Goal: Task Accomplishment & Management: Manage account settings

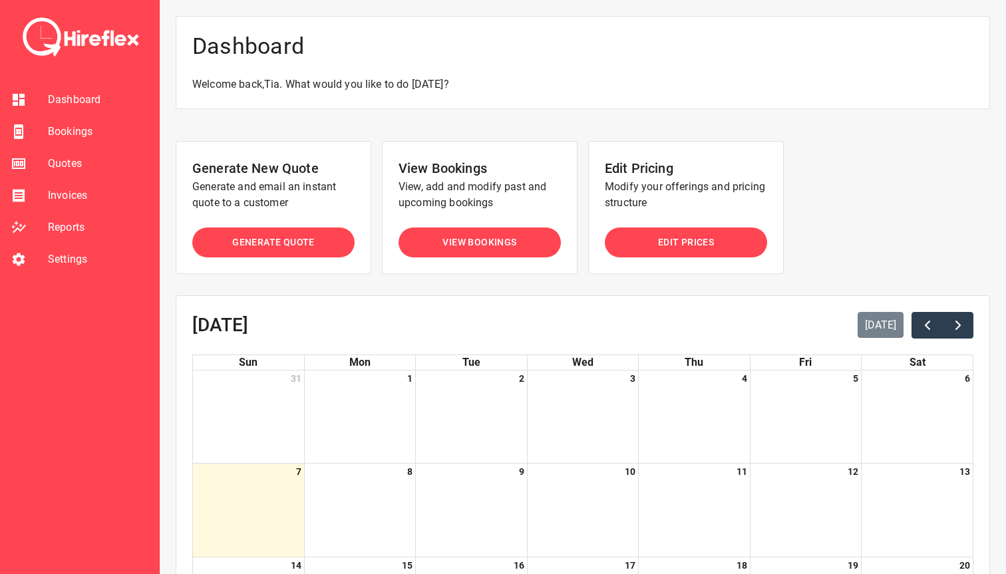
click at [65, 140] on li "Bookings" at bounding box center [79, 132] width 159 height 32
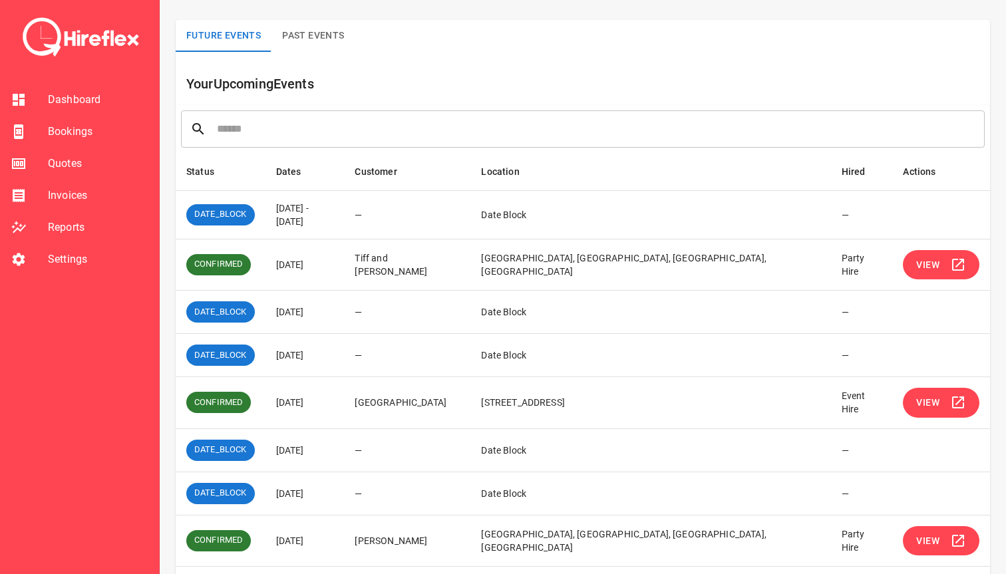
scroll to position [133, 0]
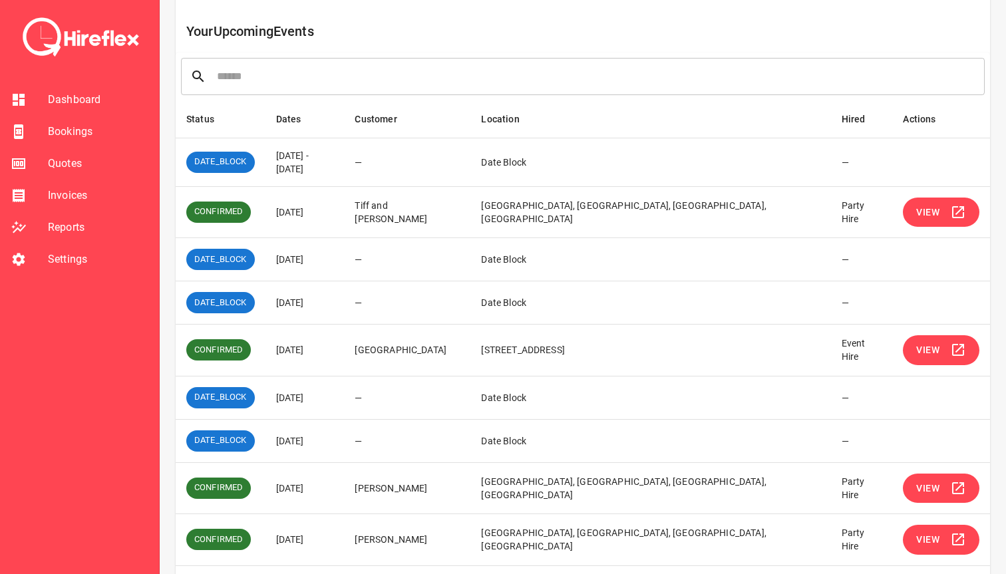
click at [82, 263] on span "Settings" at bounding box center [98, 259] width 100 height 16
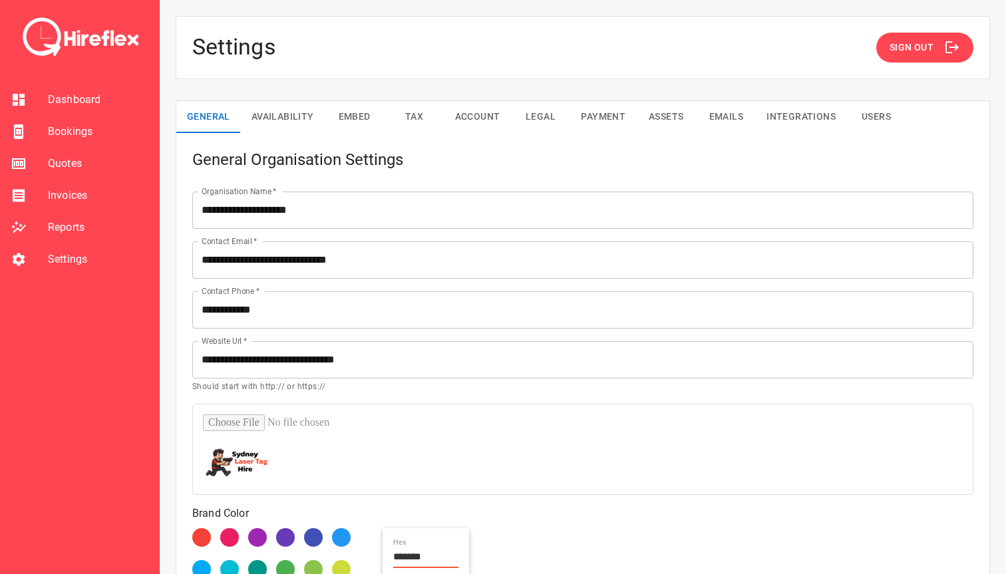
click at [906, 57] on button "Sign Out" at bounding box center [924, 48] width 97 height 30
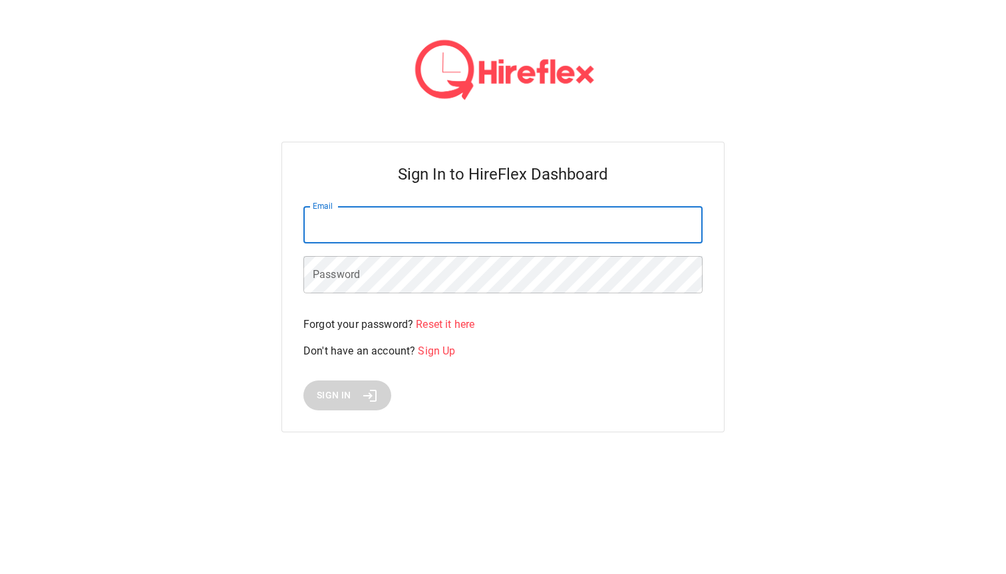
click at [406, 241] on input "Email" at bounding box center [502, 224] width 399 height 37
type input "**********"
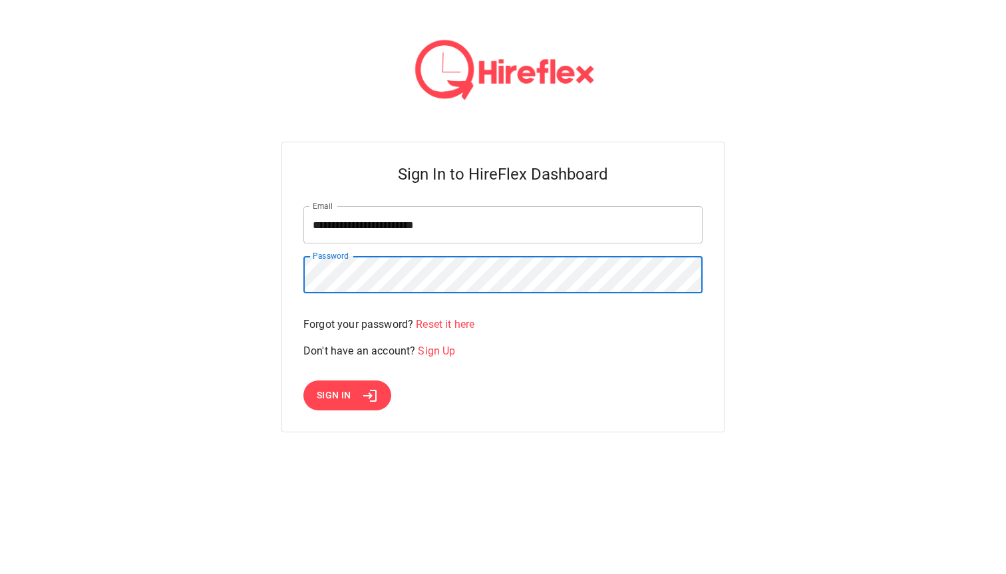
click at [367, 384] on button "Sign In" at bounding box center [347, 395] width 88 height 30
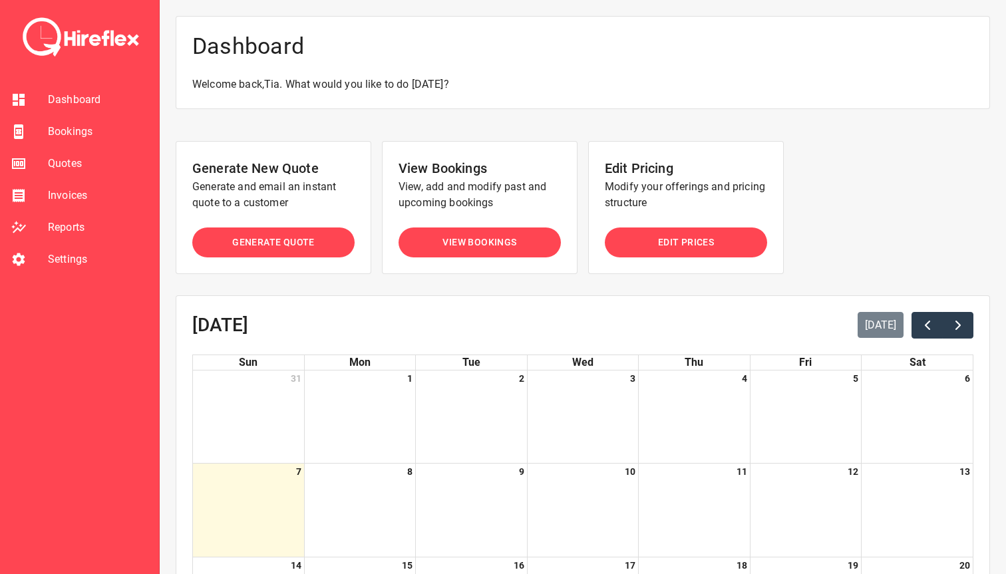
click at [64, 126] on span "Bookings" at bounding box center [98, 132] width 100 height 16
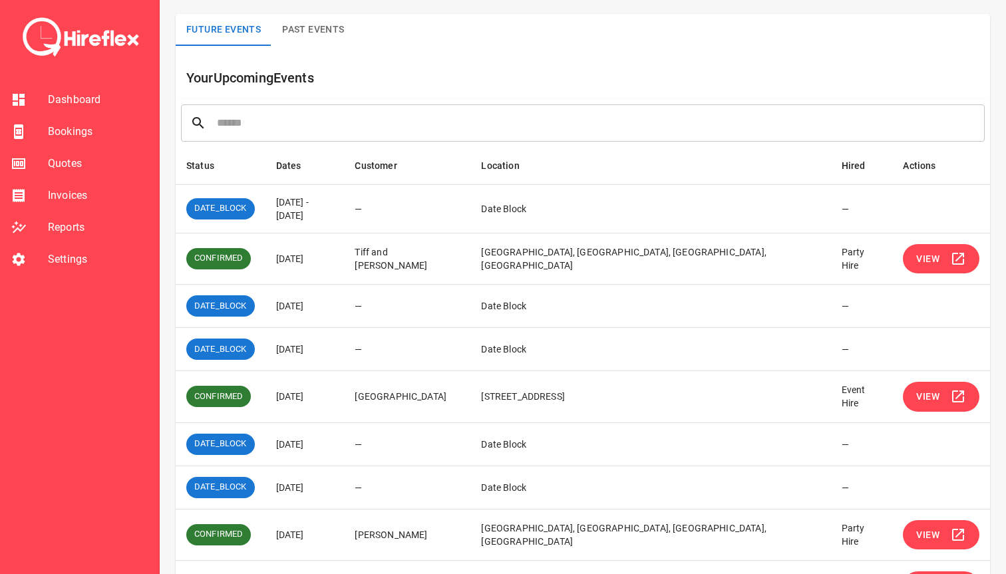
scroll to position [213, 0]
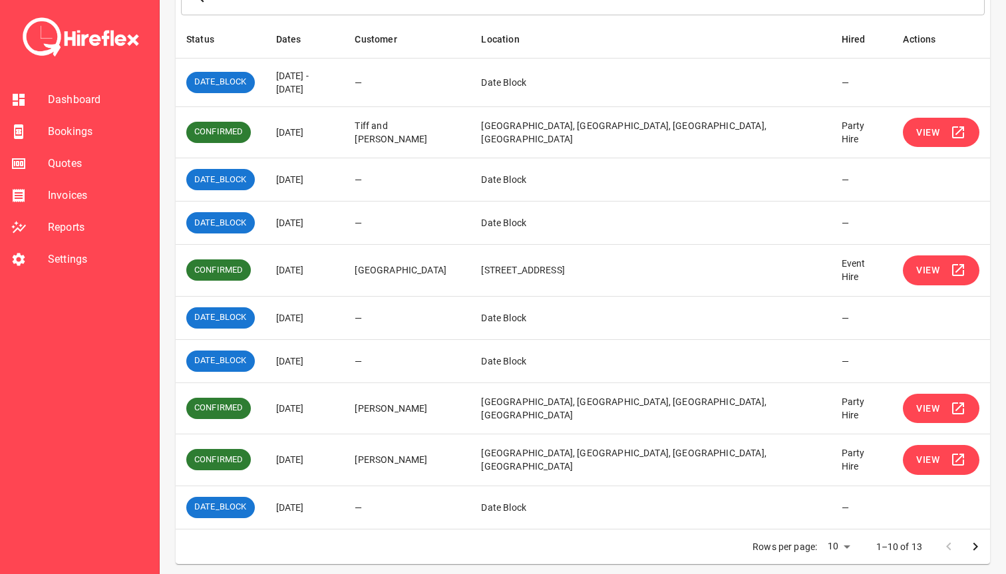
click at [973, 539] on icon "Go to next page" at bounding box center [975, 547] width 16 height 16
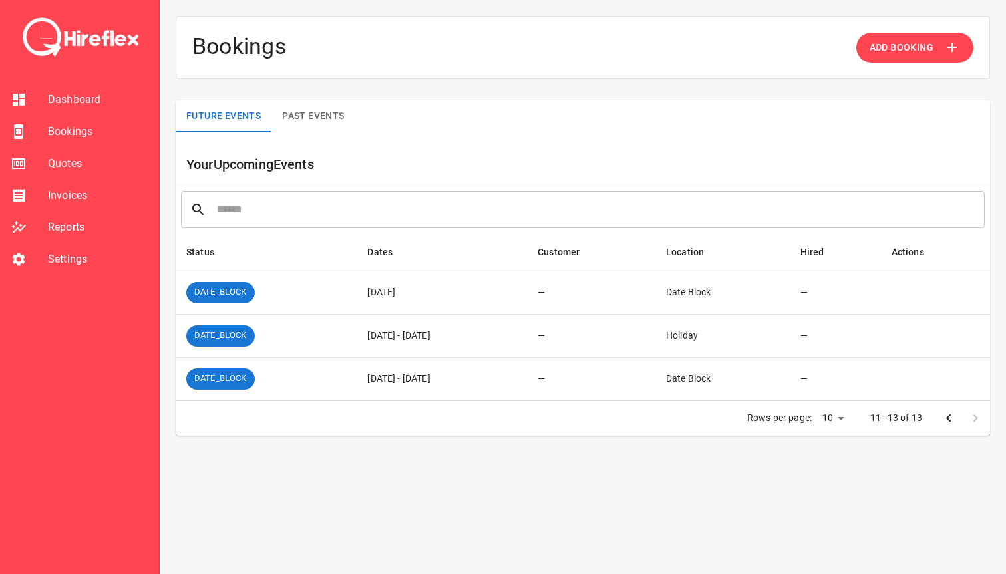
scroll to position [0, 0]
click at [49, 261] on span "Settings" at bounding box center [98, 259] width 100 height 16
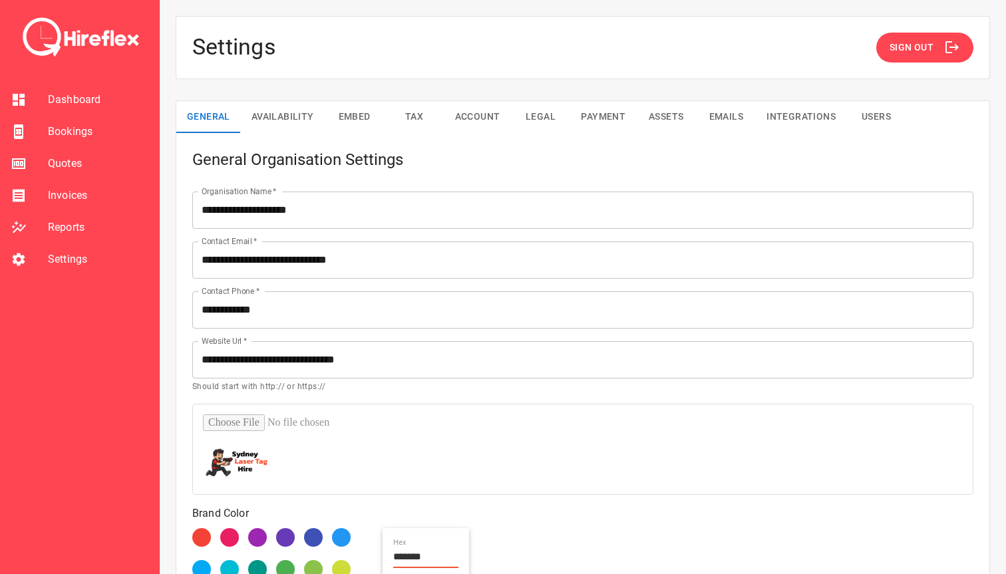
click at [896, 56] on button "Sign Out" at bounding box center [924, 48] width 97 height 30
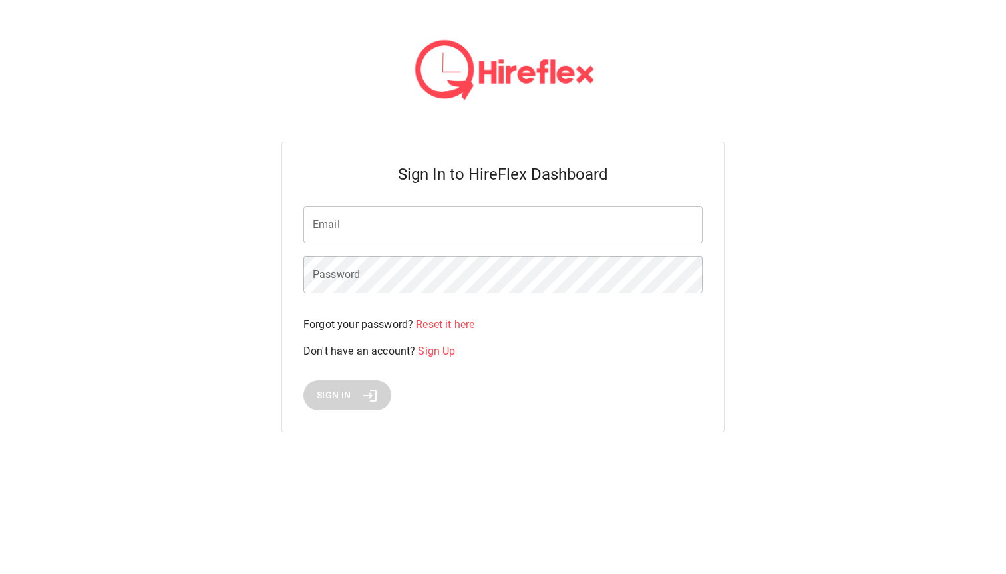
click at [392, 207] on input "Email" at bounding box center [502, 224] width 399 height 37
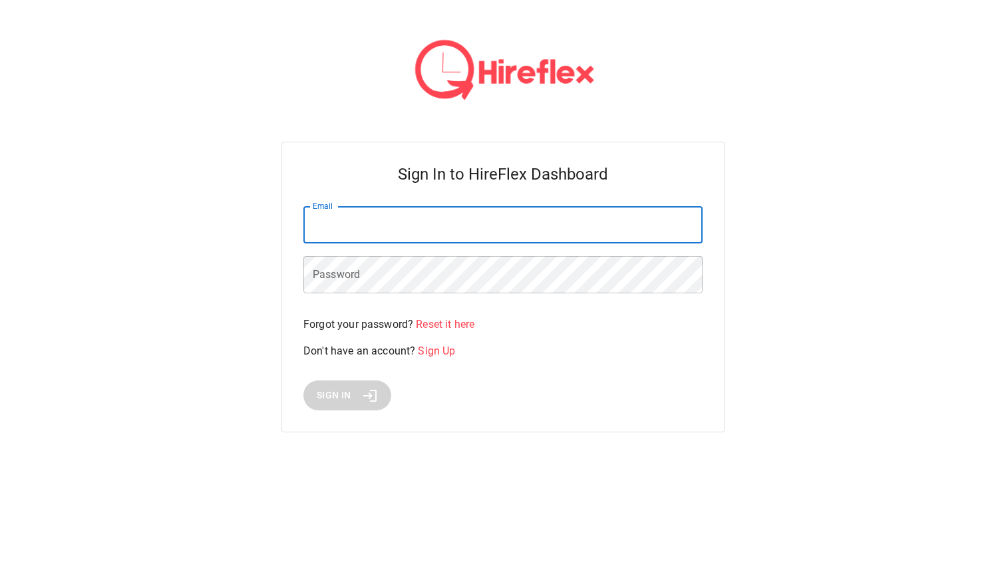
type input "**********"
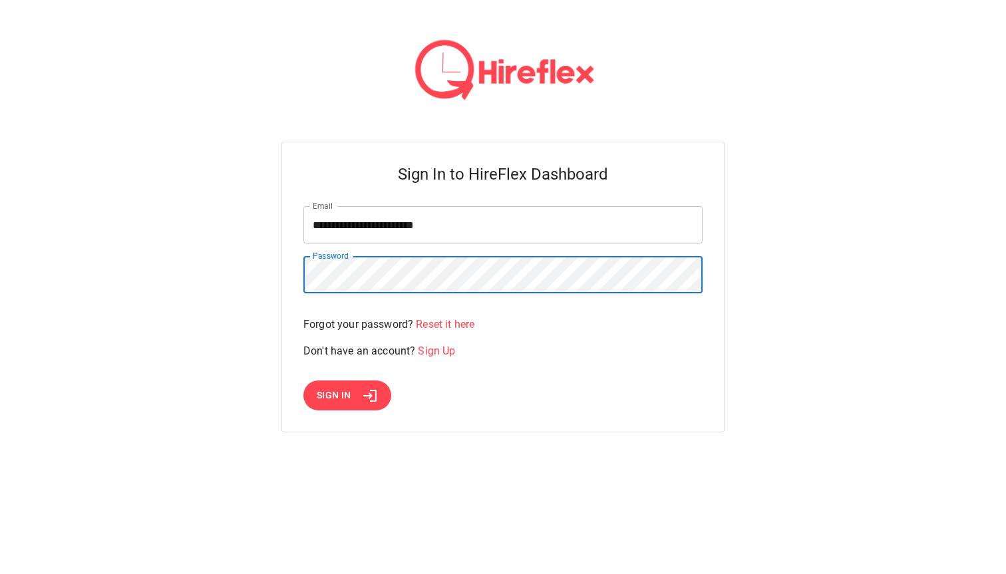
click at [355, 404] on button "Sign In" at bounding box center [347, 395] width 88 height 30
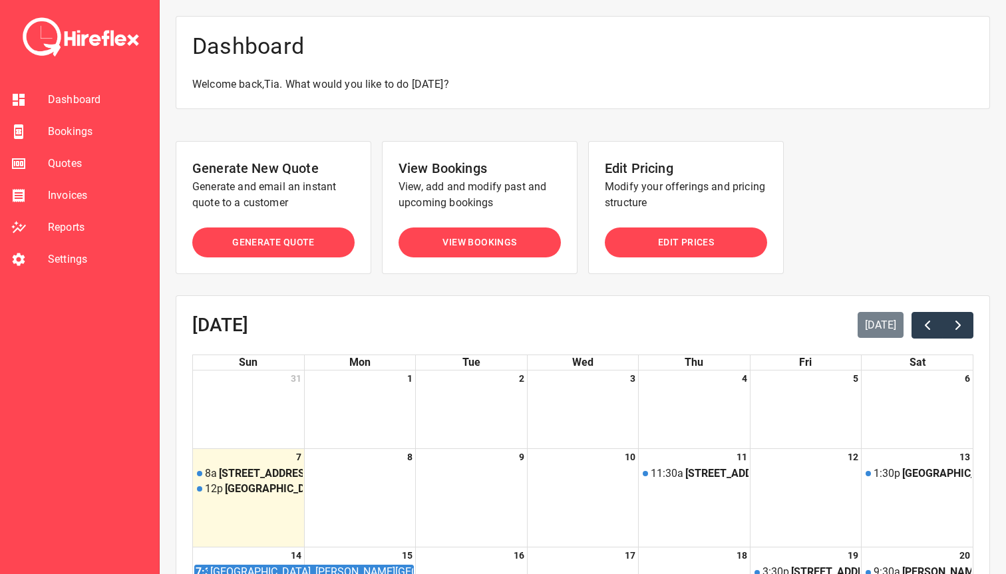
click at [58, 124] on span "Bookings" at bounding box center [98, 132] width 100 height 16
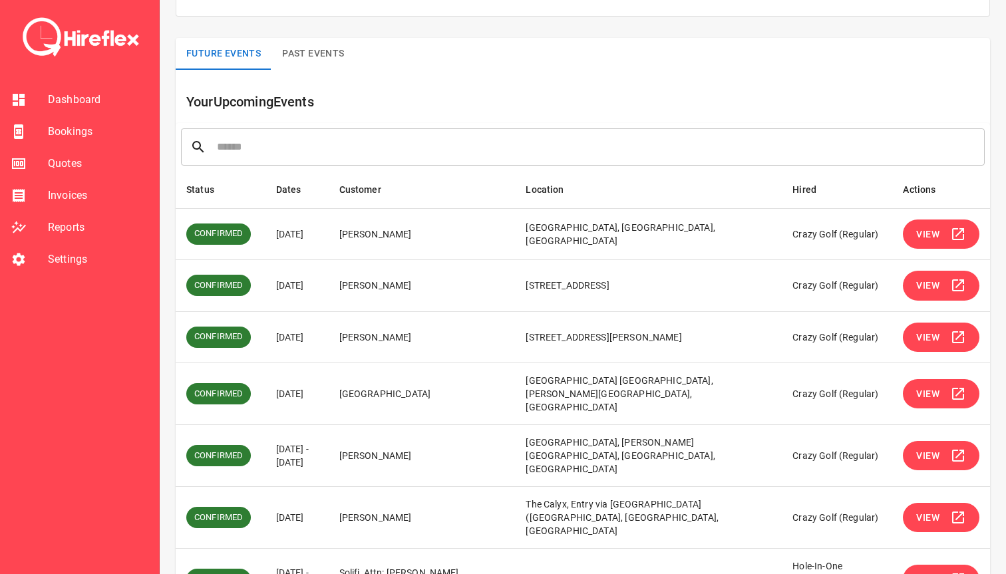
scroll to position [67, 0]
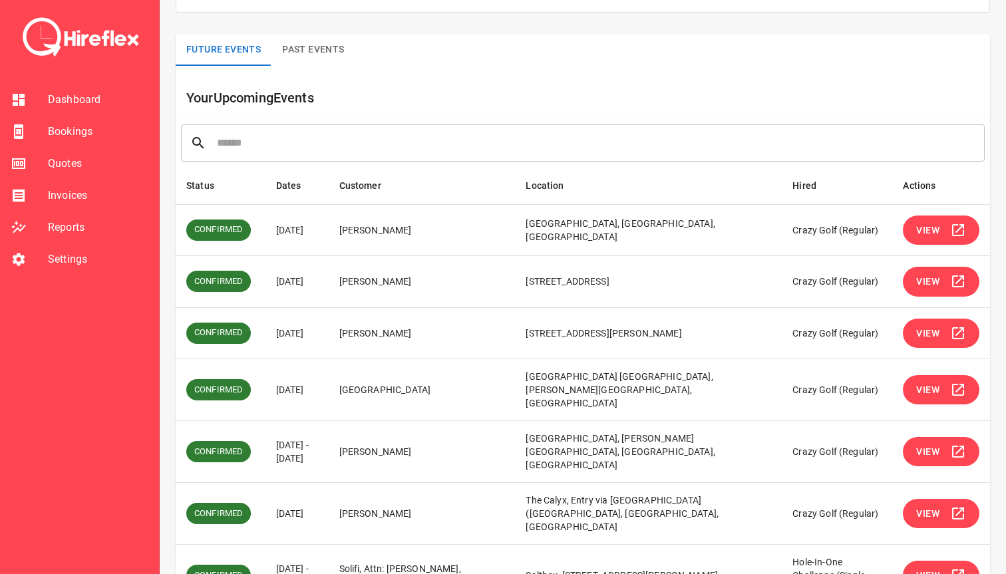
click at [921, 330] on span "View" at bounding box center [927, 333] width 23 height 17
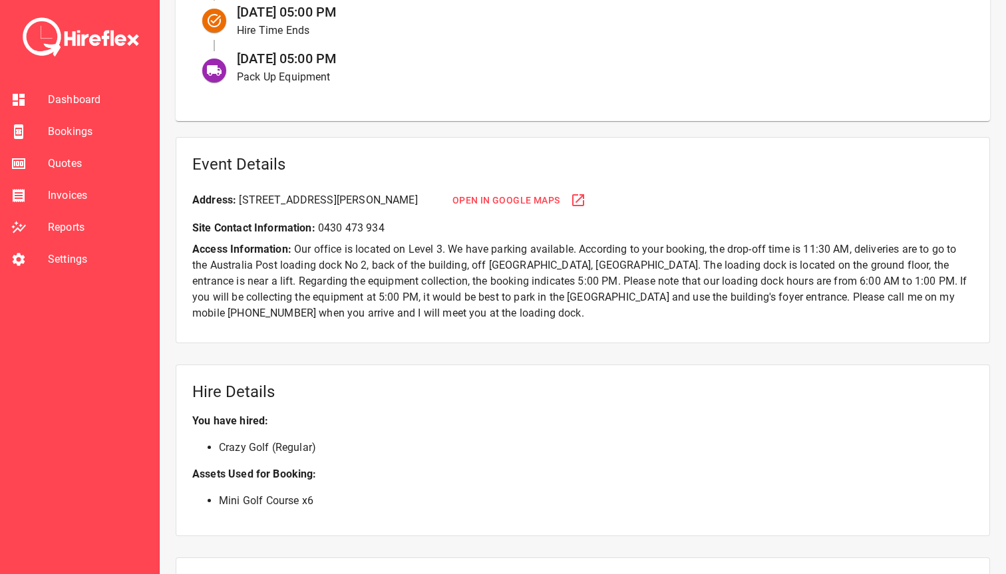
scroll to position [827, 0]
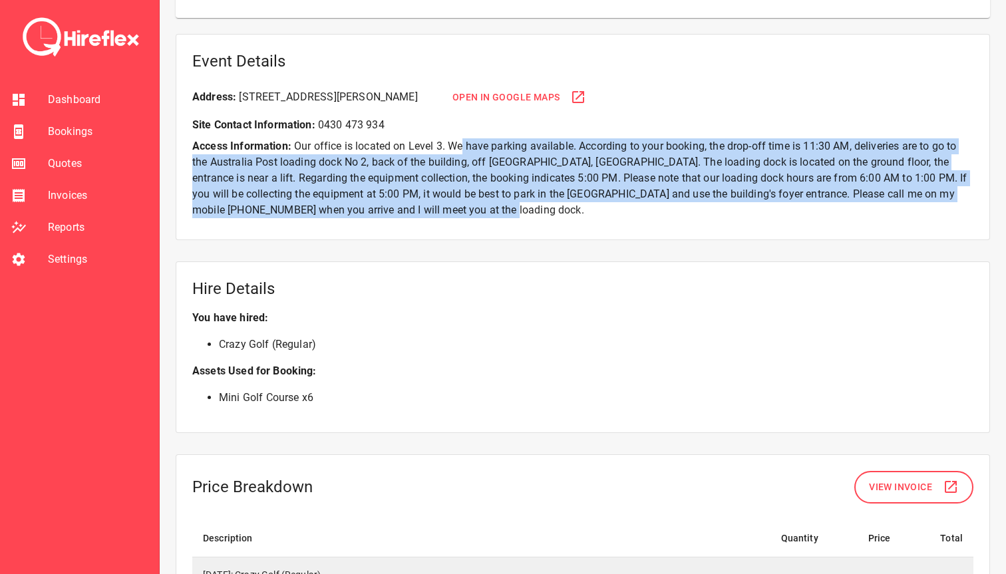
drag, startPoint x: 462, startPoint y: 148, endPoint x: 489, endPoint y: 211, distance: 69.7
click at [489, 211] on p "Access Information: Our office is located on Level 3. We have parking available…" at bounding box center [582, 178] width 781 height 80
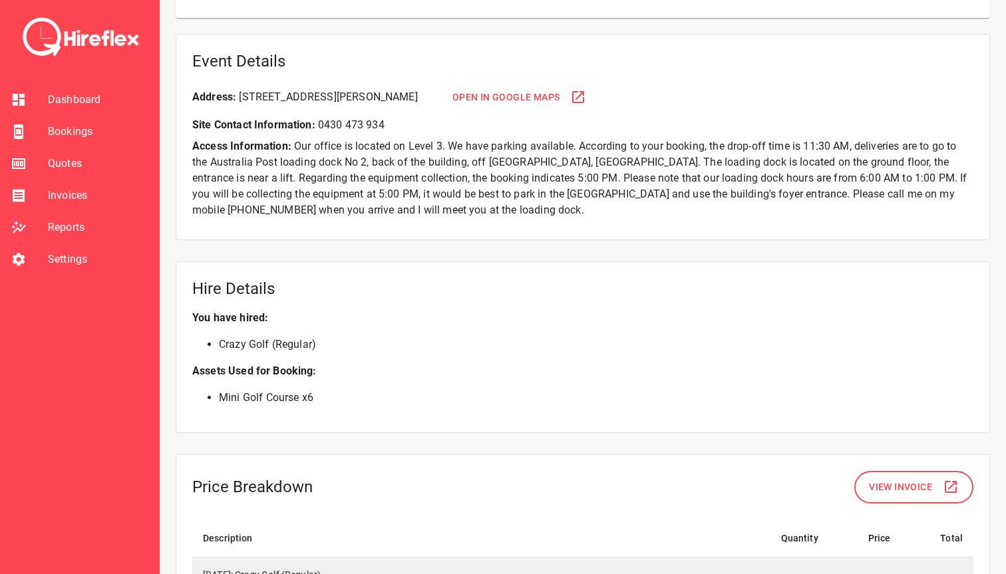
click at [489, 212] on p "Access Information: Our office is located on Level 3. We have parking available…" at bounding box center [582, 178] width 781 height 80
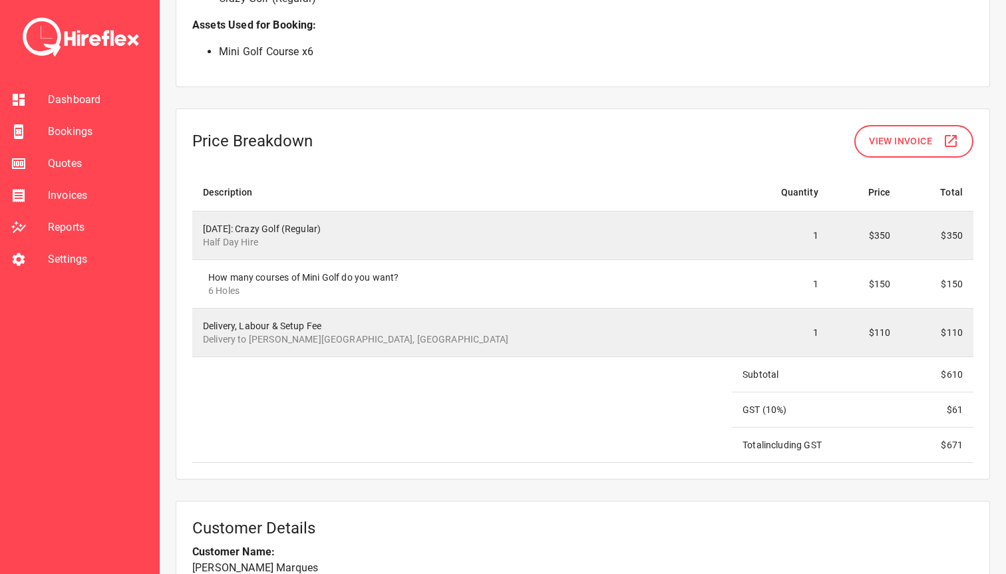
scroll to position [1145, 0]
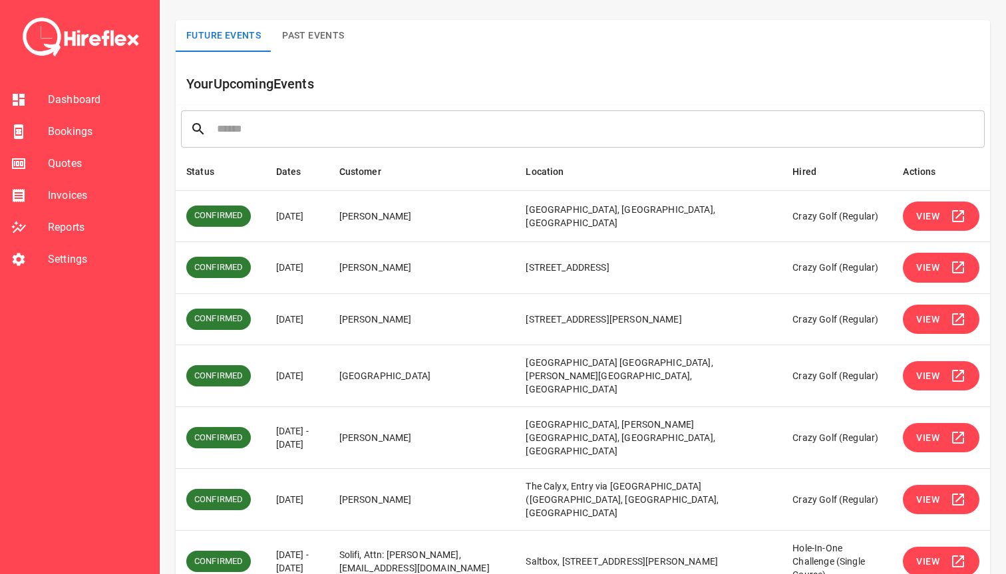
scroll to position [82, 0]
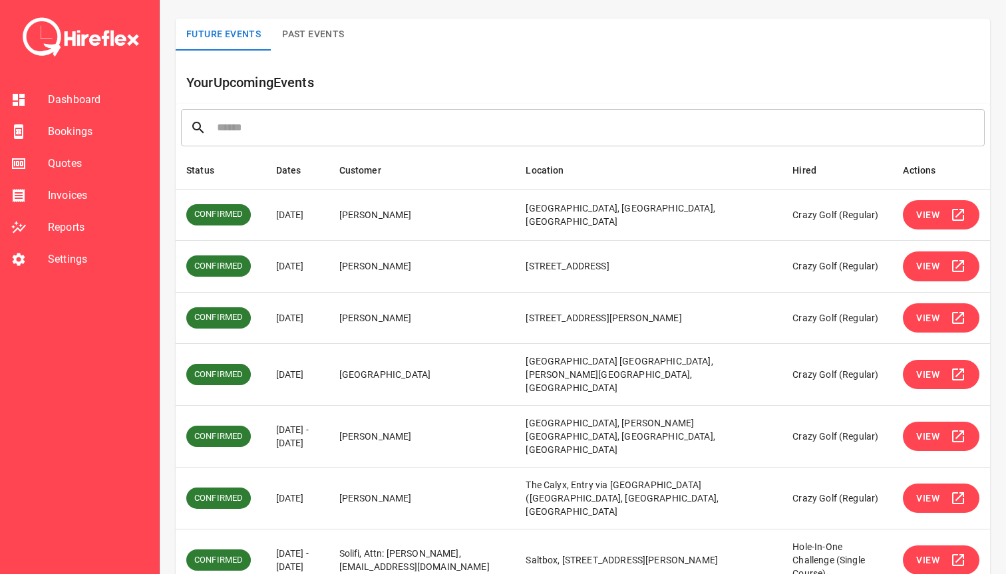
click at [944, 366] on button "View" at bounding box center [940, 375] width 76 height 30
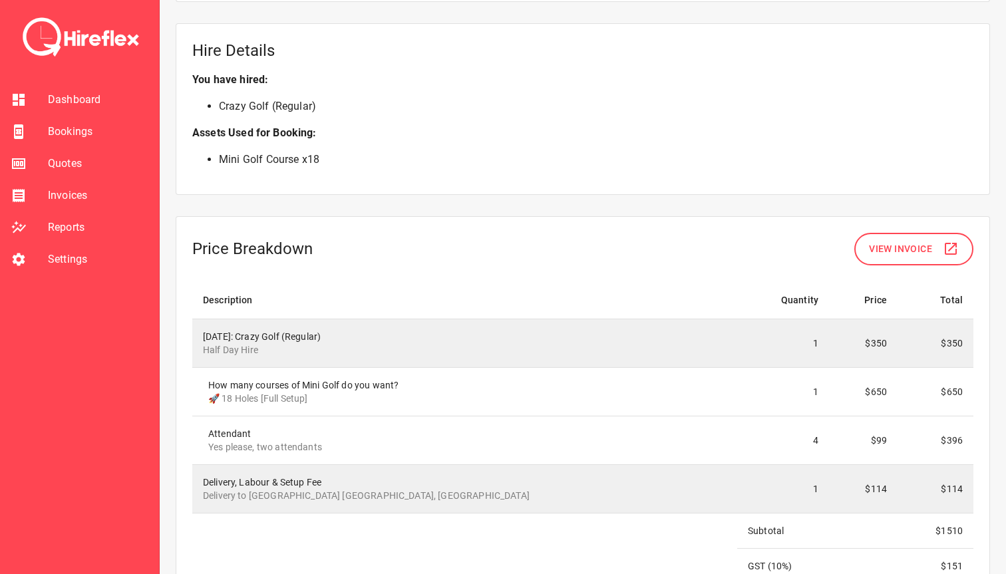
scroll to position [1015, 0]
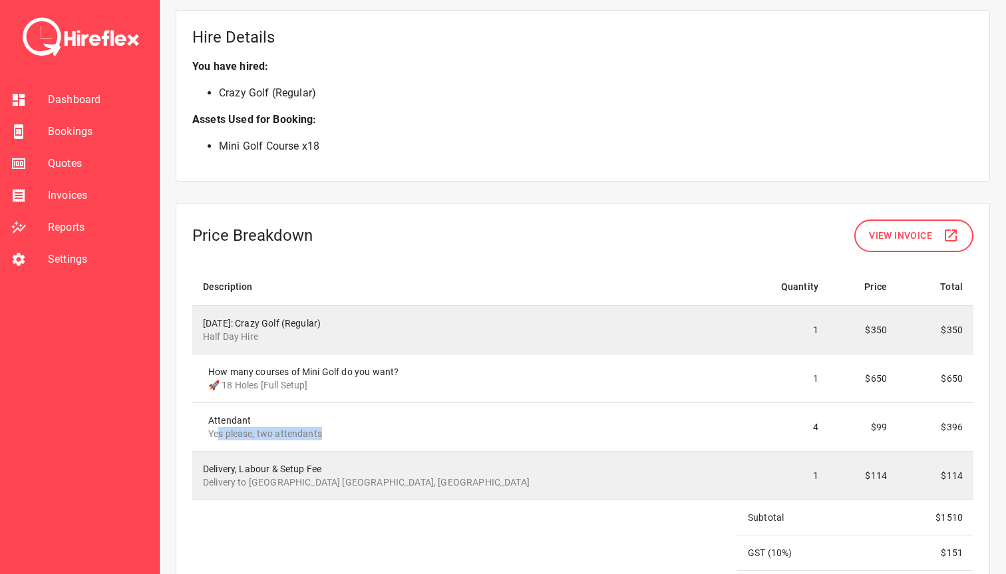
drag, startPoint x: 217, startPoint y: 434, endPoint x: 360, endPoint y: 434, distance: 143.0
click at [360, 434] on p "Yes please, two attendants" at bounding box center [467, 433] width 518 height 13
click at [492, 373] on div "How many courses of Mini Golf do you want? 🚀 18 Holes [Full Setup]" at bounding box center [467, 378] width 518 height 27
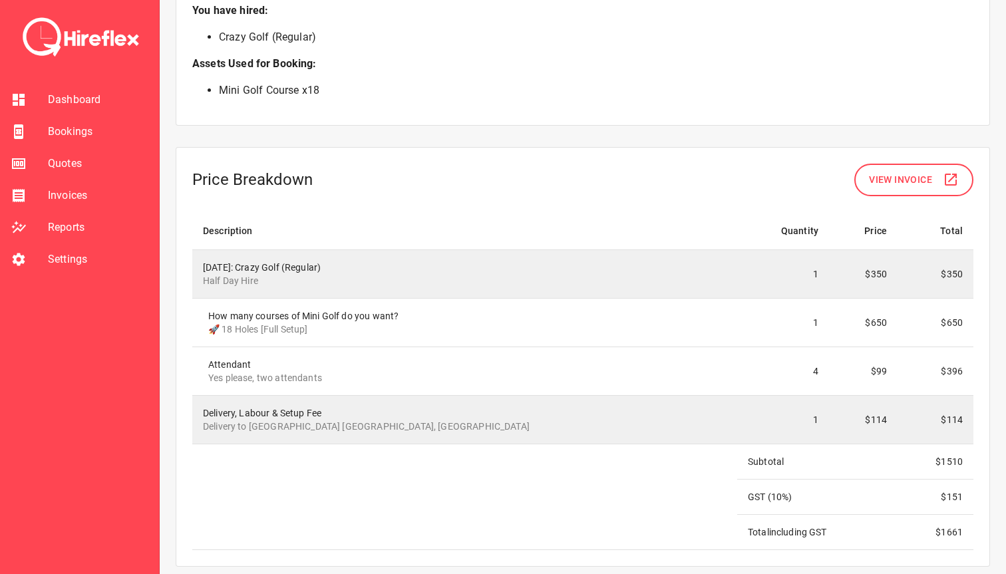
scroll to position [1081, 0]
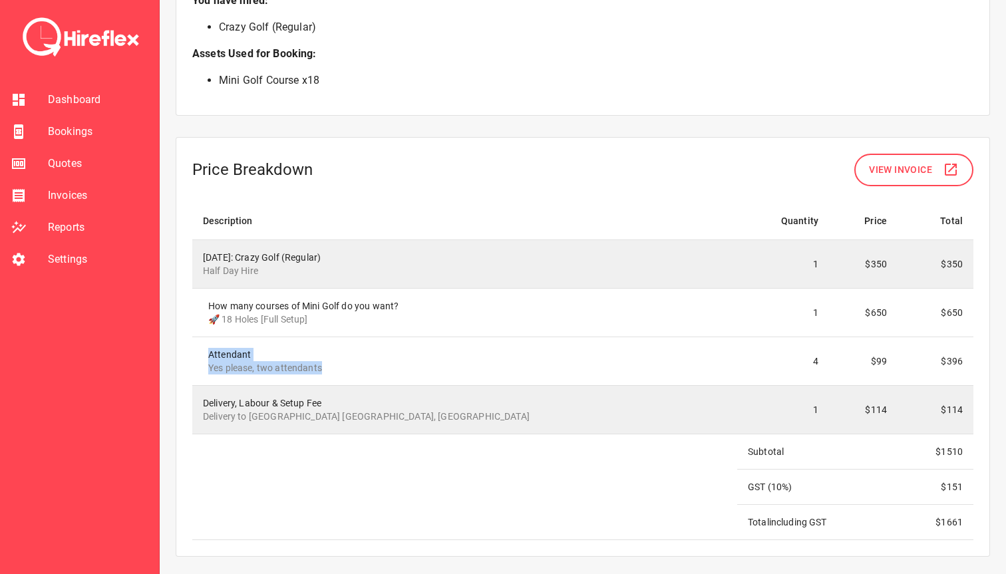
drag, startPoint x: 205, startPoint y: 352, endPoint x: 341, endPoint y: 375, distance: 137.5
click at [340, 376] on td "Attendant Yes please, two attendants" at bounding box center [464, 361] width 545 height 49
click at [341, 375] on td "Attendant Yes please, two attendants" at bounding box center [464, 361] width 545 height 49
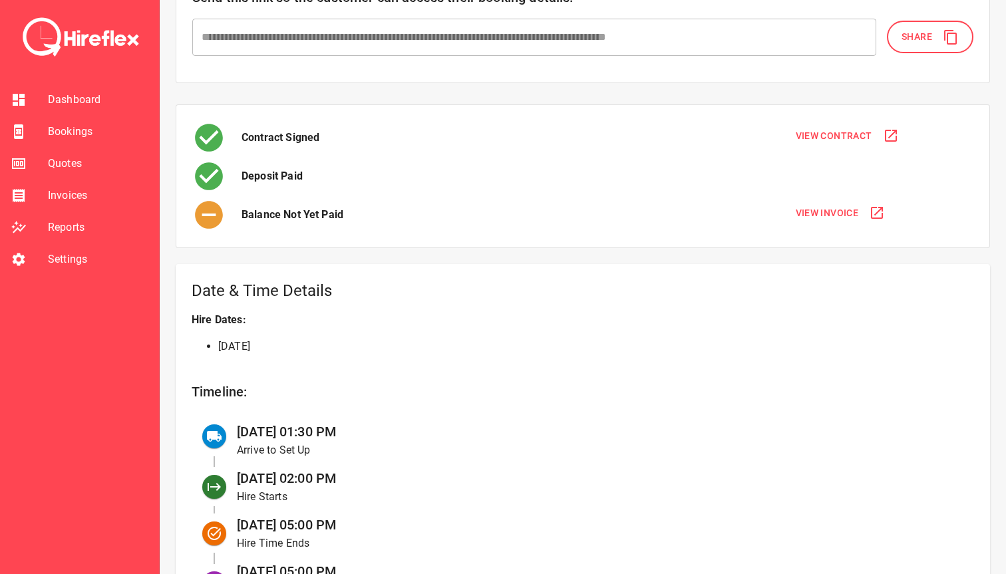
scroll to position [209, 0]
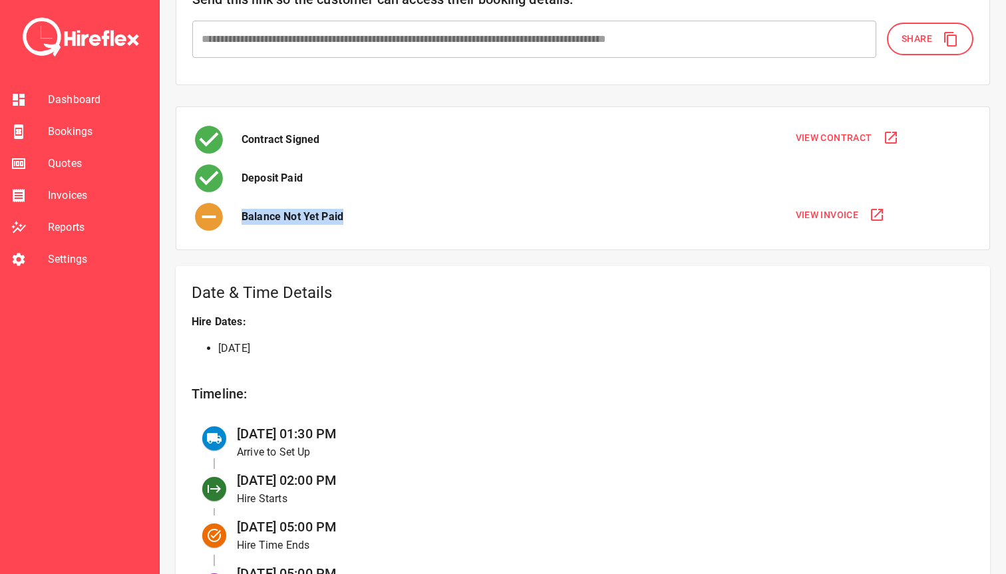
drag, startPoint x: 239, startPoint y: 217, endPoint x: 362, endPoint y: 219, distance: 122.4
click at [362, 219] on div "Balance Not Yet Paid" at bounding box center [484, 216] width 585 height 33
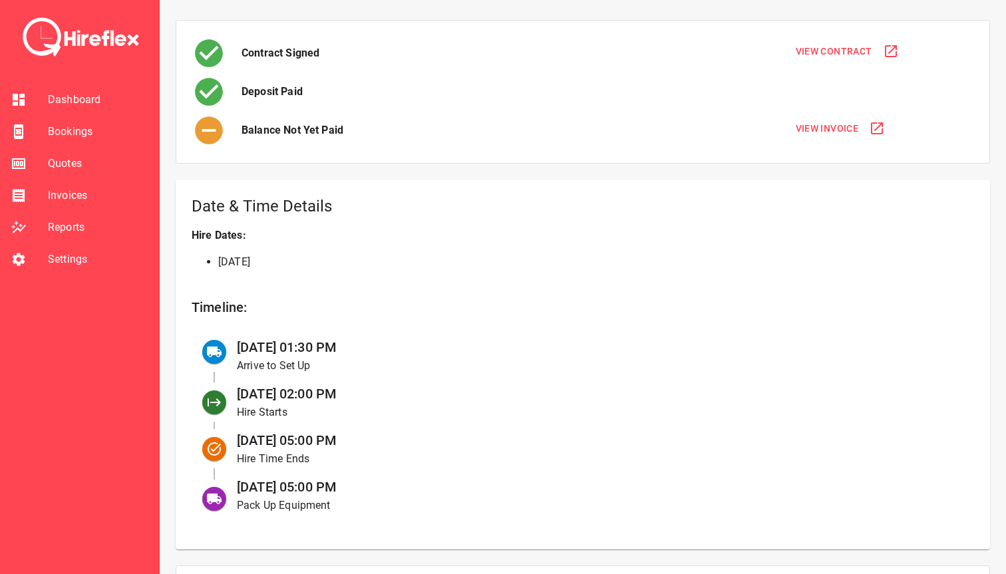
scroll to position [295, 0]
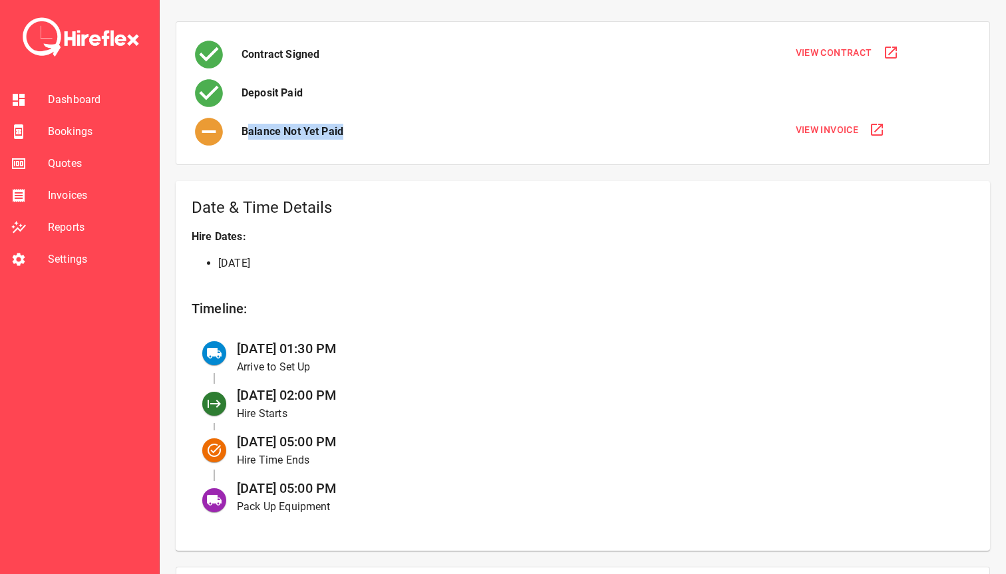
drag, startPoint x: 245, startPoint y: 133, endPoint x: 350, endPoint y: 132, distance: 105.1
click at [350, 132] on div "Balance Not Yet Paid" at bounding box center [484, 131] width 585 height 33
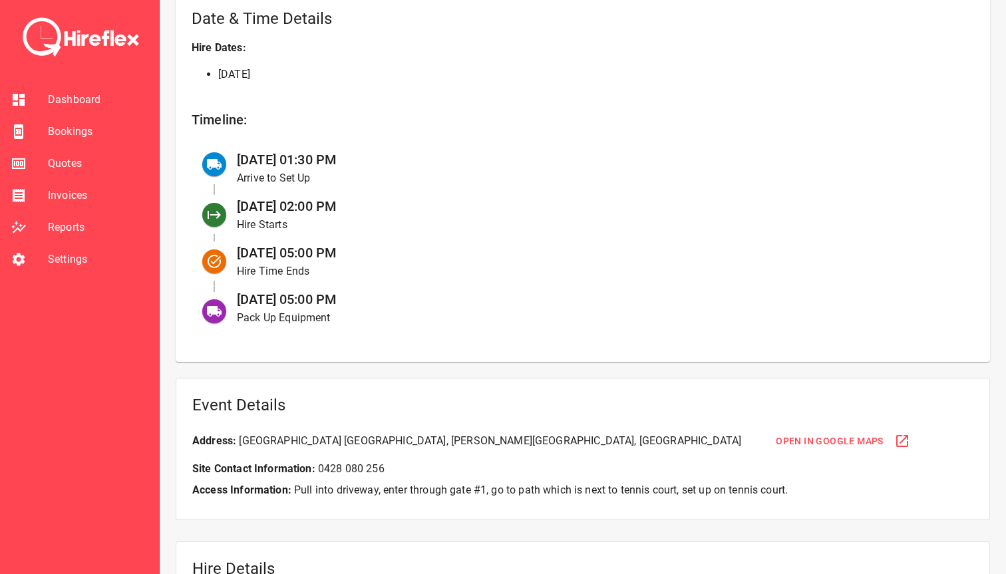
scroll to position [487, 0]
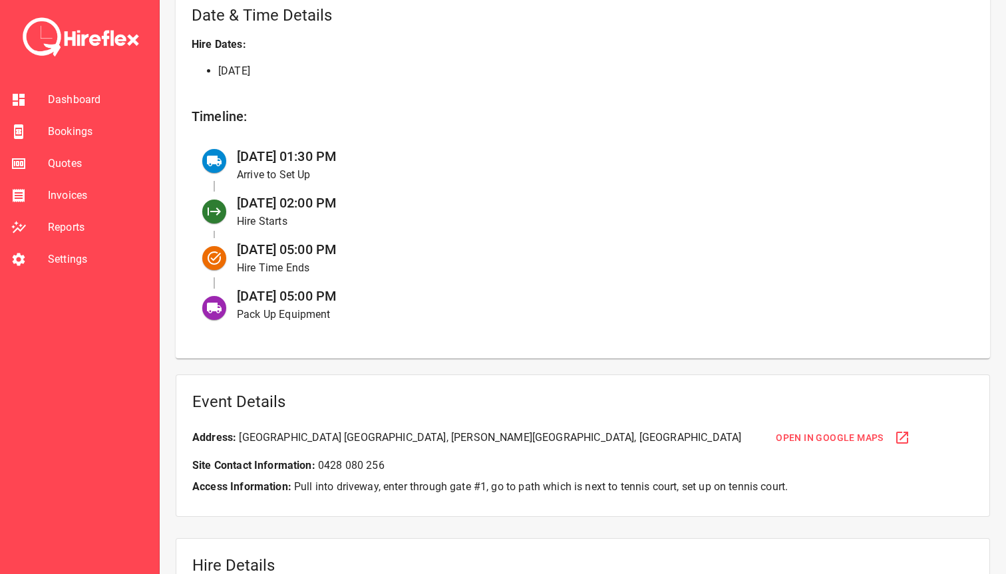
click at [65, 266] on span "Settings" at bounding box center [98, 259] width 100 height 16
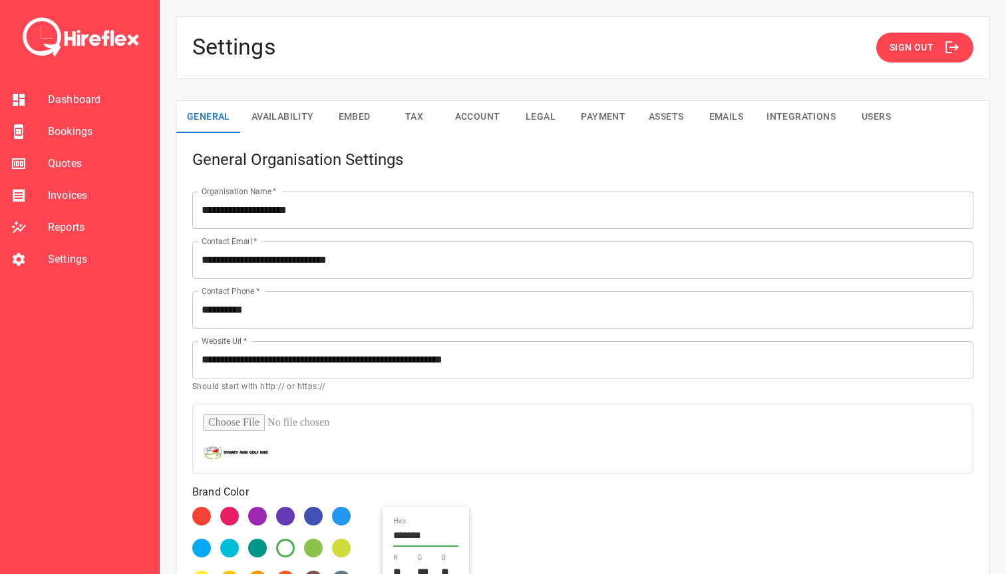
click at [281, 122] on button "Availability" at bounding box center [283, 117] width 84 height 32
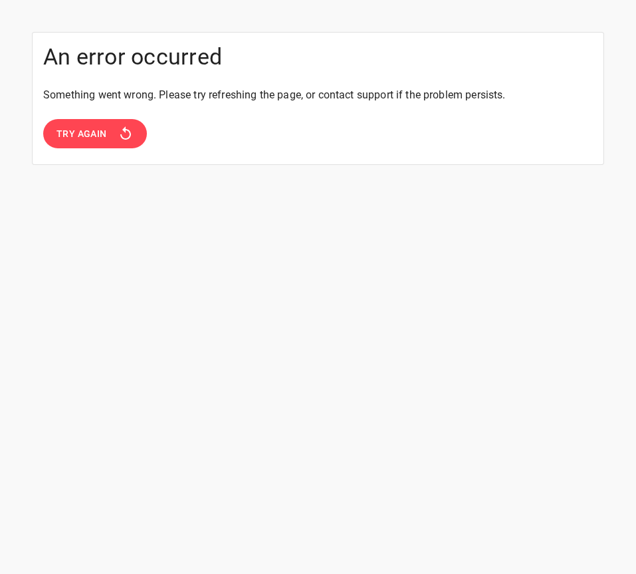
click at [96, 124] on button "Try Again" at bounding box center [95, 134] width 104 height 30
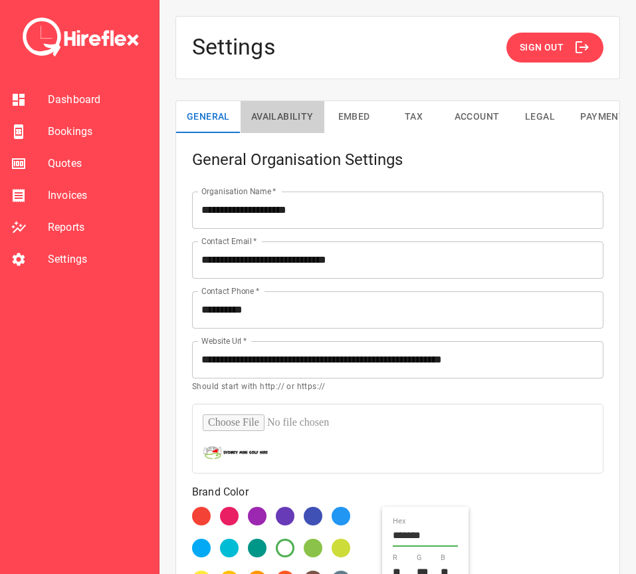
click at [289, 116] on button "Availability" at bounding box center [283, 117] width 84 height 32
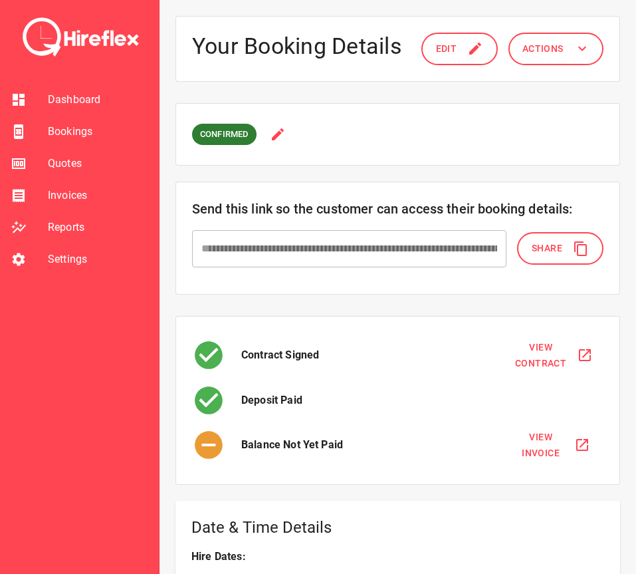
click at [81, 253] on span "Settings" at bounding box center [98, 259] width 100 height 16
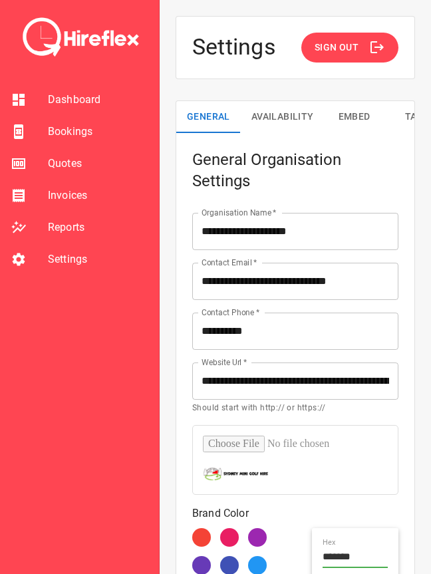
click at [306, 119] on button "Availability" at bounding box center [283, 117] width 84 height 32
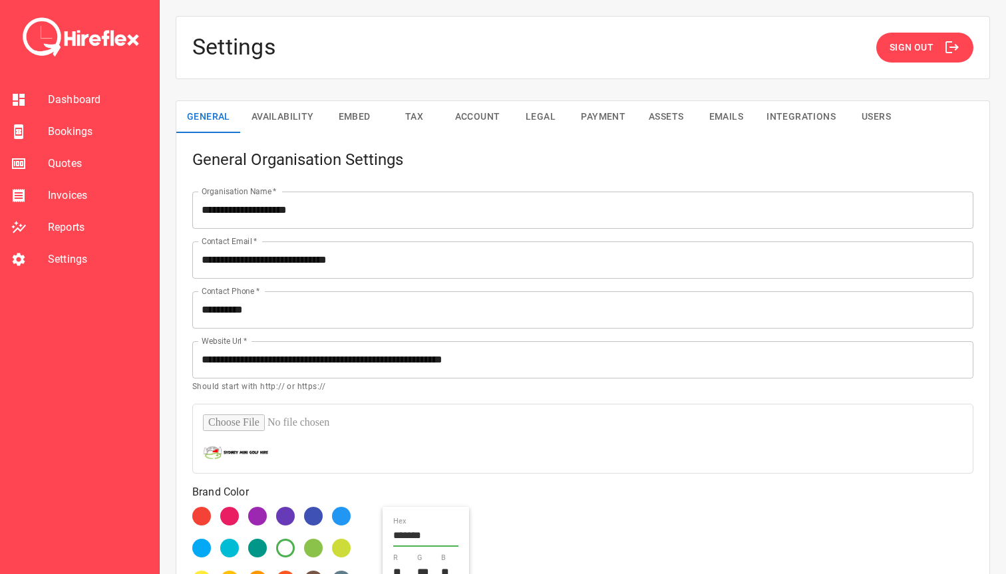
click at [82, 134] on span "Bookings" at bounding box center [98, 132] width 100 height 16
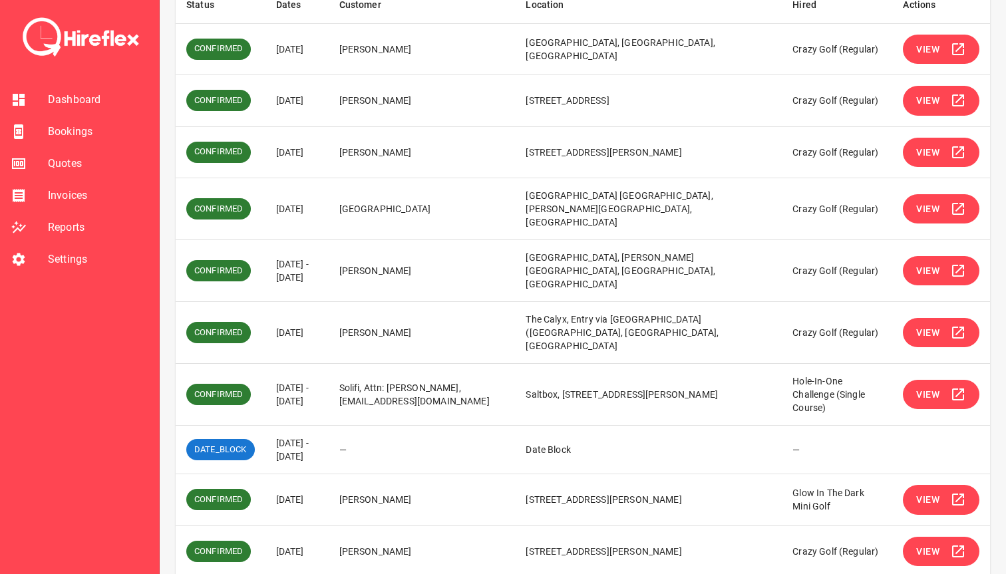
scroll to position [257, 0]
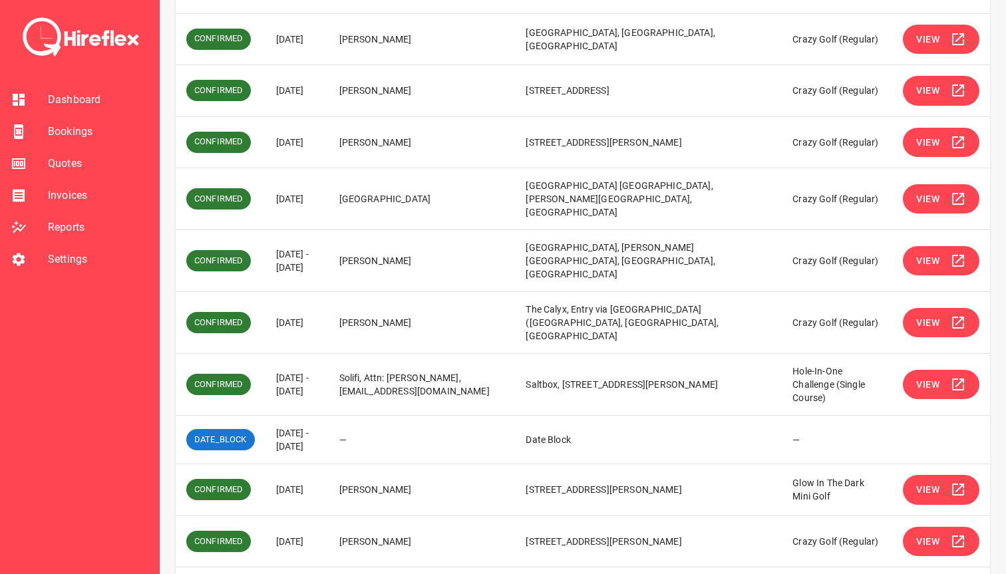
click at [430, 573] on icon "Go to next page" at bounding box center [975, 585] width 16 height 16
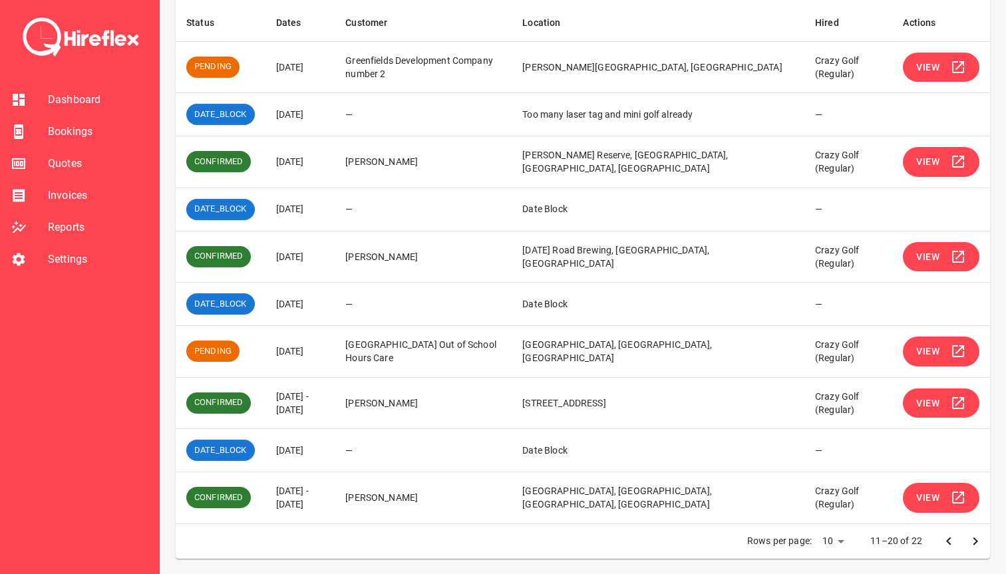
click at [430, 541] on icon "Go to next page" at bounding box center [975, 541] width 5 height 8
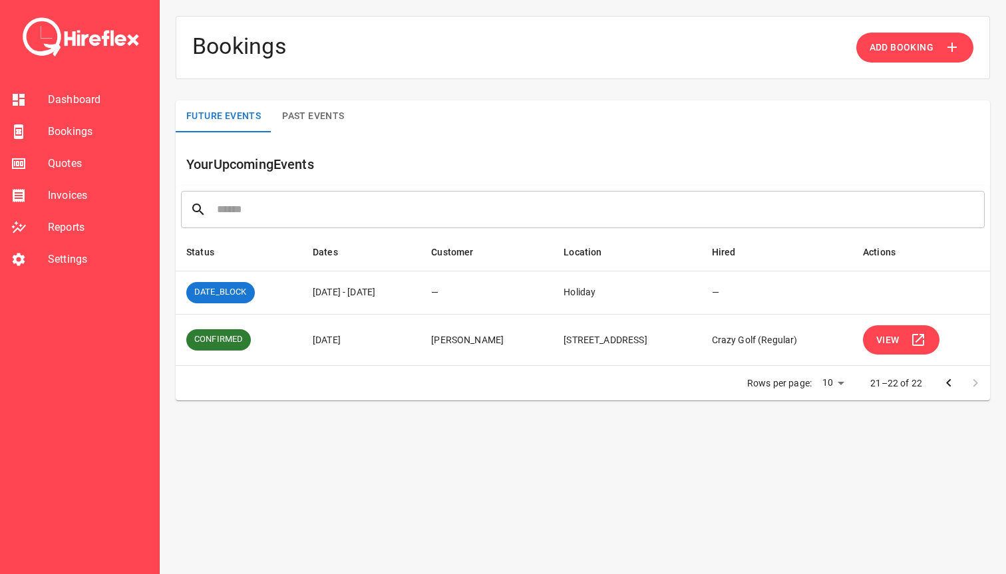
scroll to position [0, 0]
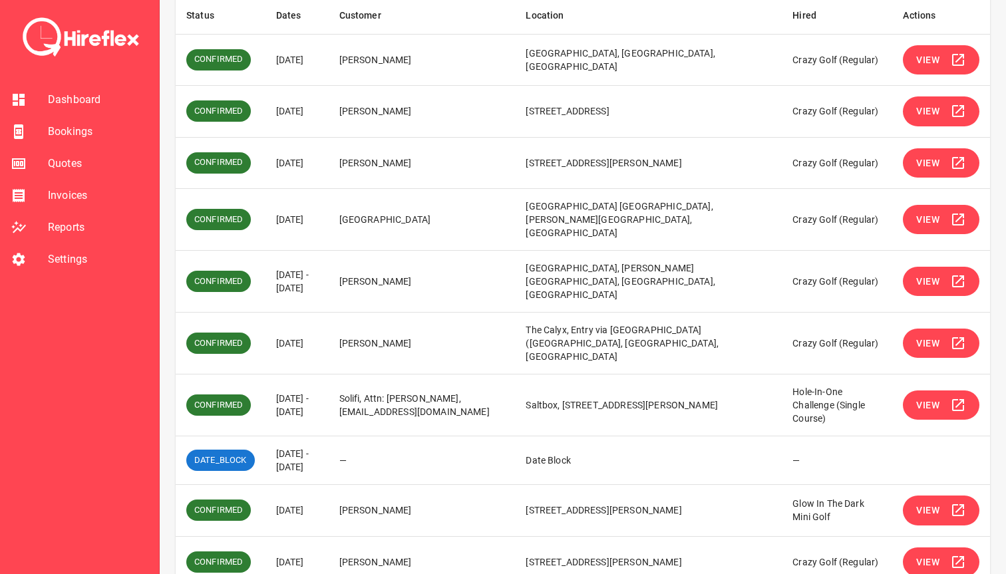
scroll to position [260, 0]
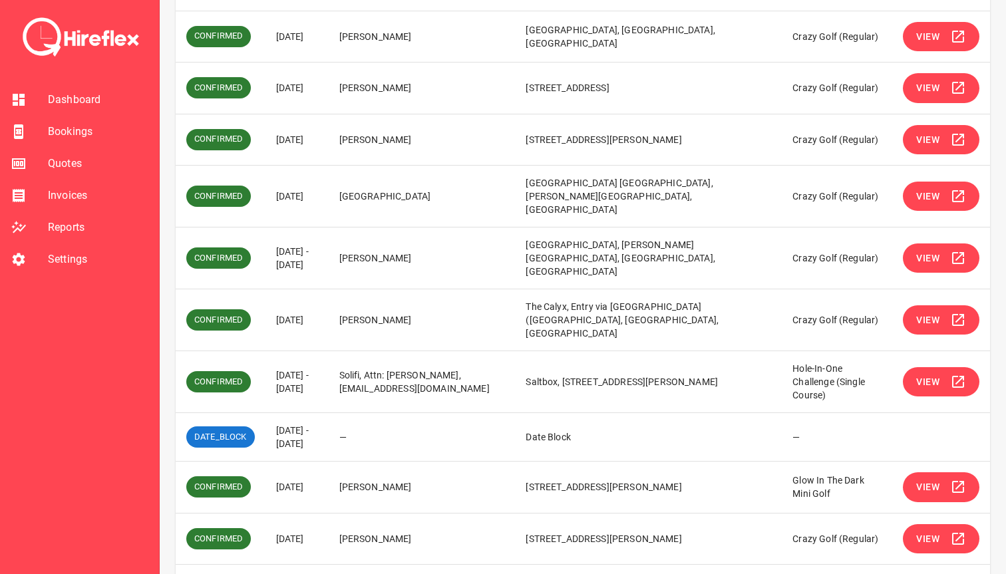
click at [976, 573] on icon "Go to next page" at bounding box center [975, 582] width 16 height 16
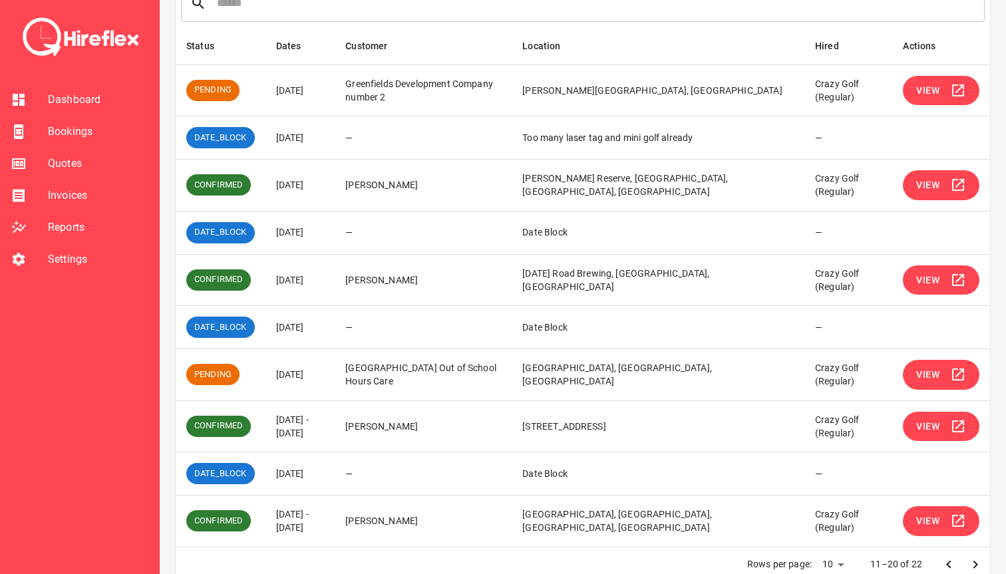
scroll to position [229, 0]
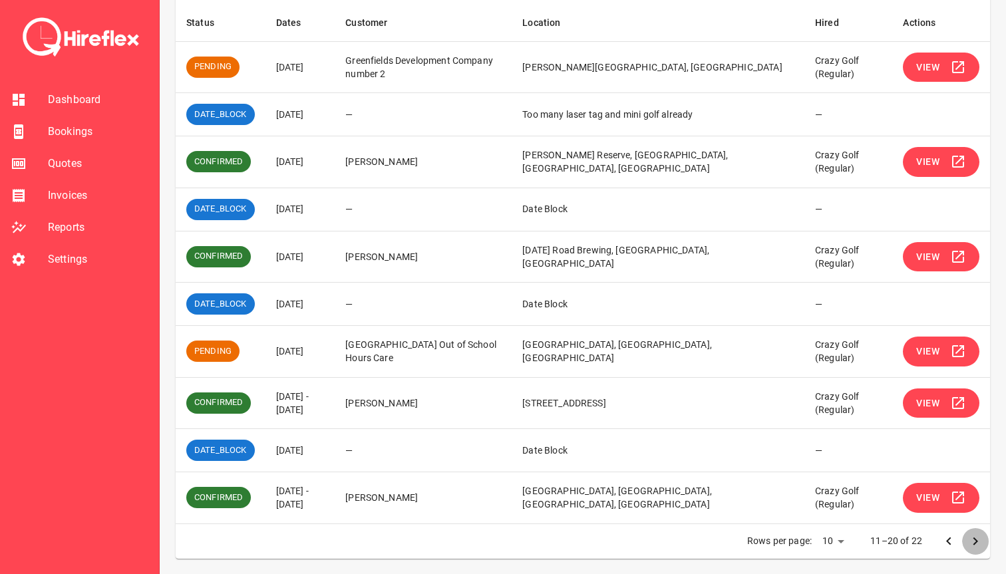
click at [978, 538] on icon "Go to next page" at bounding box center [975, 541] width 16 height 16
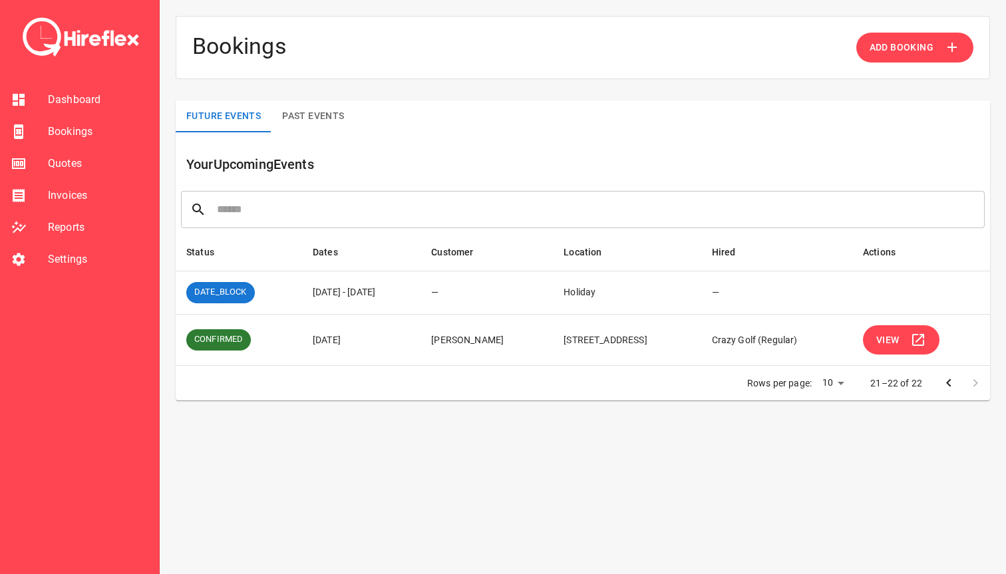
click at [947, 383] on icon "Go to previous page" at bounding box center [948, 383] width 5 height 8
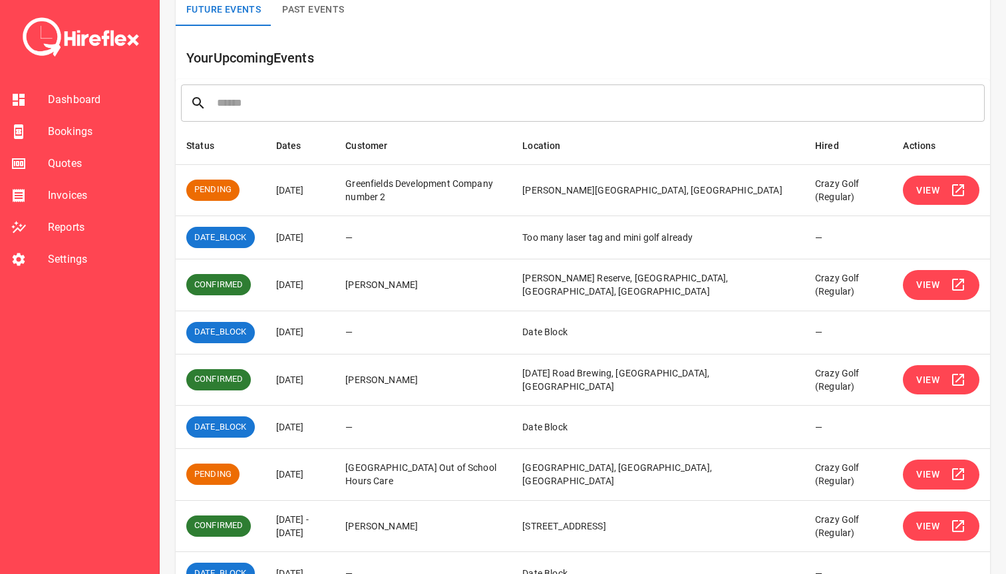
scroll to position [229, 0]
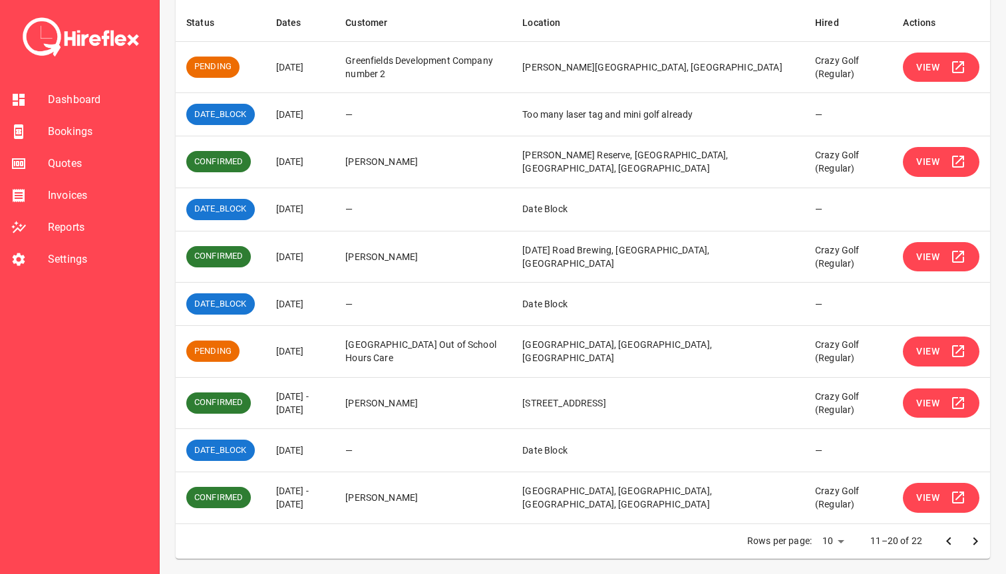
click at [61, 252] on span "Settings" at bounding box center [98, 259] width 100 height 16
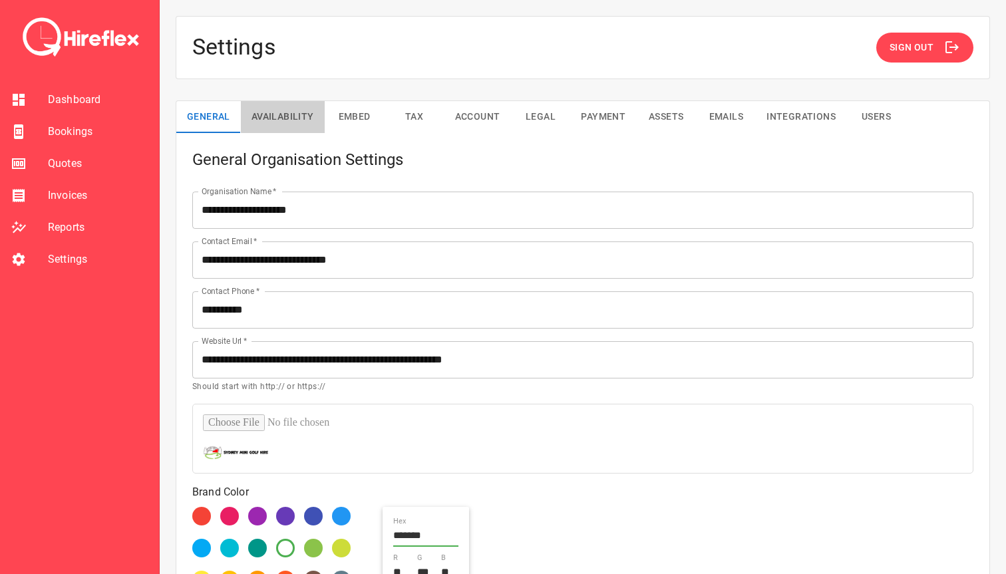
click at [286, 117] on button "Availability" at bounding box center [283, 117] width 84 height 32
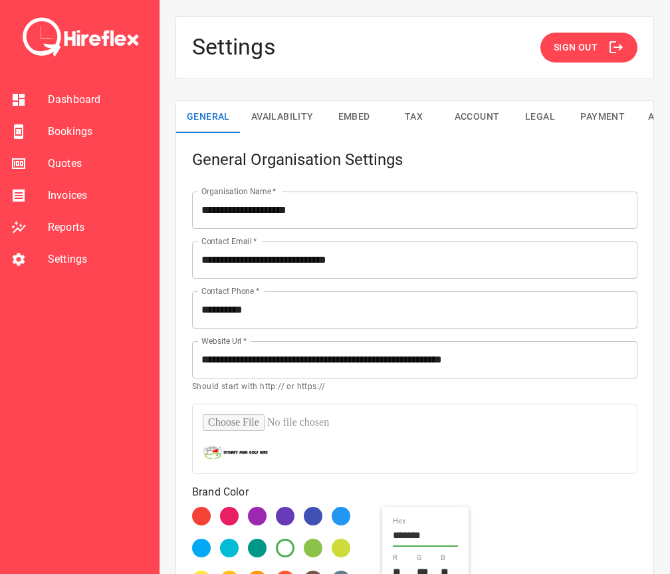
click at [295, 119] on button "Availability" at bounding box center [283, 117] width 84 height 32
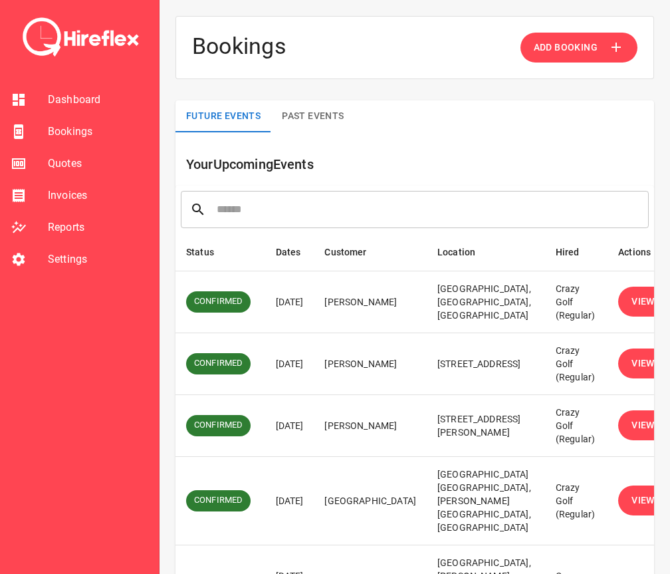
click at [71, 266] on span "Settings" at bounding box center [98, 259] width 100 height 16
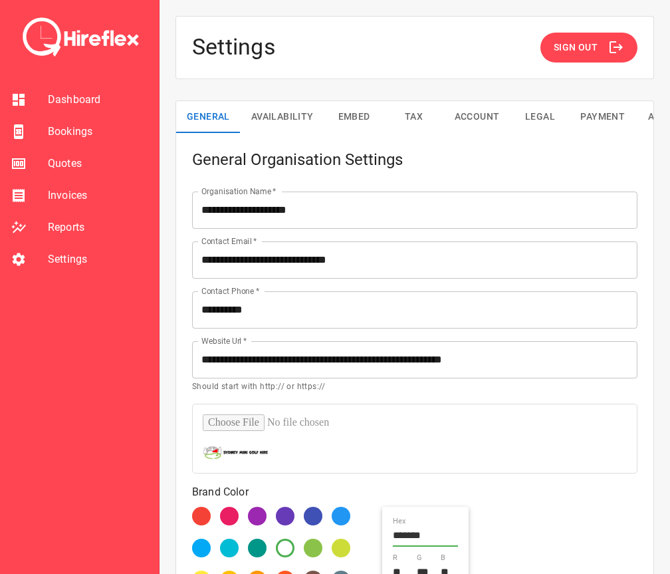
click at [430, 50] on span "Sign Out" at bounding box center [576, 47] width 44 height 17
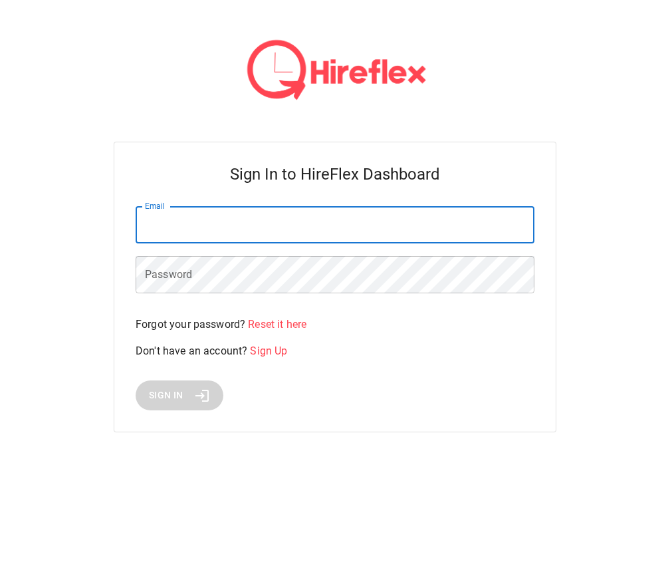
click at [188, 241] on input "Email" at bounding box center [335, 224] width 399 height 37
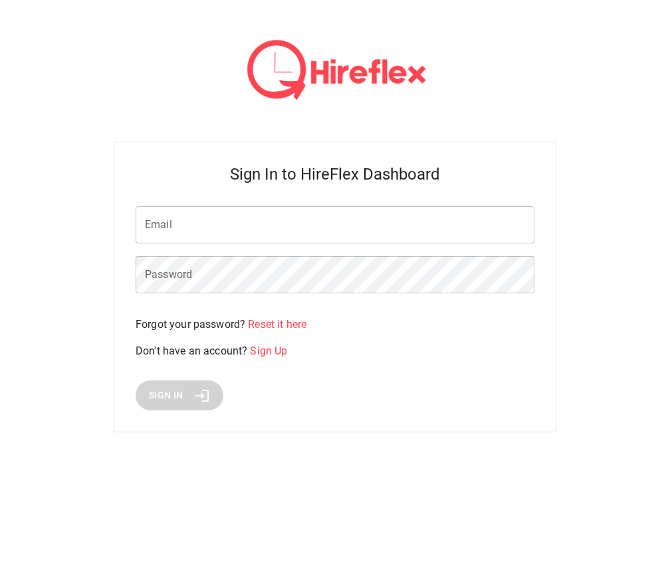
click at [430, 275] on div at bounding box center [535, 275] width 0 height 0
type input "**********"
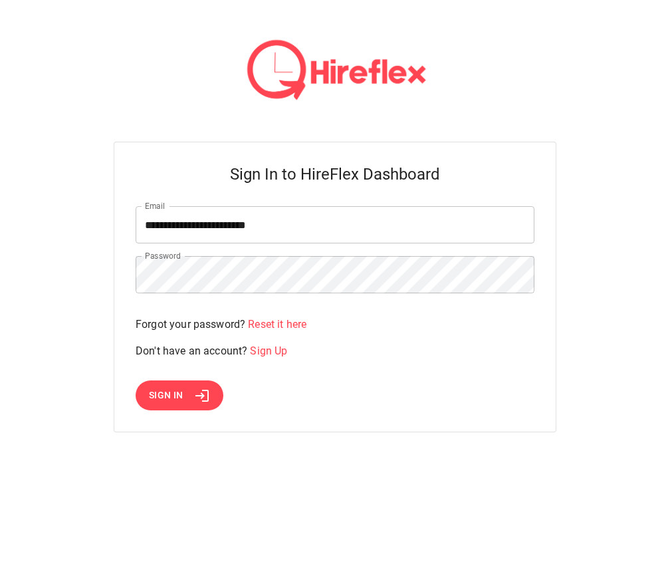
click at [176, 397] on span "Sign In" at bounding box center [166, 395] width 35 height 17
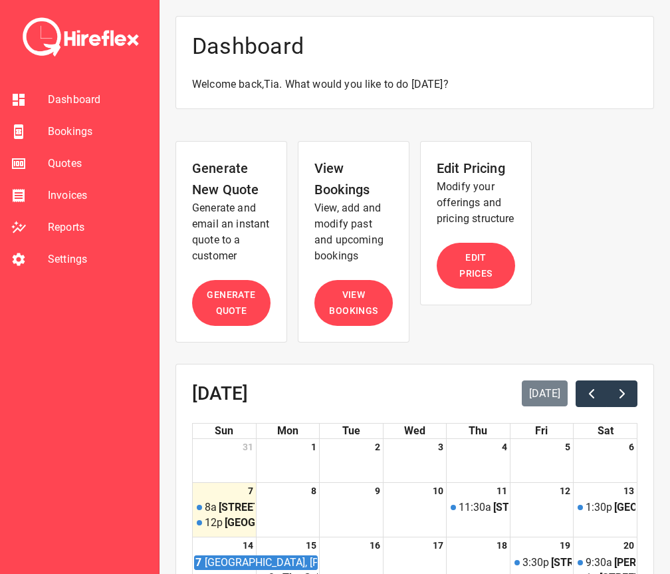
click at [58, 259] on span "Settings" at bounding box center [98, 259] width 100 height 16
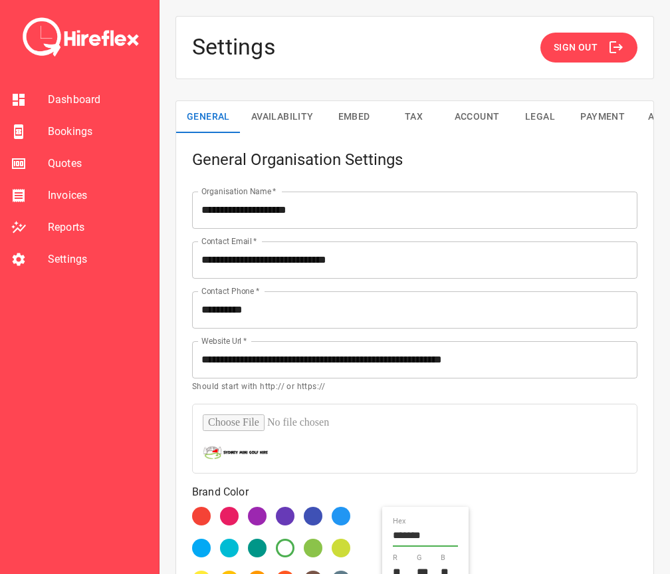
click at [278, 114] on button "Availability" at bounding box center [283, 117] width 84 height 32
click at [293, 111] on button "Availability" at bounding box center [283, 117] width 84 height 32
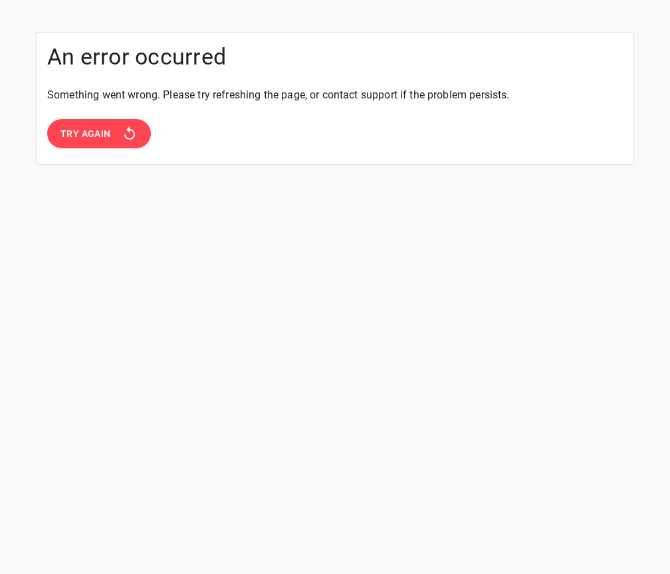
scroll to position [211, 0]
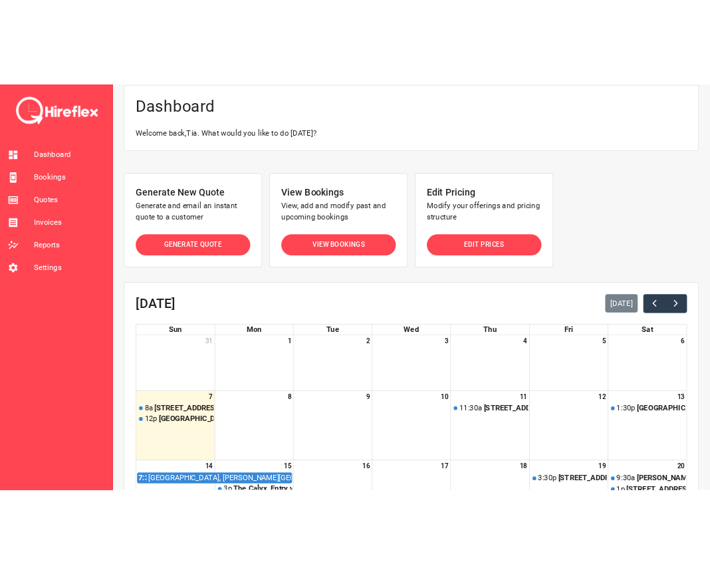
scroll to position [16, 0]
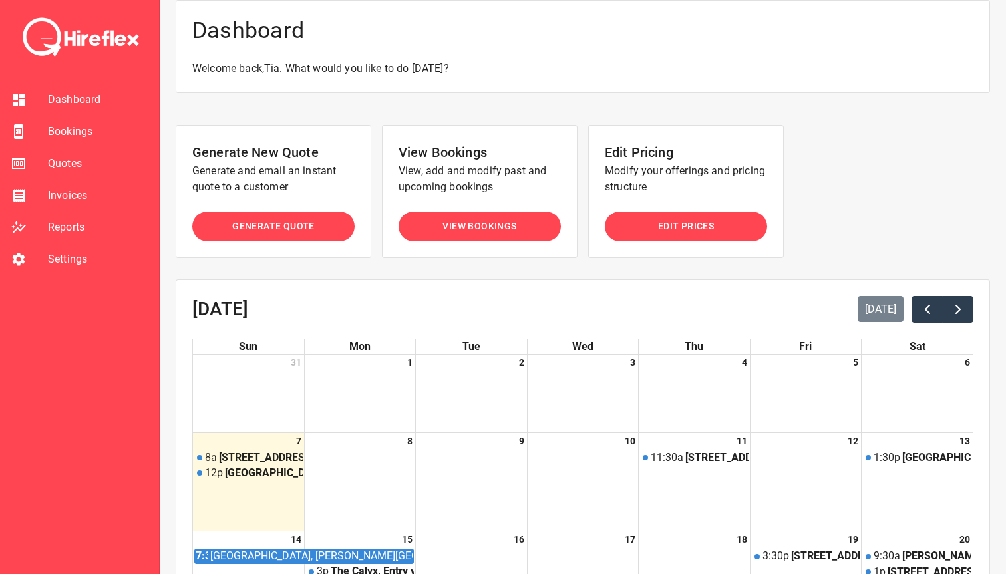
click at [46, 263] on div at bounding box center [29, 259] width 37 height 16
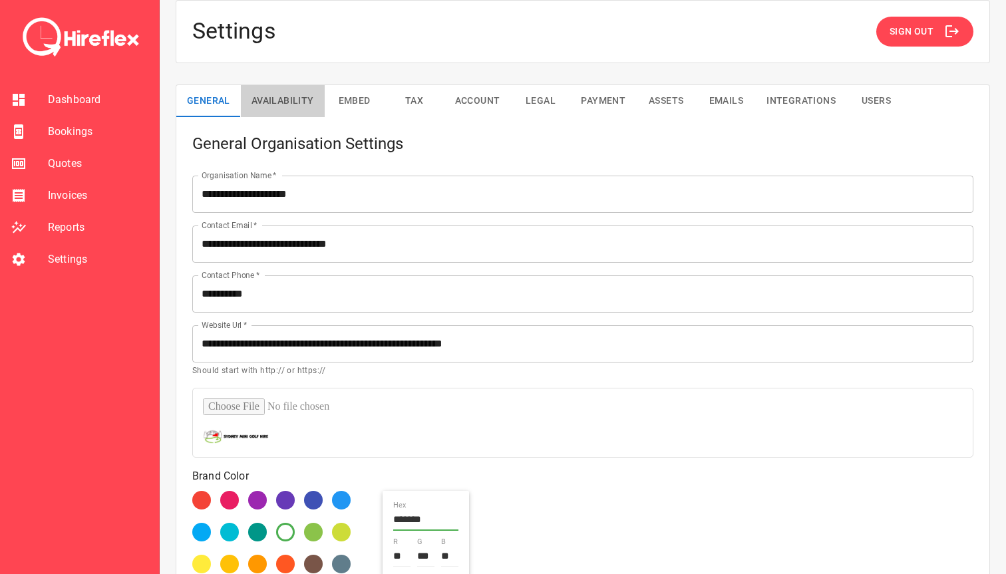
click at [283, 109] on button "Availability" at bounding box center [283, 101] width 84 height 32
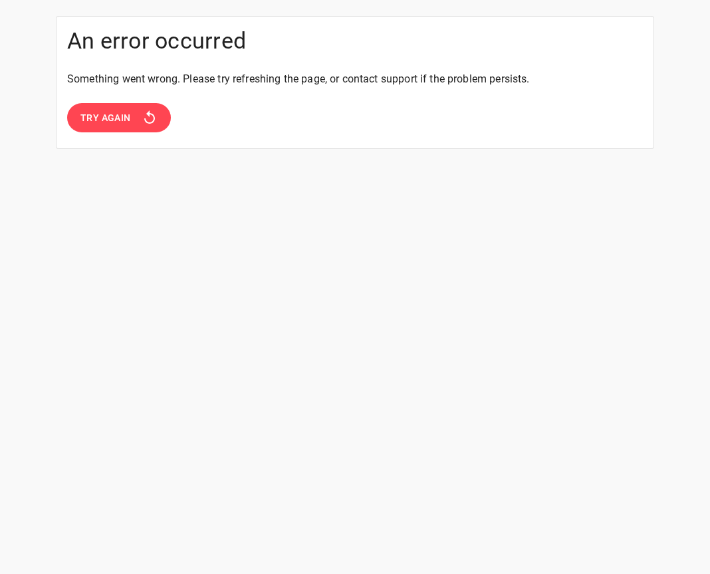
click at [613, 357] on div "An error occurred Something went wrong. Please try refreshing the page, or cont…" at bounding box center [355, 303] width 710 height 638
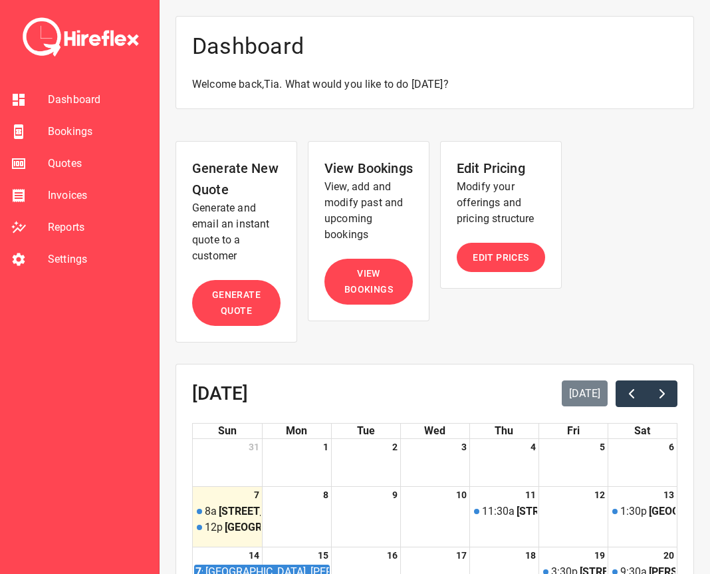
scroll to position [16, 0]
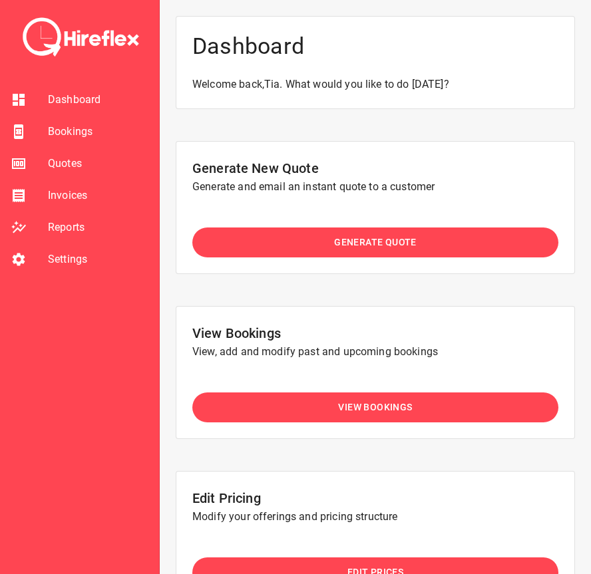
click at [56, 262] on span "Settings" at bounding box center [98, 259] width 100 height 16
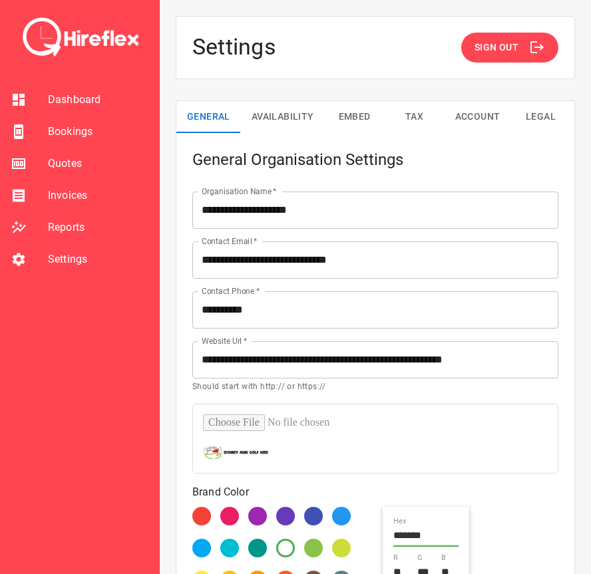
click at [286, 116] on button "Availability" at bounding box center [283, 117] width 84 height 32
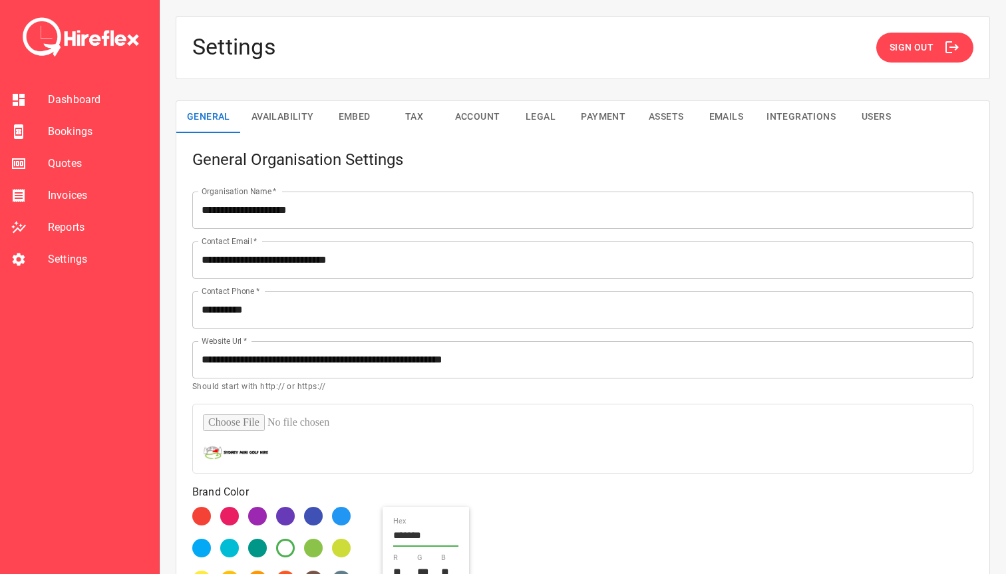
click at [283, 127] on button "Availability" at bounding box center [283, 117] width 84 height 32
click at [336, 122] on button "Embed" at bounding box center [355, 117] width 60 height 32
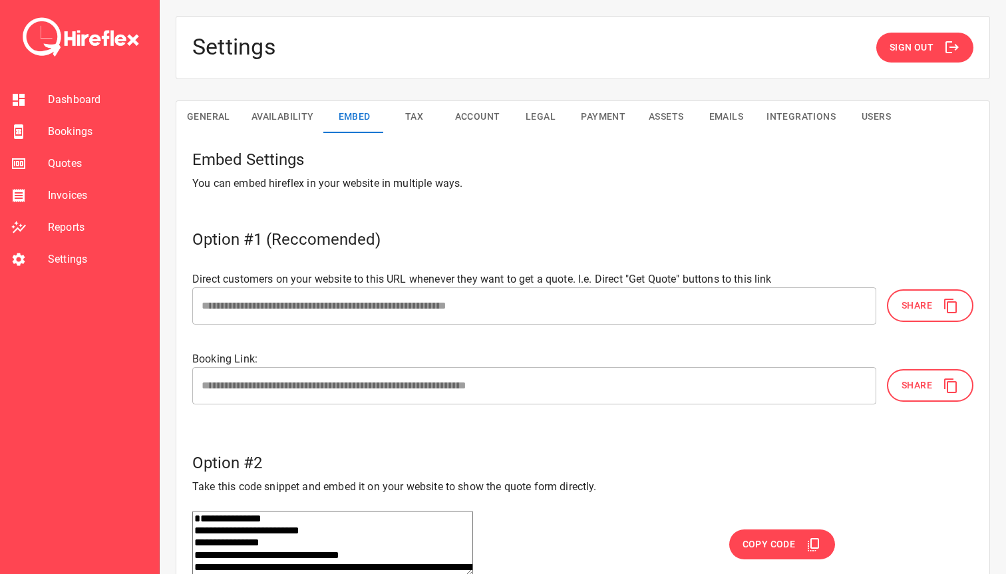
click at [428, 112] on button "Tax" at bounding box center [414, 117] width 60 height 32
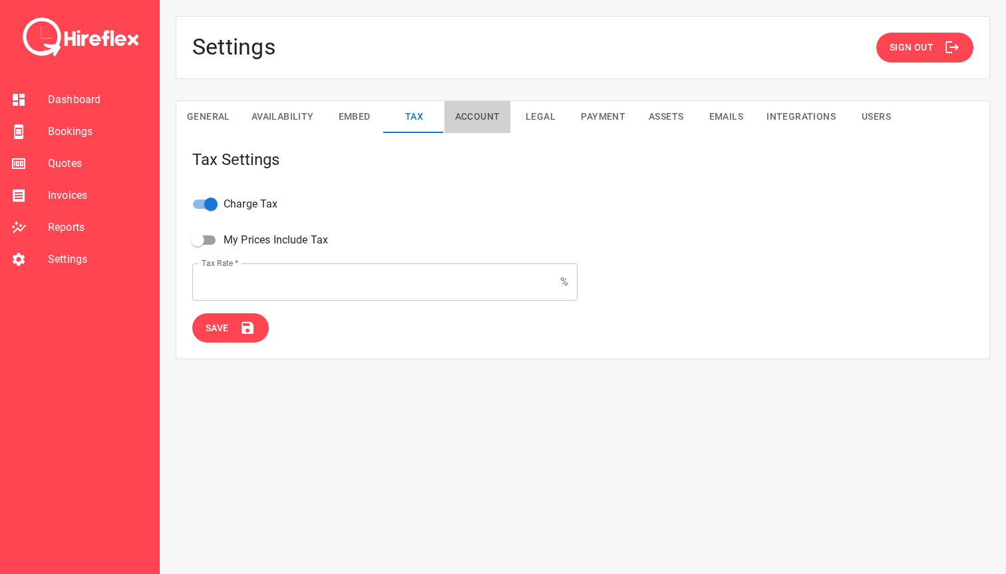
click at [464, 114] on button "Account" at bounding box center [477, 117] width 67 height 32
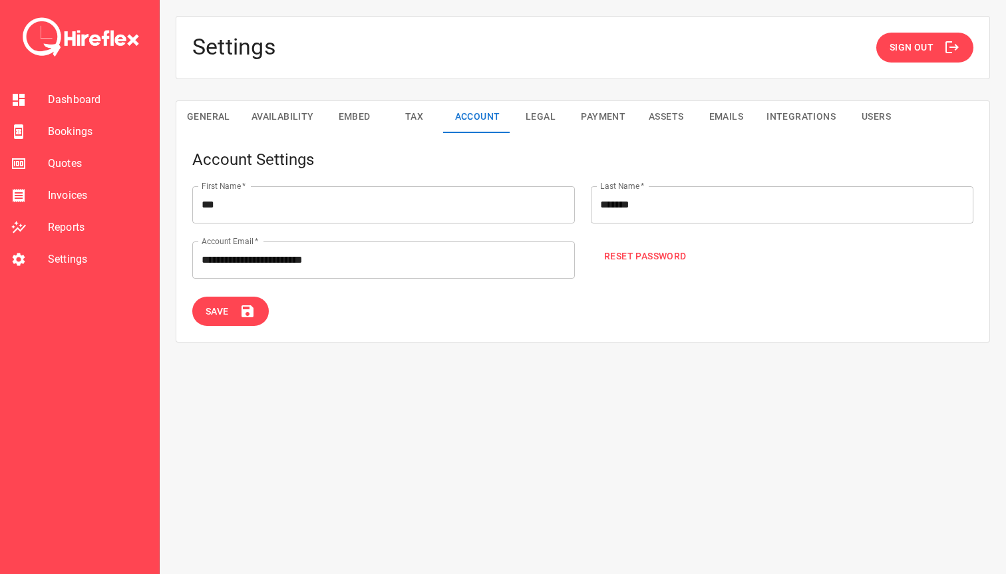
click at [535, 120] on button "Legal" at bounding box center [540, 117] width 60 height 32
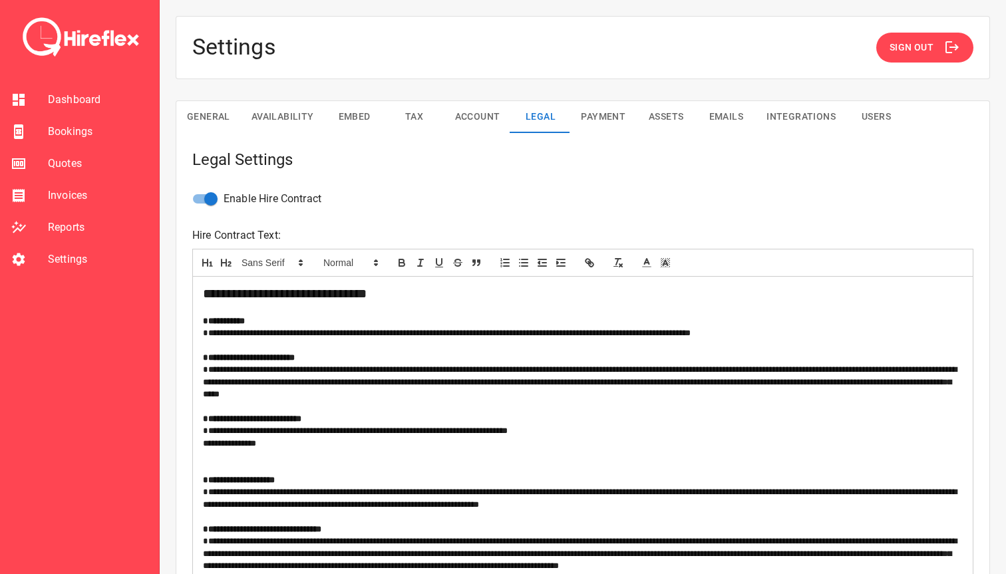
click at [589, 110] on button "Payment" at bounding box center [603, 117] width 66 height 32
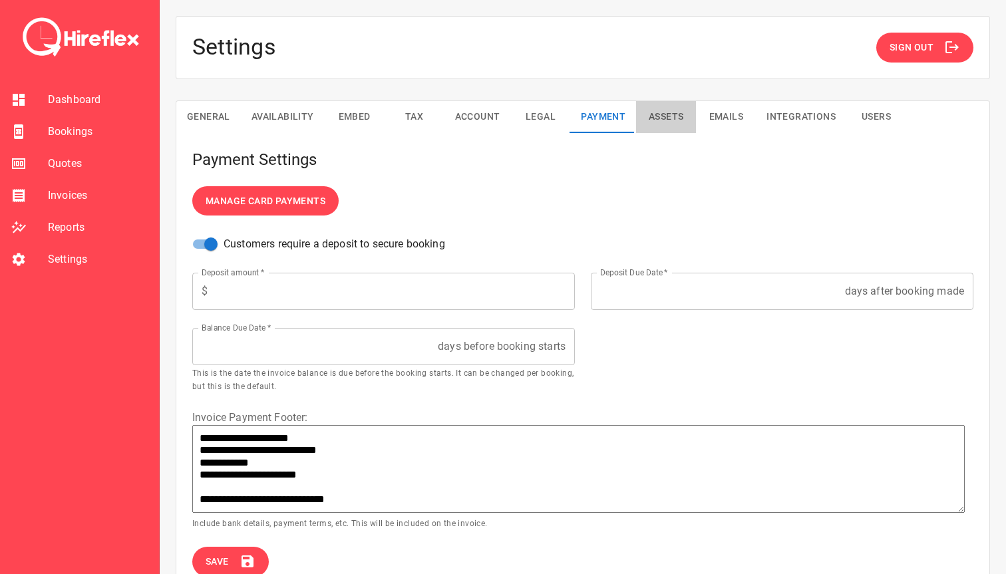
click at [656, 114] on button "Assets" at bounding box center [666, 117] width 60 height 32
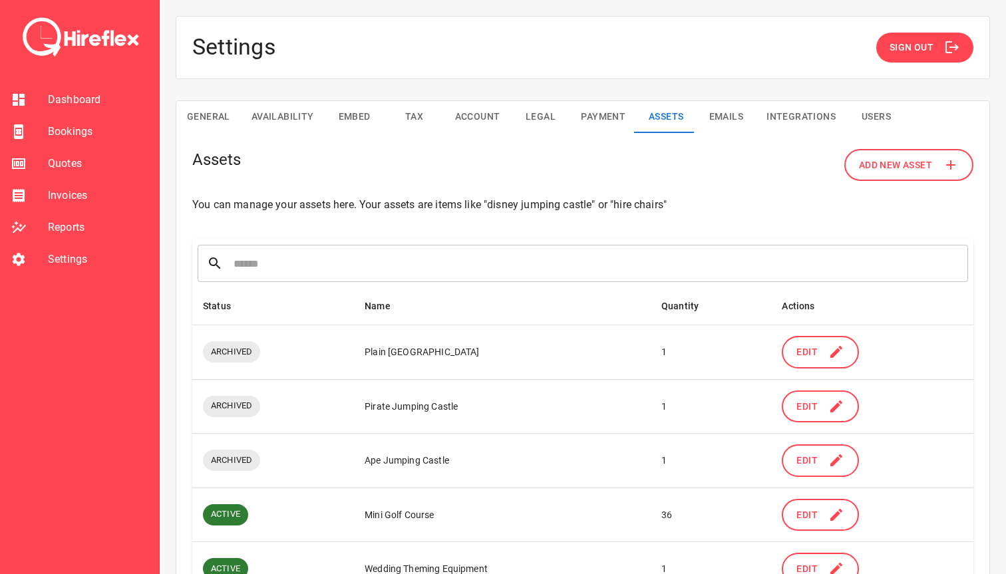
click at [734, 114] on button "Emails" at bounding box center [726, 117] width 60 height 32
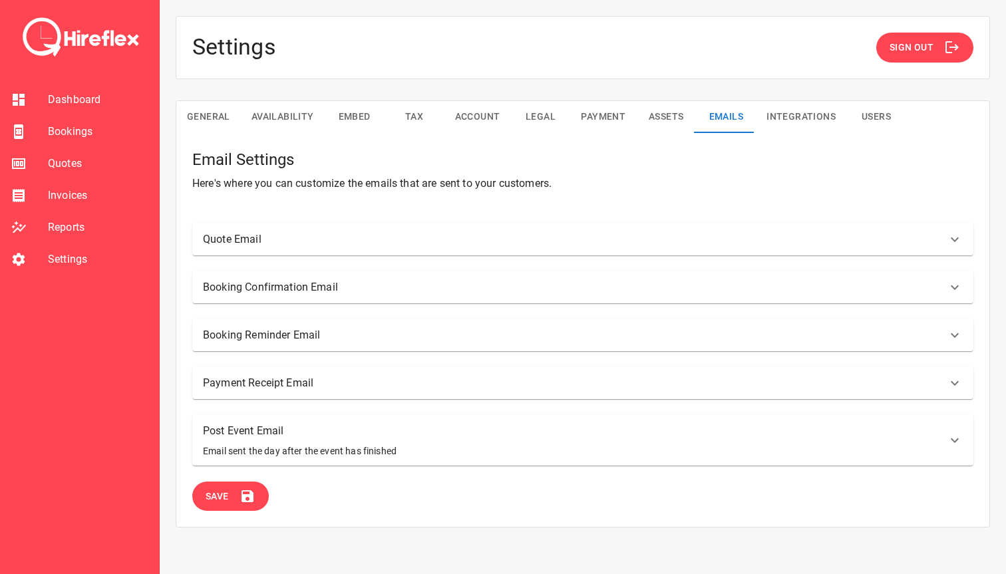
click at [795, 113] on button "Integrations" at bounding box center [800, 117] width 90 height 32
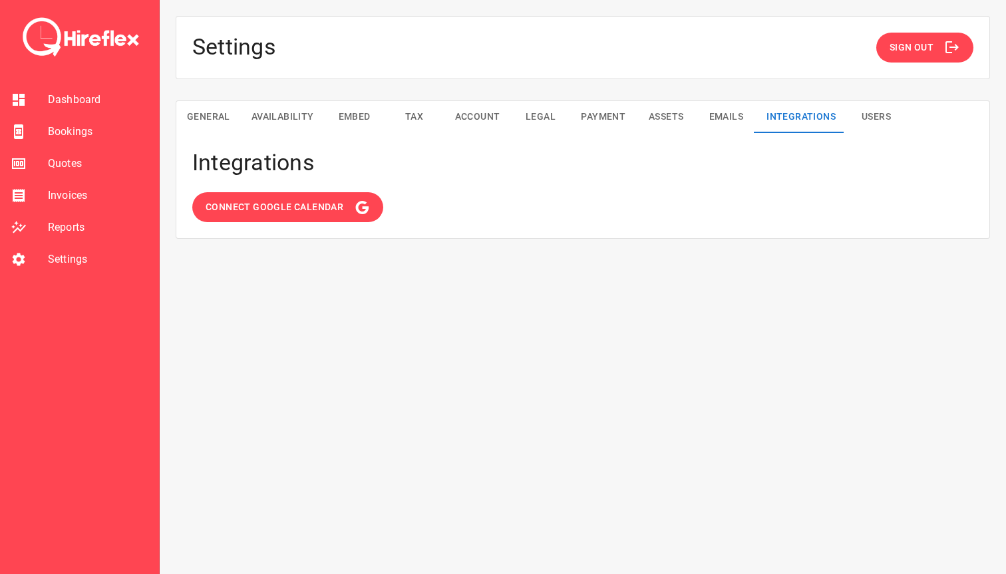
click at [870, 116] on button "Users" at bounding box center [876, 117] width 60 height 32
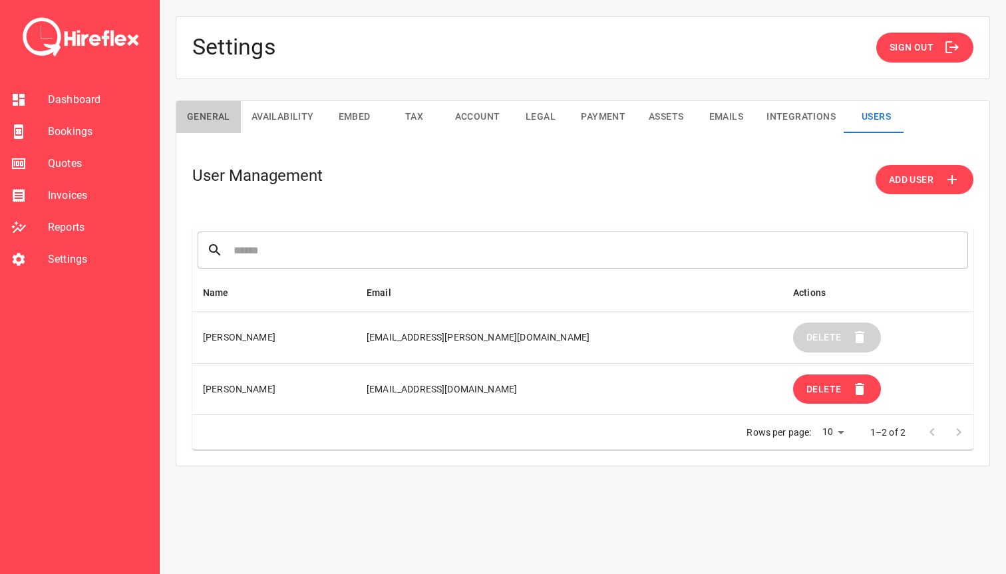
click at [203, 111] on button "General" at bounding box center [208, 117] width 65 height 32
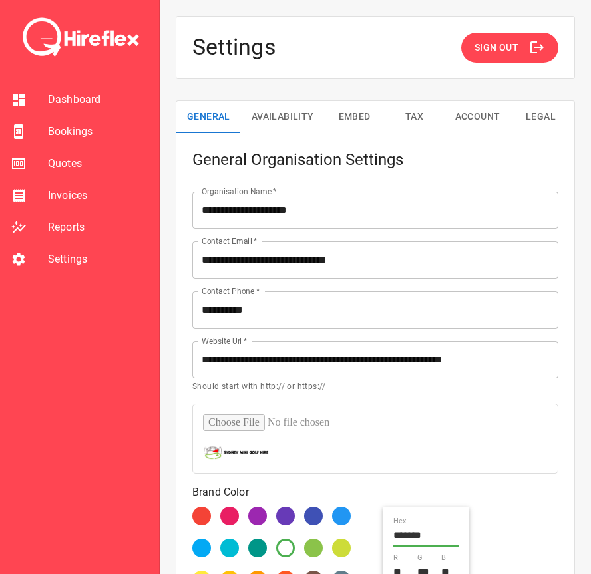
click at [283, 126] on button "Availability" at bounding box center [283, 117] width 84 height 32
click at [275, 114] on button "Availability" at bounding box center [283, 117] width 84 height 32
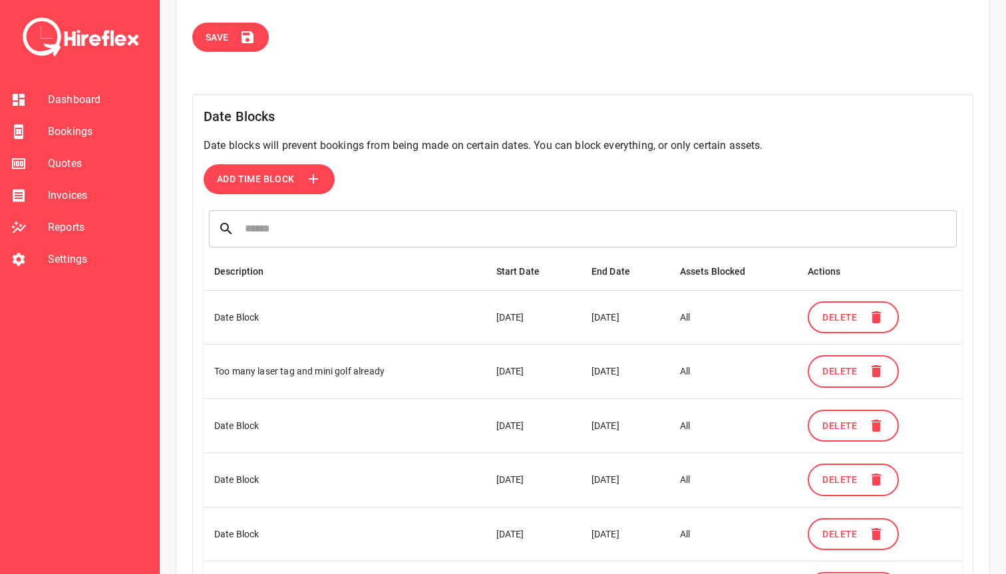
scroll to position [325, 0]
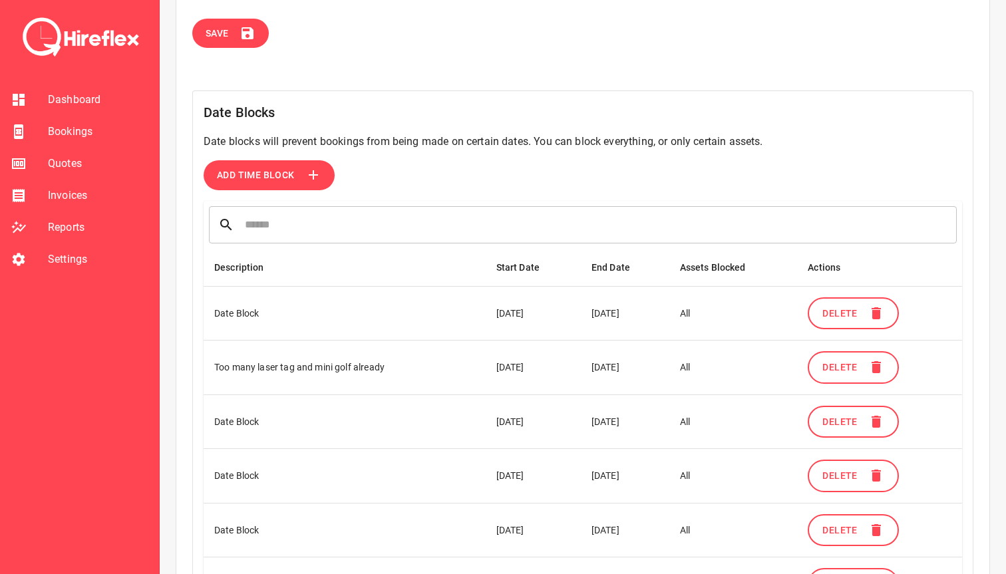
click at [309, 168] on icon at bounding box center [313, 175] width 16 height 16
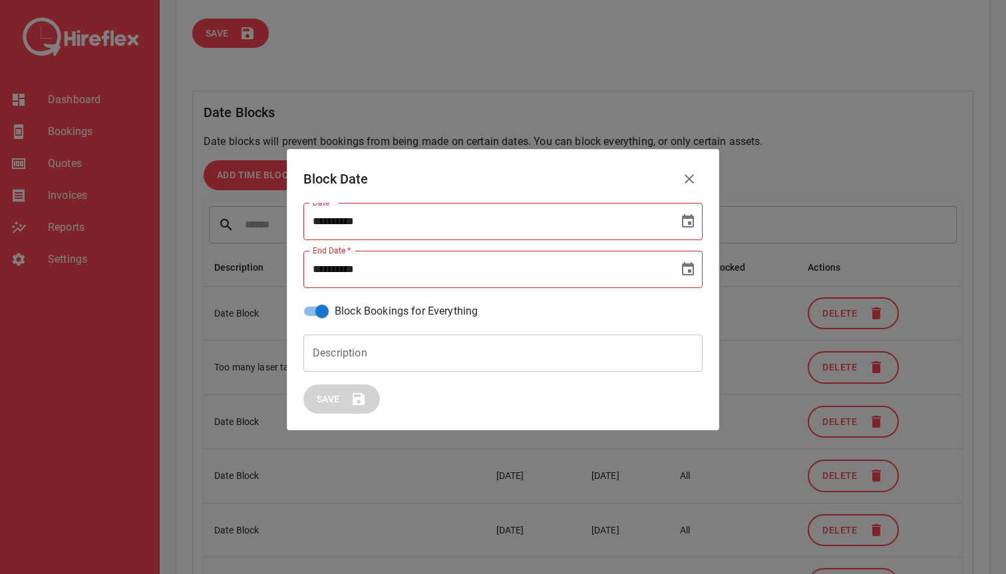
click at [349, 209] on input "**********" at bounding box center [486, 221] width 366 height 37
click at [590, 224] on icon "Choose date" at bounding box center [688, 220] width 12 height 13
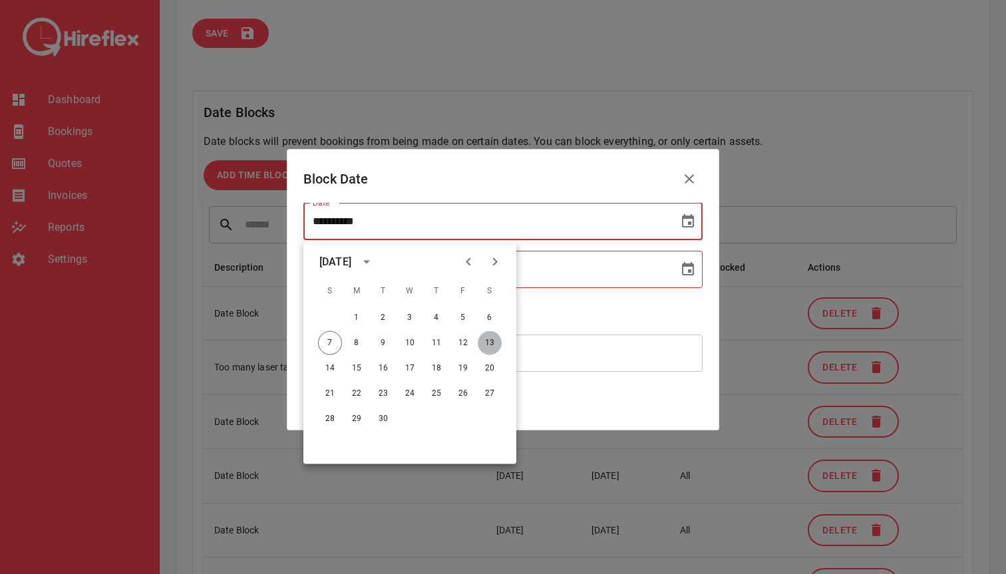
click at [494, 340] on button "13" at bounding box center [489, 343] width 24 height 24
type input "**********"
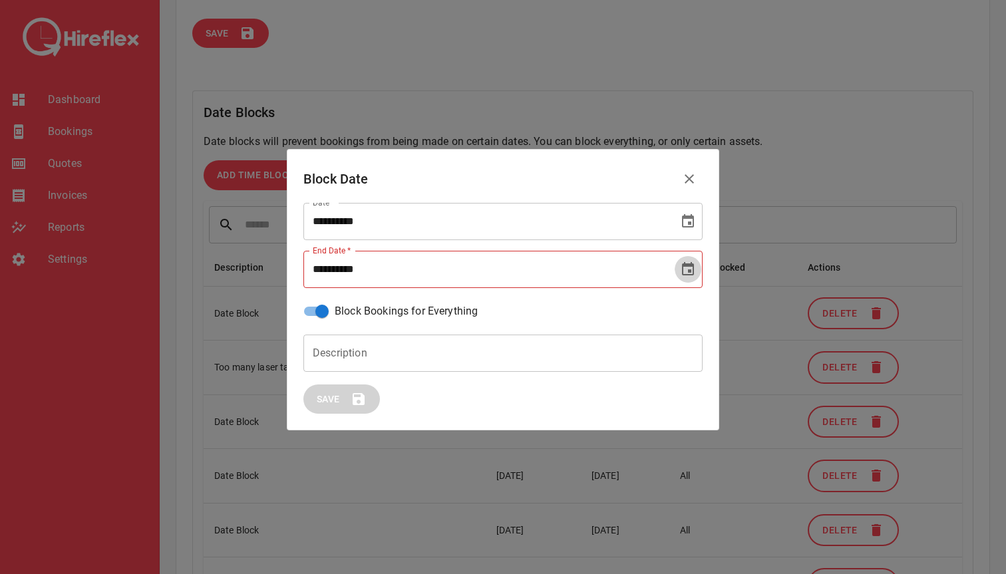
click at [590, 267] on icon "Choose date" at bounding box center [688, 269] width 16 height 16
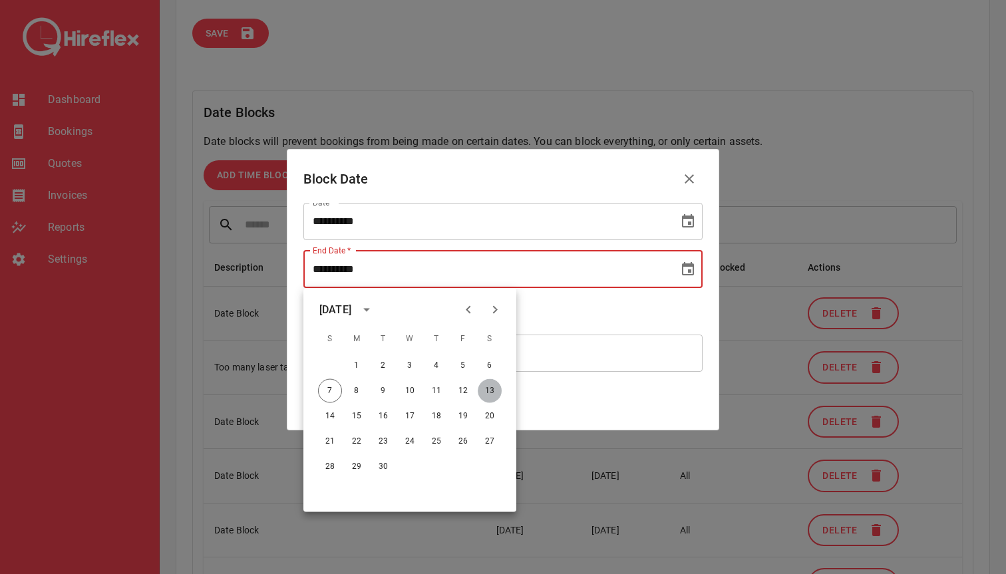
click at [491, 392] on button "13" at bounding box center [489, 391] width 24 height 24
type input "**********"
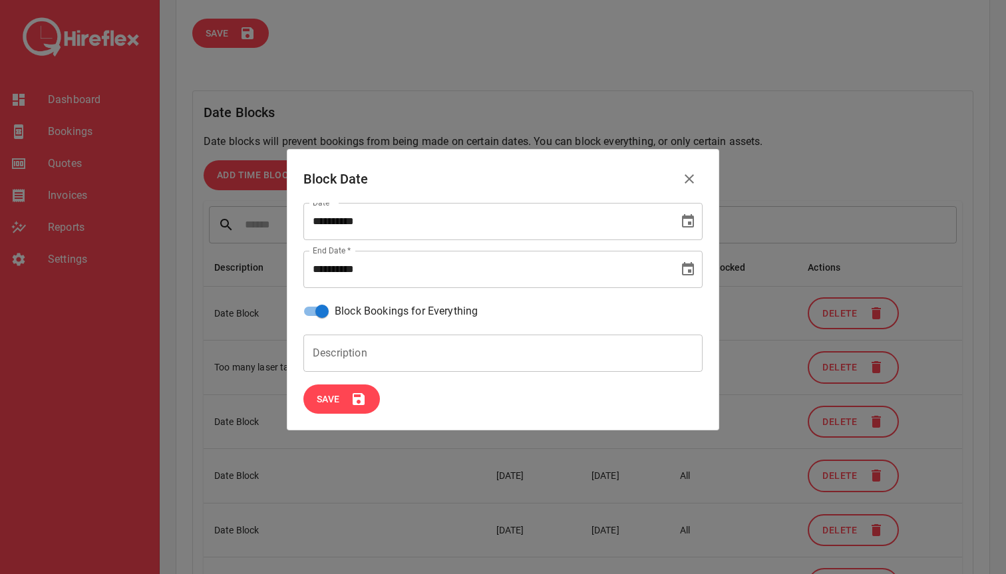
click at [340, 346] on input "Description" at bounding box center [502, 353] width 399 height 37
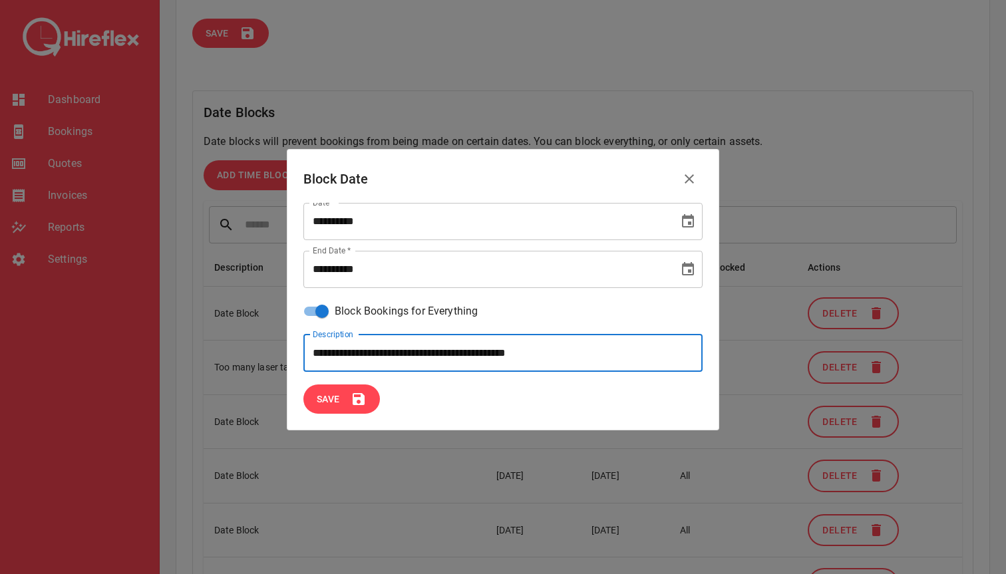
type input "**********"
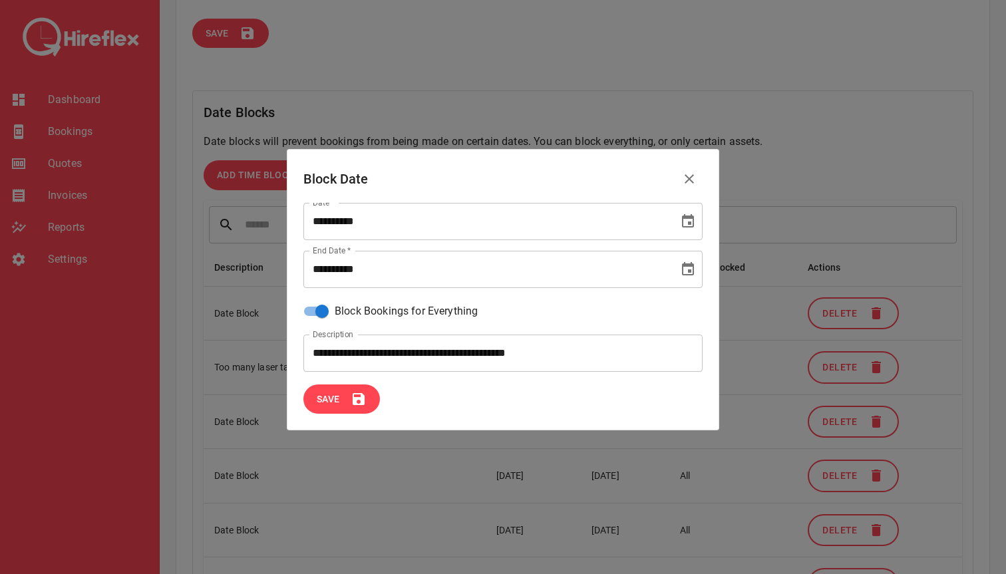
click at [331, 400] on span "Save" at bounding box center [328, 399] width 23 height 17
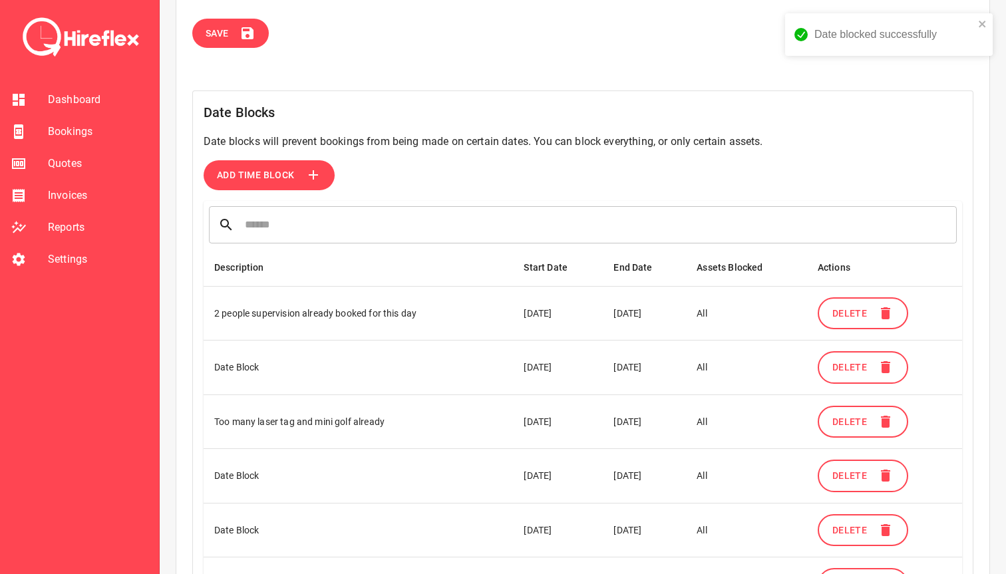
click at [292, 182] on span "Add Time Block" at bounding box center [256, 175] width 78 height 17
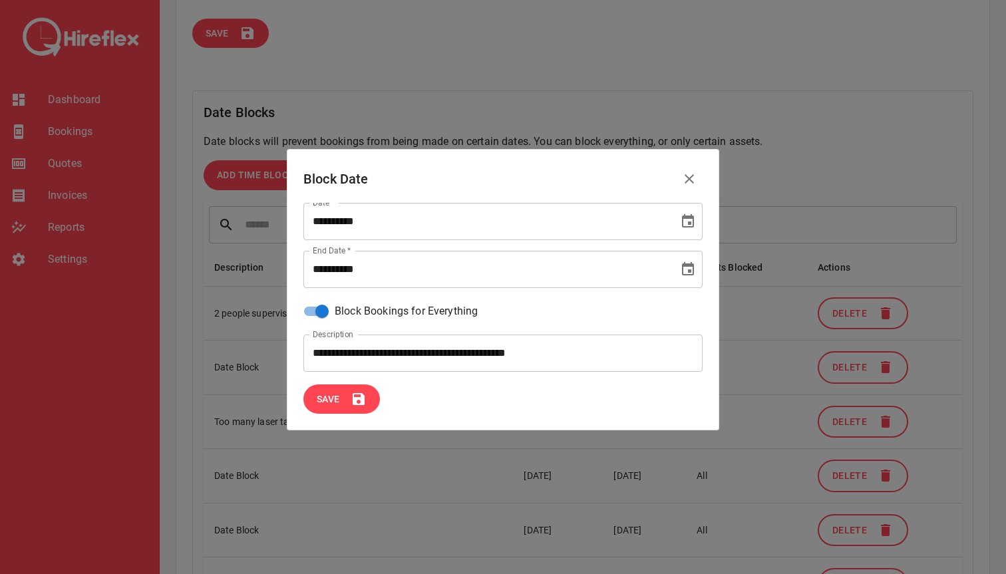
click at [590, 223] on icon "Choose date, selected date is Sep 13, 2025" at bounding box center [688, 220] width 12 height 13
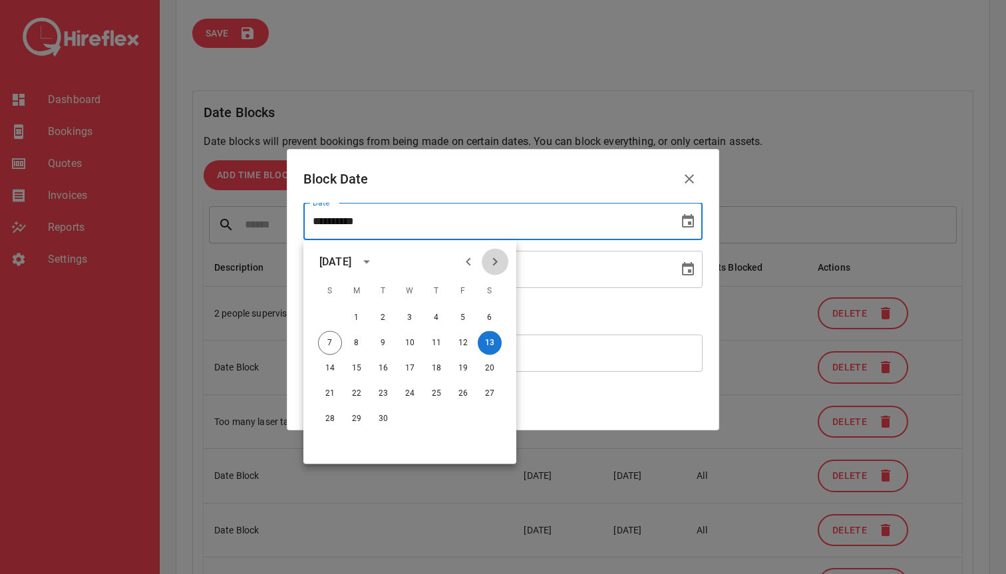
click at [497, 263] on icon "Next month" at bounding box center [495, 262] width 16 height 16
click at [381, 392] on button "23" at bounding box center [383, 394] width 24 height 24
type input "**********"
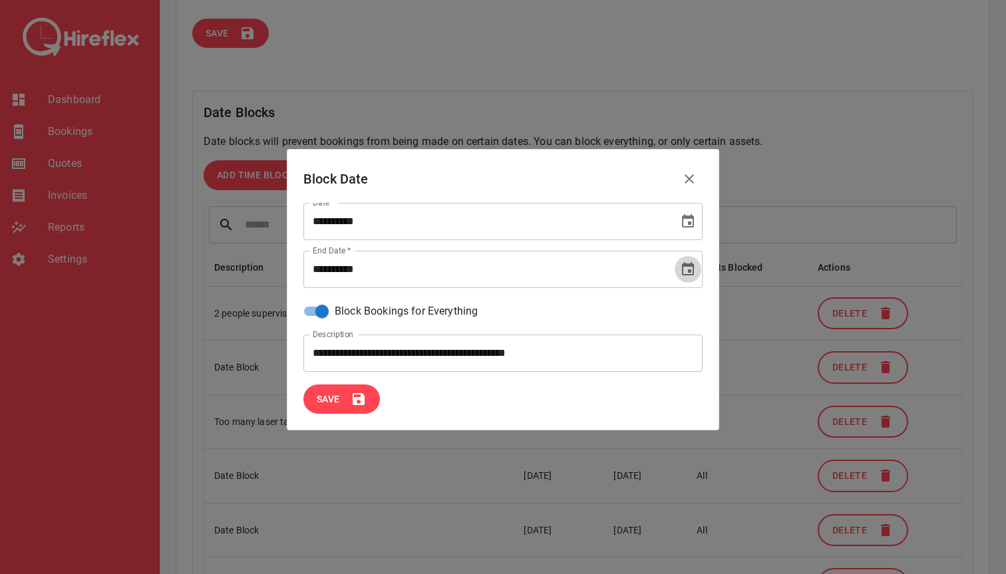
click at [590, 269] on icon "Choose date, selected date is Sep 13, 2025" at bounding box center [688, 268] width 12 height 13
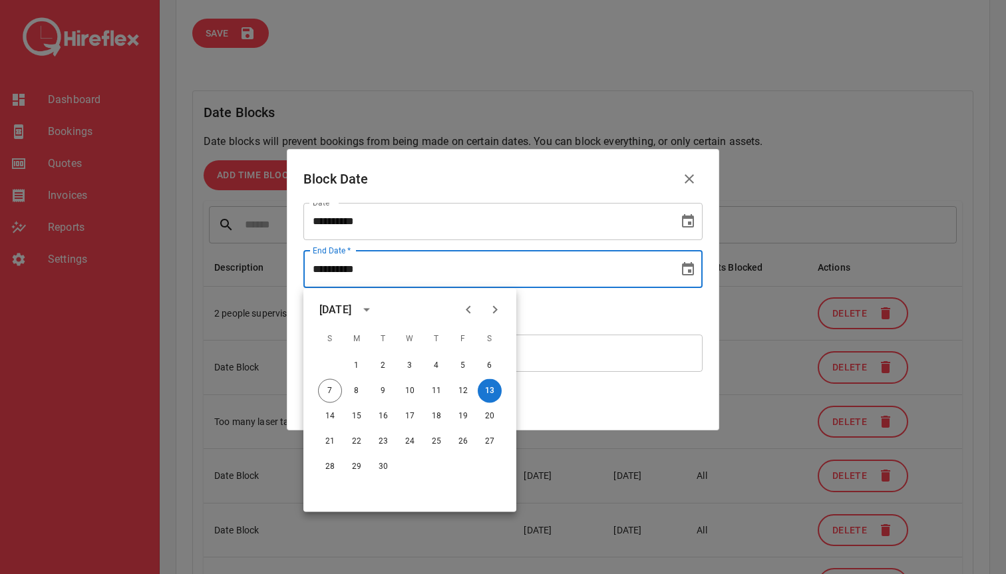
click at [491, 311] on icon "Next month" at bounding box center [495, 310] width 16 height 16
click at [464, 362] on button "2" at bounding box center [463, 366] width 24 height 24
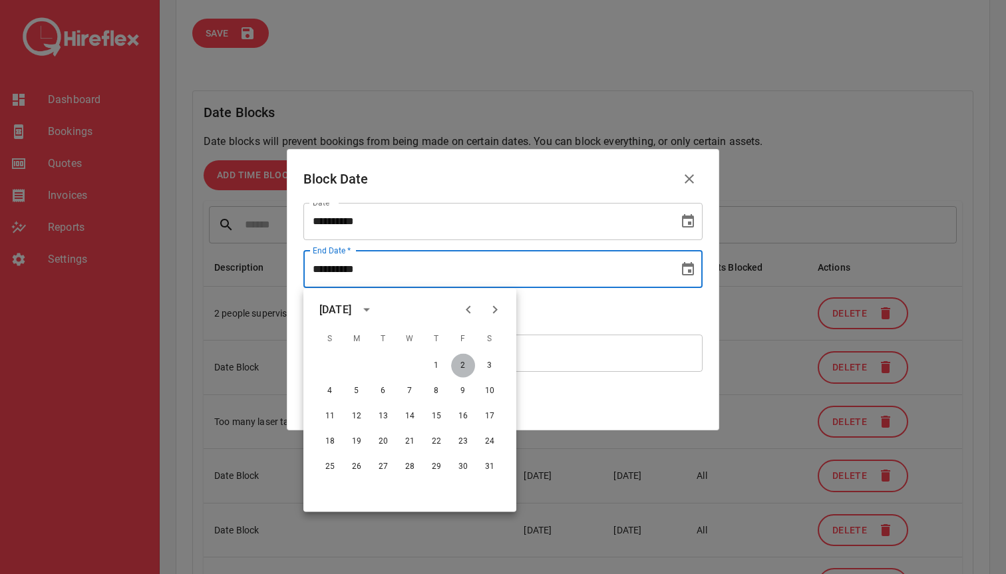
type input "**********"
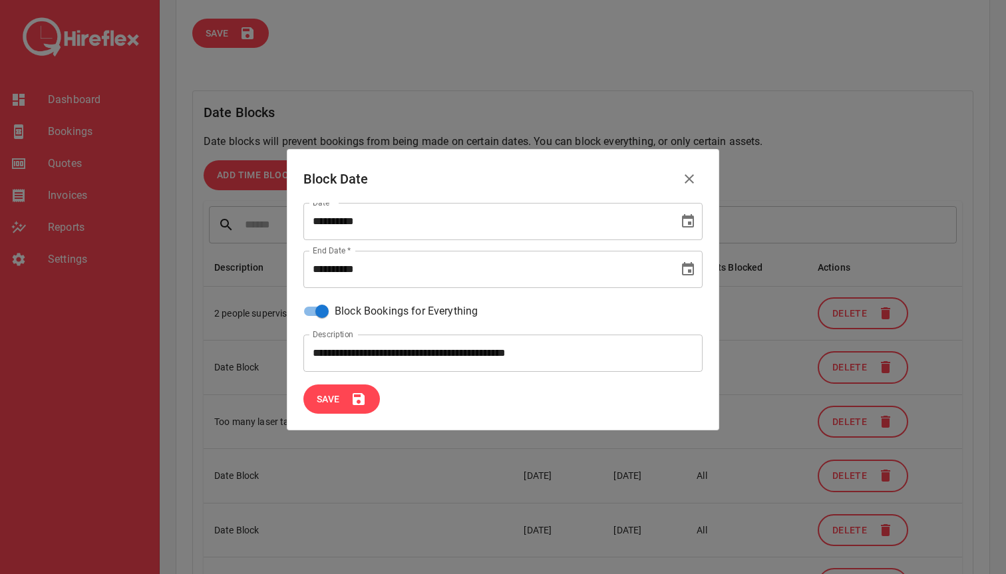
click at [428, 357] on input "**********" at bounding box center [502, 353] width 399 height 37
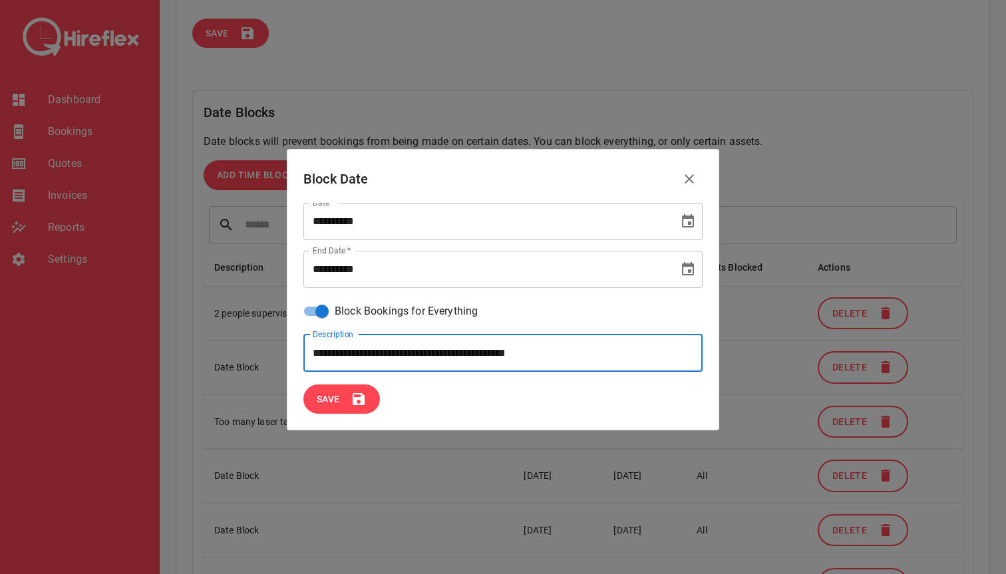
click at [428, 357] on input "**********" at bounding box center [502, 353] width 399 height 37
type input "**********"
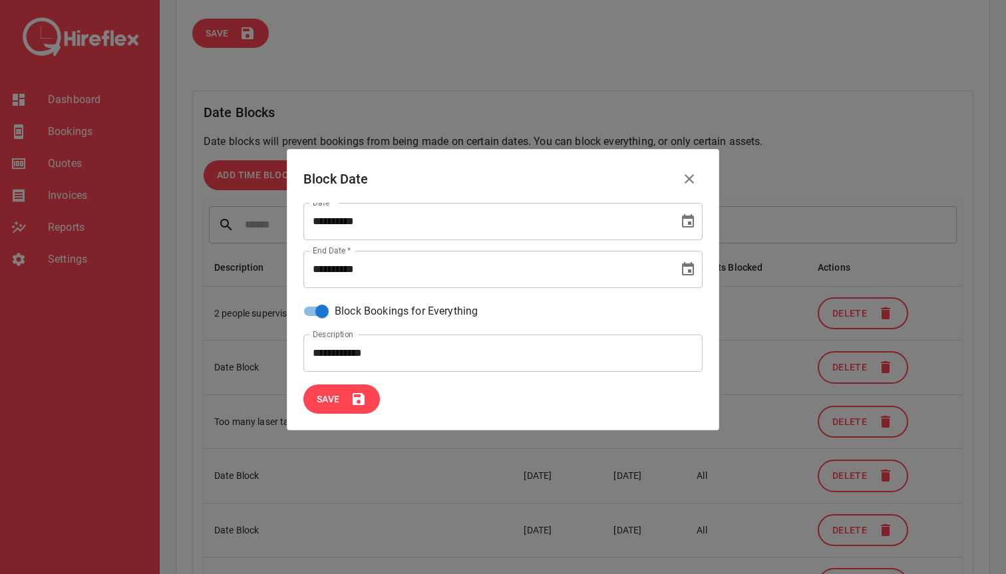
click at [345, 408] on button "Save" at bounding box center [341, 399] width 76 height 30
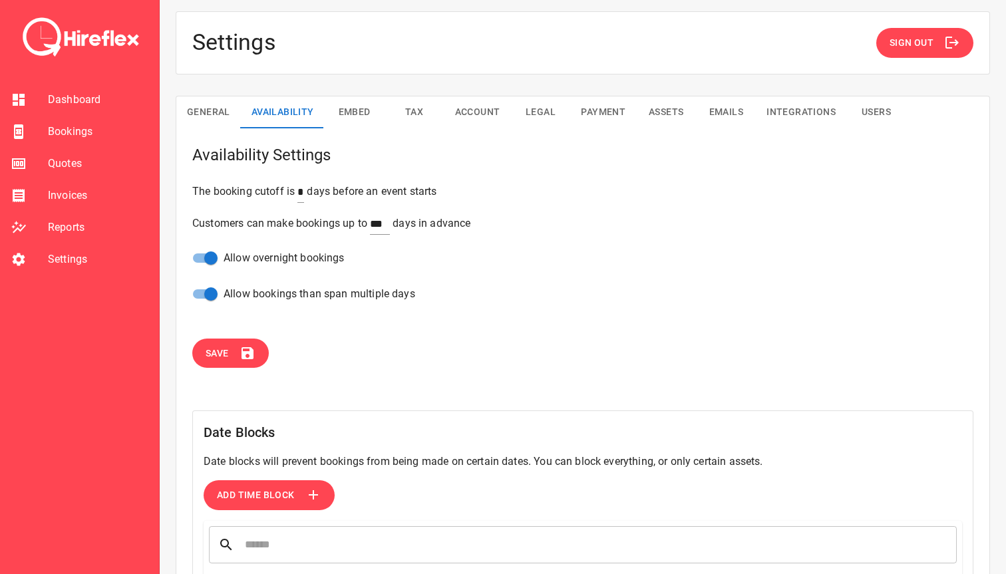
scroll to position [0, 0]
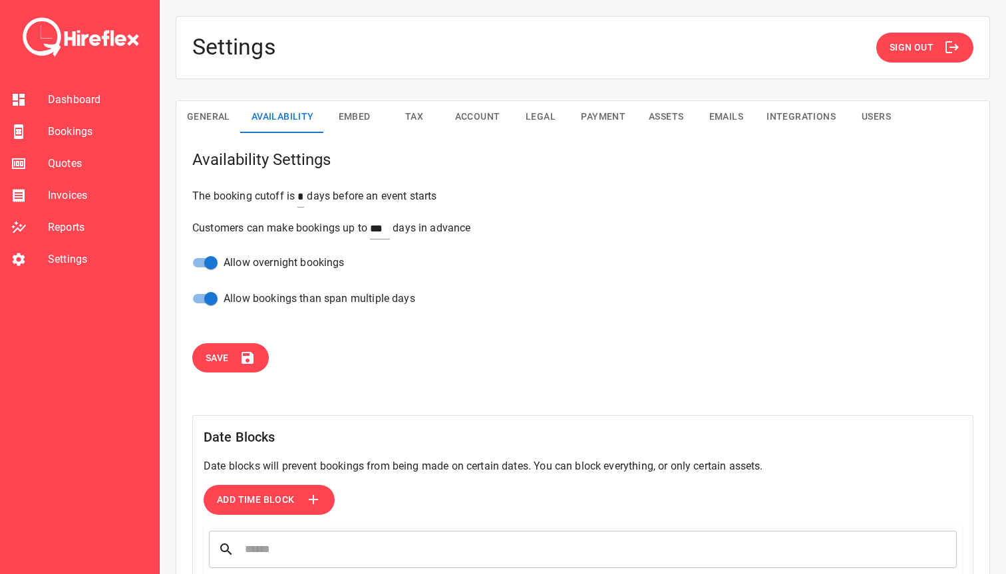
click at [83, 133] on span "Bookings" at bounding box center [98, 132] width 100 height 16
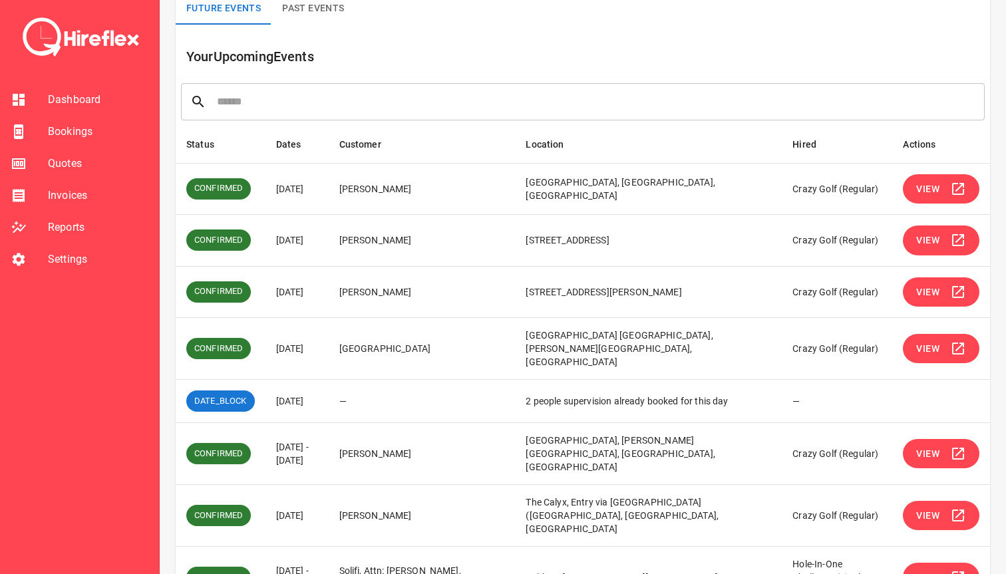
scroll to position [120, 0]
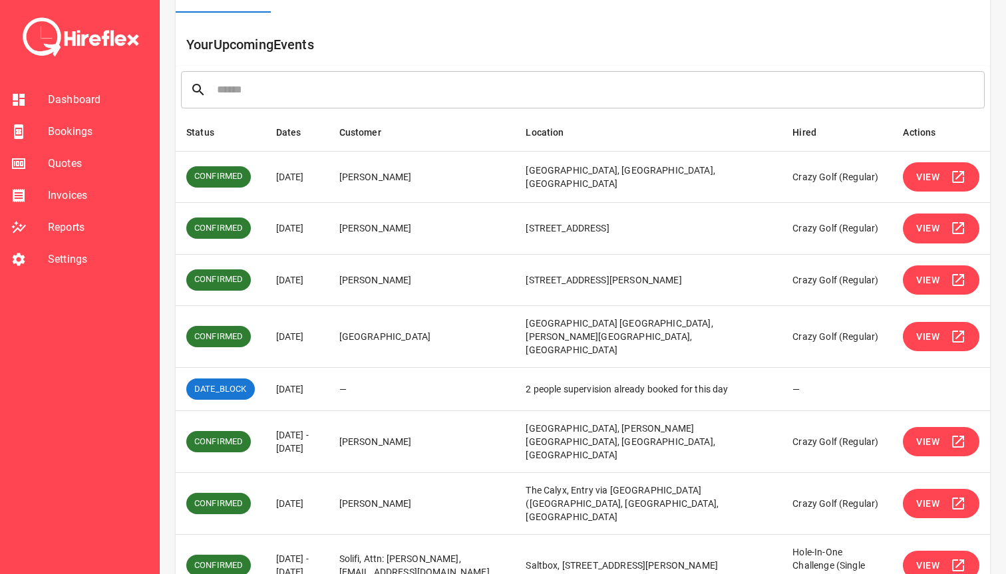
click at [590, 287] on span "View" at bounding box center [927, 280] width 23 height 17
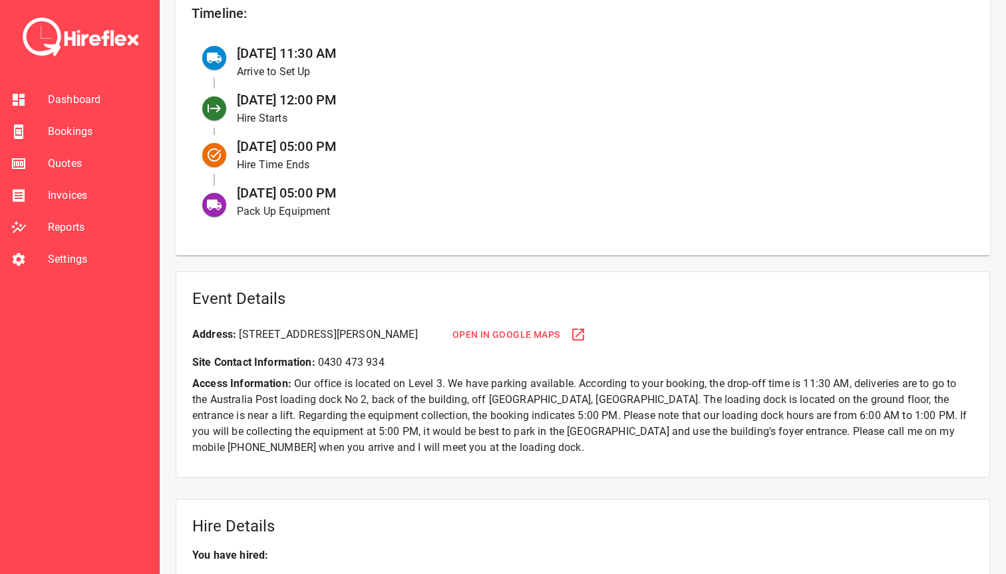
scroll to position [614, 0]
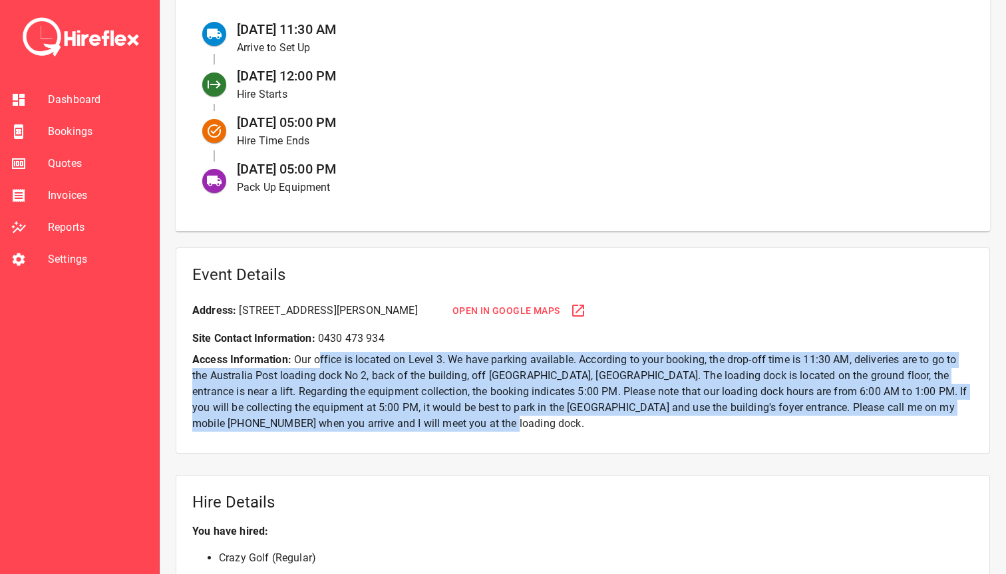
drag, startPoint x: 321, startPoint y: 352, endPoint x: 514, endPoint y: 438, distance: 211.3
click at [514, 438] on div "Event Details Address: [STREET_ADDRESS][PERSON_NAME] Open in Google Maps Site C…" at bounding box center [583, 350] width 814 height 207
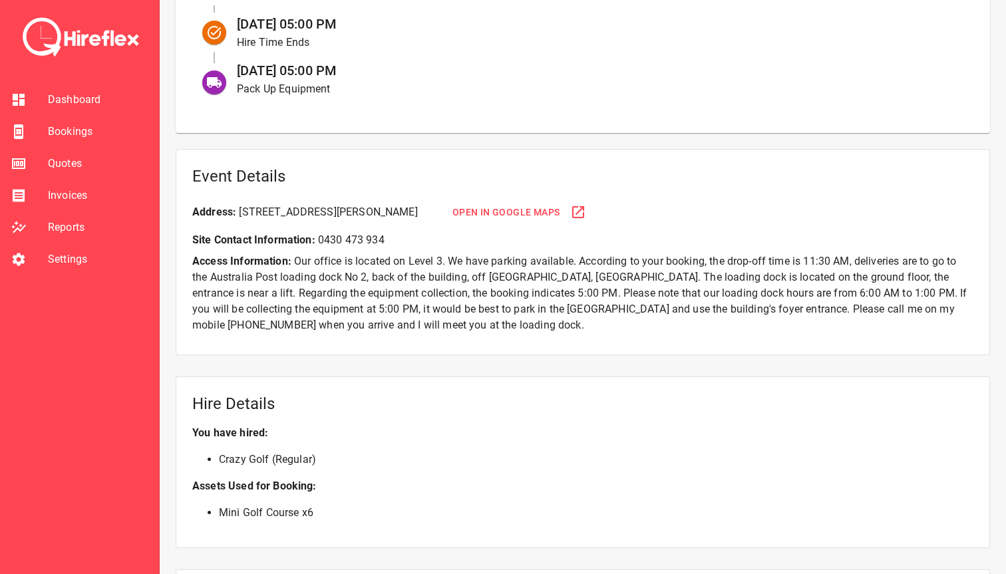
scroll to position [723, 0]
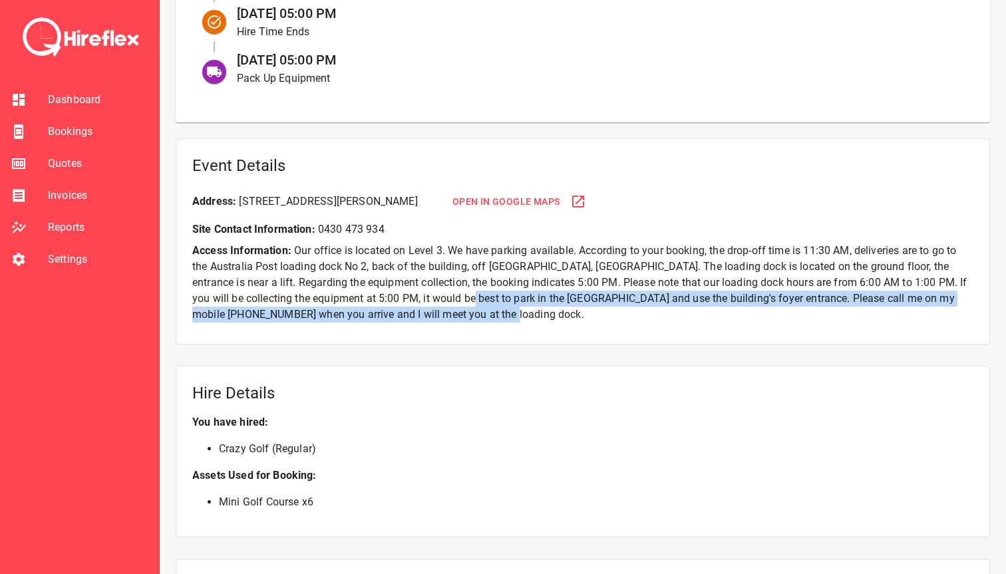
drag, startPoint x: 443, startPoint y: 297, endPoint x: 517, endPoint y: 320, distance: 77.8
click at [517, 320] on p "Access Information: Our office is located on Level 3. We have parking available…" at bounding box center [582, 283] width 781 height 80
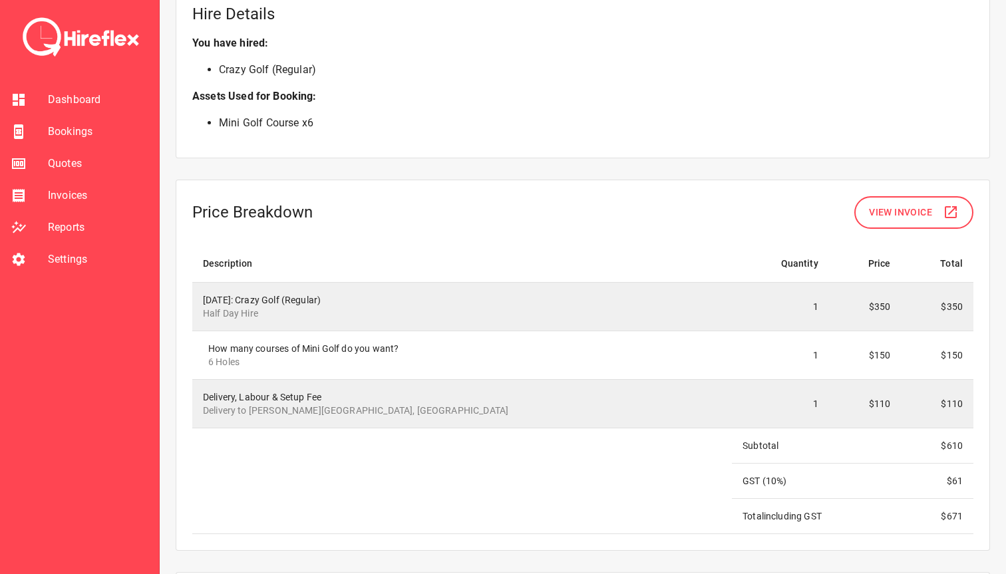
scroll to position [1107, 0]
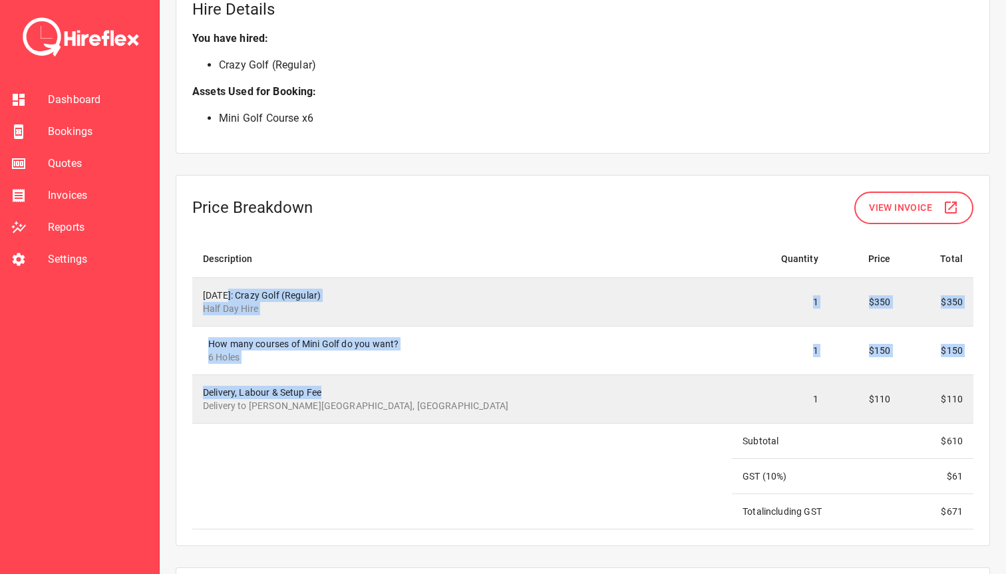
drag, startPoint x: 227, startPoint y: 291, endPoint x: 359, endPoint y: 400, distance: 171.1
click at [359, 398] on tbody "[DATE]: Crazy Golf (Regular) Half Day Hire 1 $350 $350 How many courses of Mini…" at bounding box center [582, 402] width 781 height 251
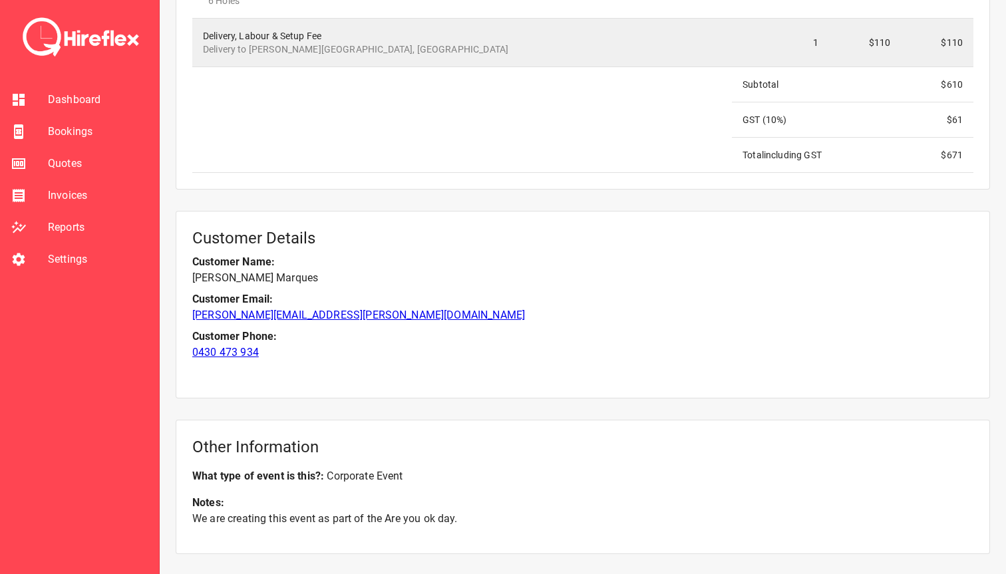
click at [378, 388] on div "Customer Details Customer Name: [PERSON_NAME] Customer Email: [PERSON_NAME][EMA…" at bounding box center [583, 305] width 814 height 188
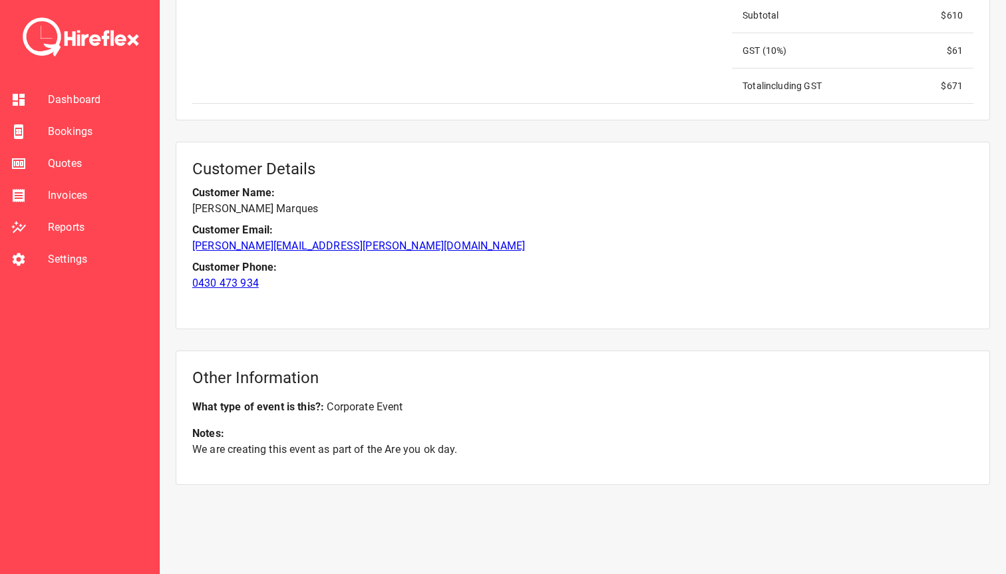
scroll to position [1533, 0]
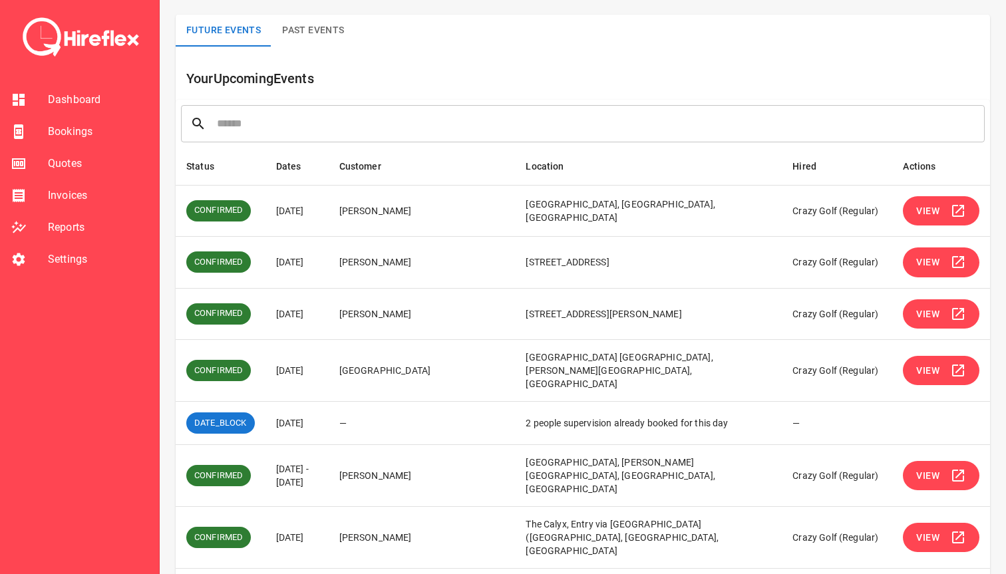
scroll to position [92, 0]
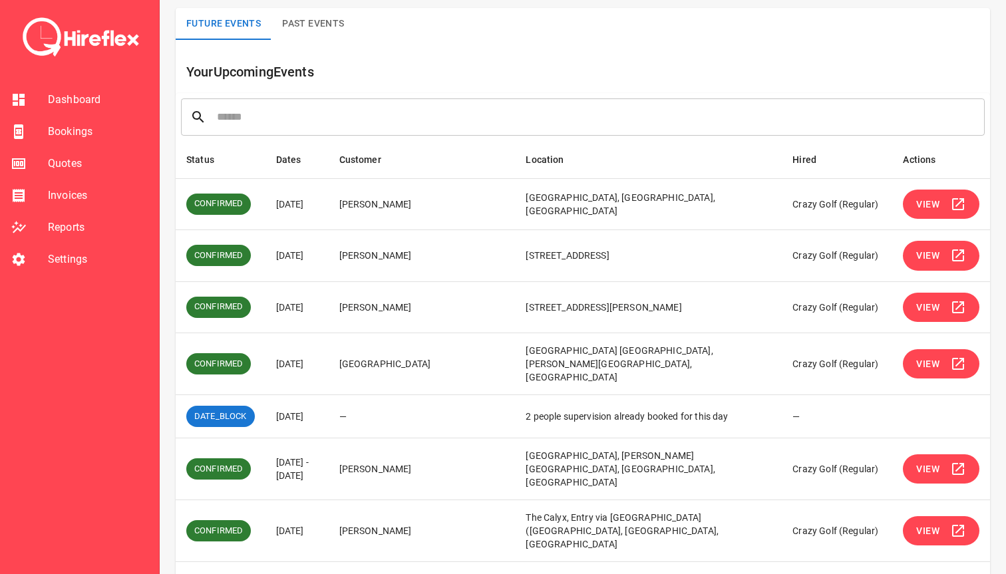
click at [590, 358] on icon "simple table" at bounding box center [958, 364] width 12 height 12
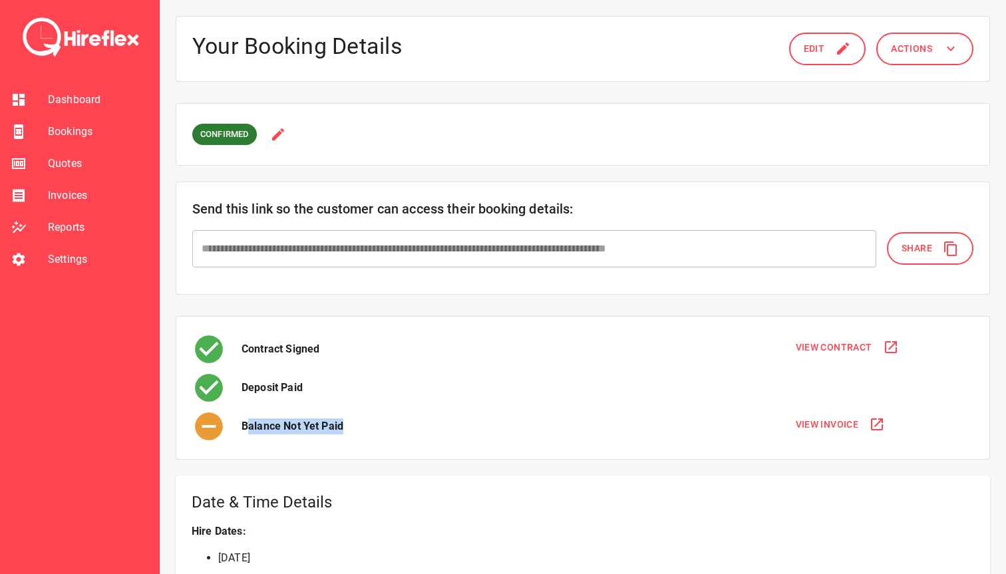
drag, startPoint x: 247, startPoint y: 424, endPoint x: 395, endPoint y: 424, distance: 148.3
click at [395, 424] on div "Balance Not Yet Paid" at bounding box center [484, 426] width 585 height 33
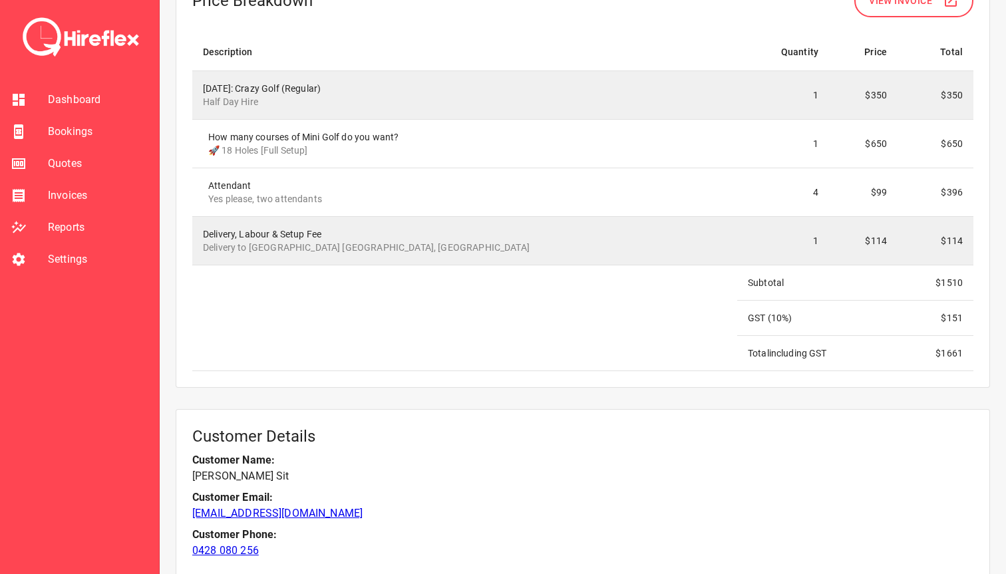
click at [414, 357] on td at bounding box center [464, 318] width 545 height 106
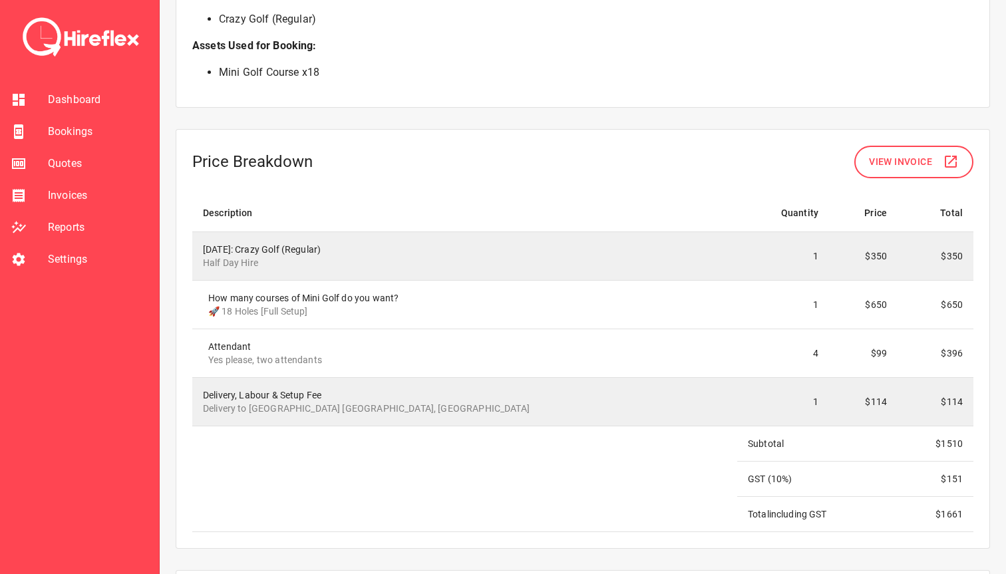
scroll to position [1197, 0]
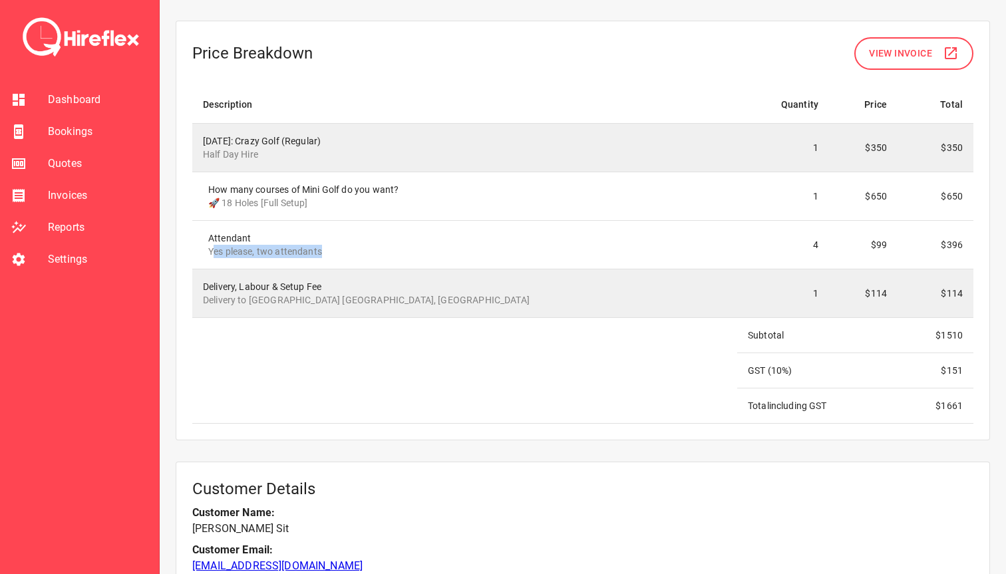
drag, startPoint x: 211, startPoint y: 251, endPoint x: 360, endPoint y: 251, distance: 149.0
click at [360, 251] on p "Yes please, two attendants" at bounding box center [467, 251] width 518 height 13
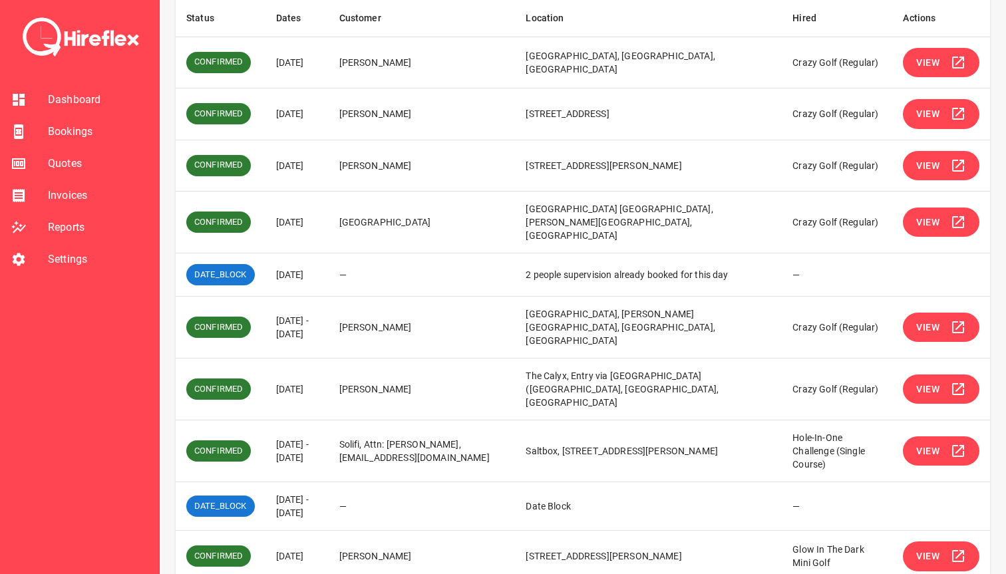
scroll to position [243, 0]
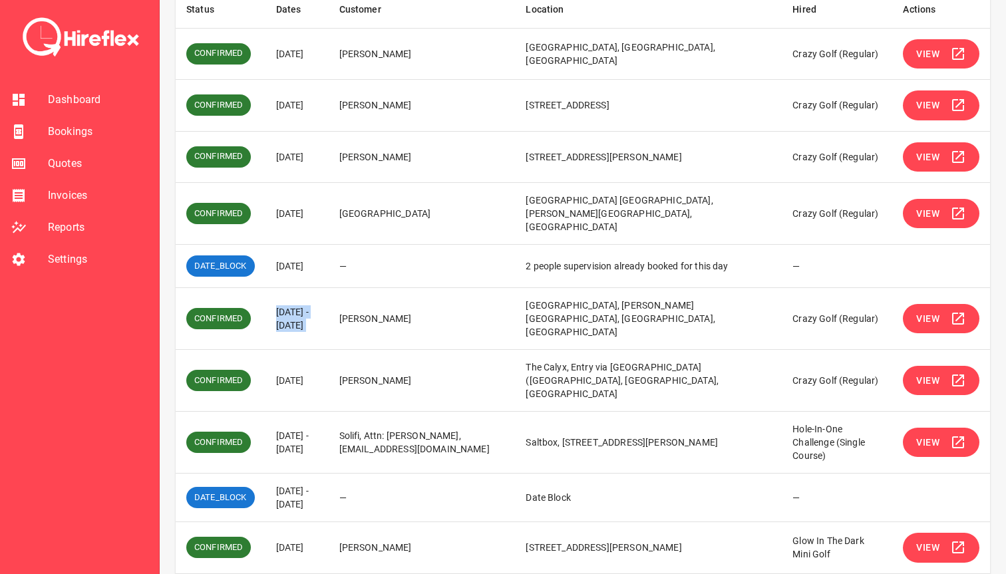
drag, startPoint x: 277, startPoint y: 297, endPoint x: 369, endPoint y: 300, distance: 91.8
click at [369, 300] on tr "CONFIRMED [DATE] - [DATE] [PERSON_NAME] [PERSON_NAME], [PERSON_NAME][GEOGRAPHIC…" at bounding box center [583, 319] width 814 height 62
click at [369, 300] on td "[PERSON_NAME]" at bounding box center [422, 319] width 187 height 62
click at [590, 311] on button "View" at bounding box center [940, 319] width 76 height 30
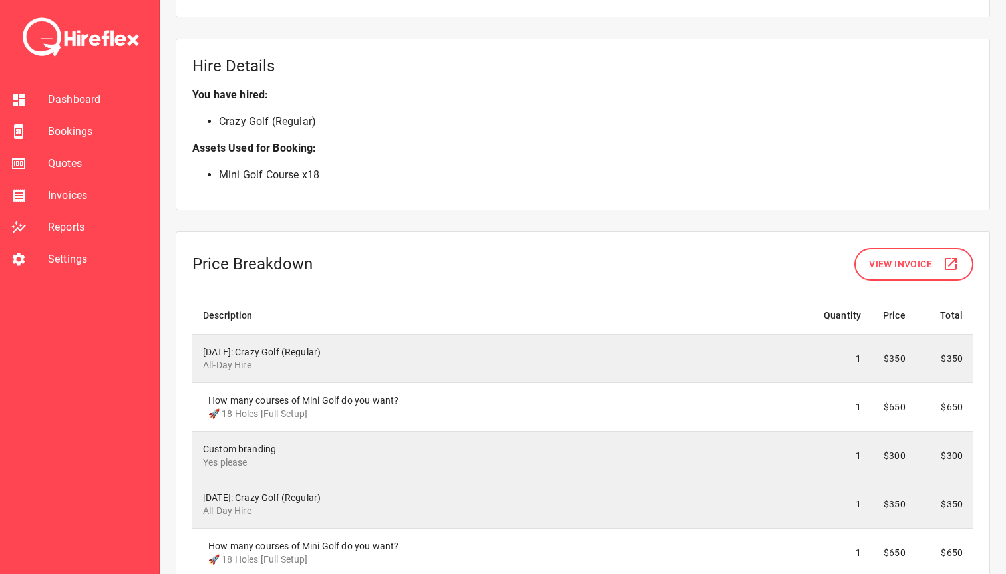
scroll to position [1036, 0]
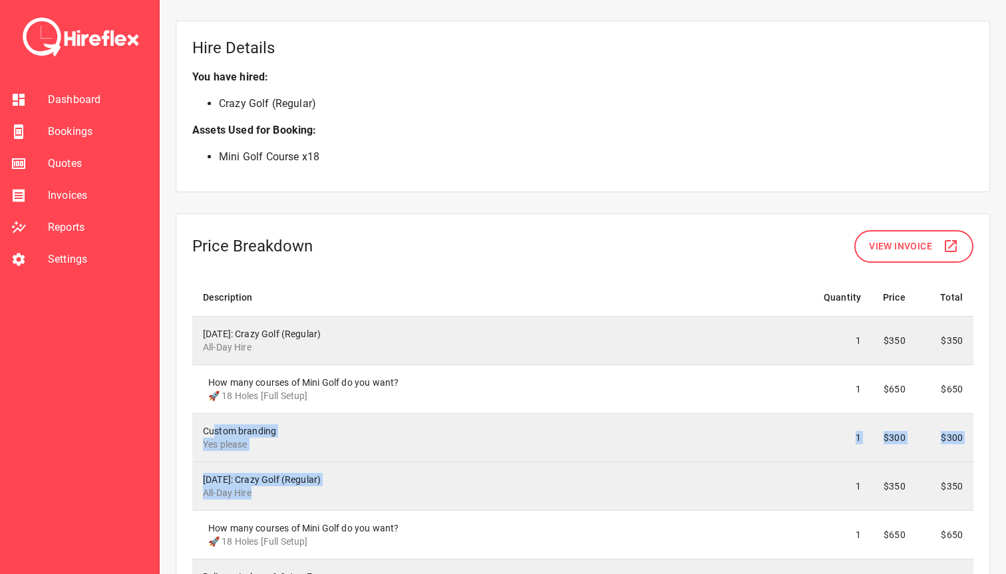
drag, startPoint x: 214, startPoint y: 433, endPoint x: 294, endPoint y: 498, distance: 103.0
click at [294, 498] on tbody "[DATE]: Crazy Golf (Regular) All-Day Hire 1 $350 $350 How many courses of Mini …" at bounding box center [582, 514] width 781 height 397
click at [294, 498] on p "All-Day Hire" at bounding box center [502, 492] width 599 height 13
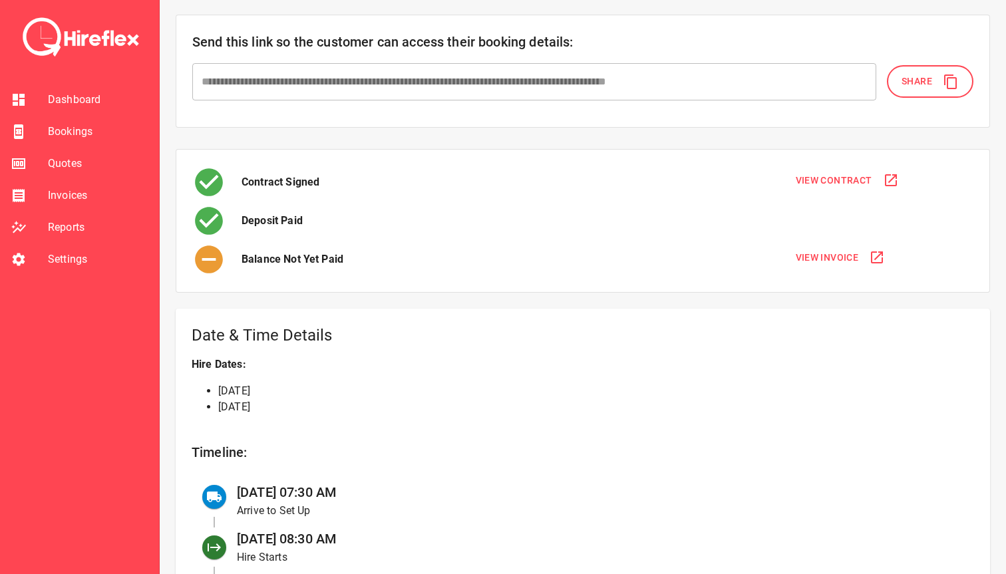
scroll to position [166, 0]
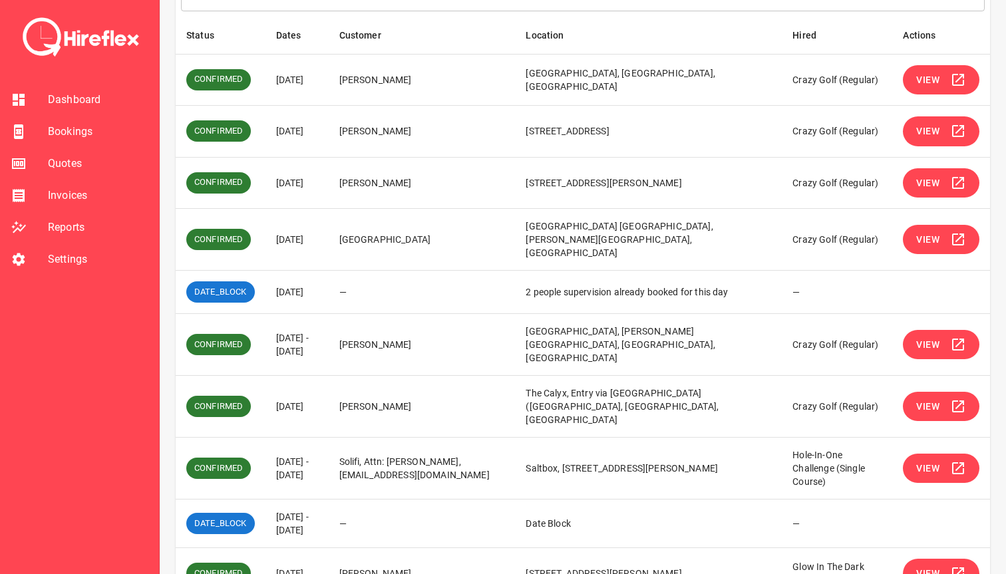
scroll to position [251, 0]
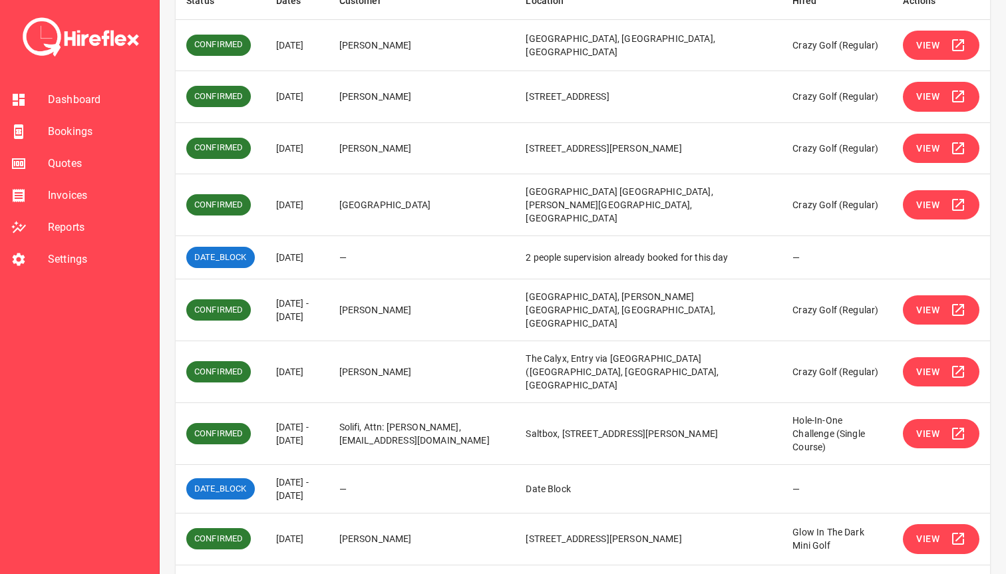
click at [590, 364] on span "View" at bounding box center [927, 372] width 23 height 17
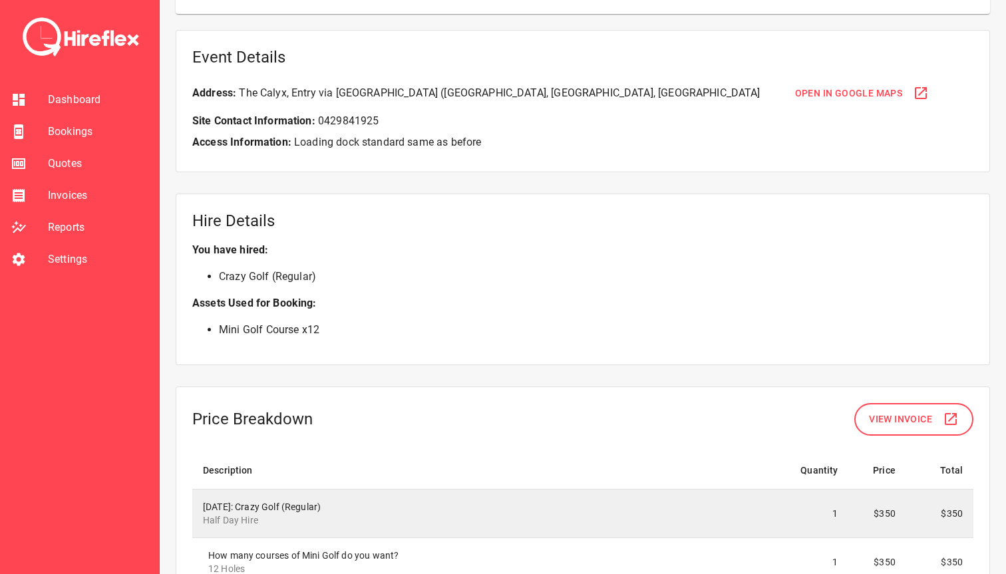
scroll to position [838, 0]
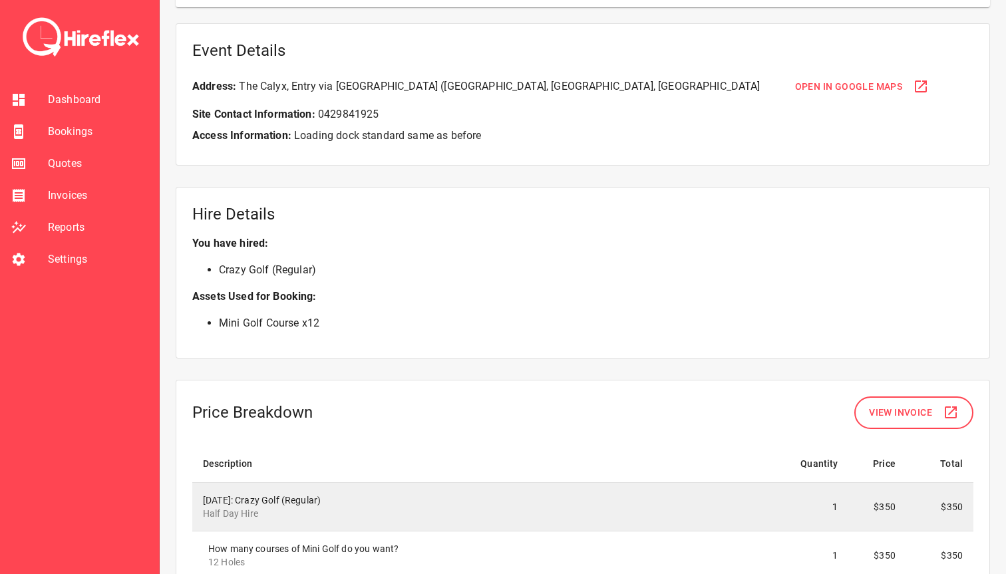
drag, startPoint x: 336, startPoint y: 315, endPoint x: 226, endPoint y: 315, distance: 109.7
click at [226, 315] on p "Mini Golf Course x 12" at bounding box center [582, 323] width 781 height 37
drag, startPoint x: 221, startPoint y: 315, endPoint x: 380, endPoint y: 315, distance: 158.9
click at [380, 315] on p "Mini Golf Course x 12" at bounding box center [582, 323] width 781 height 37
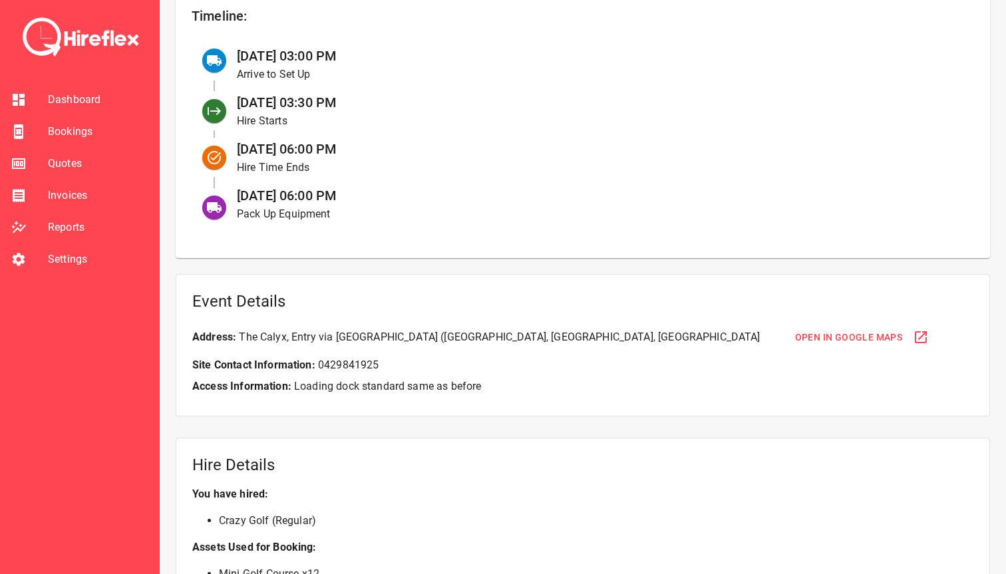
scroll to position [532, 0]
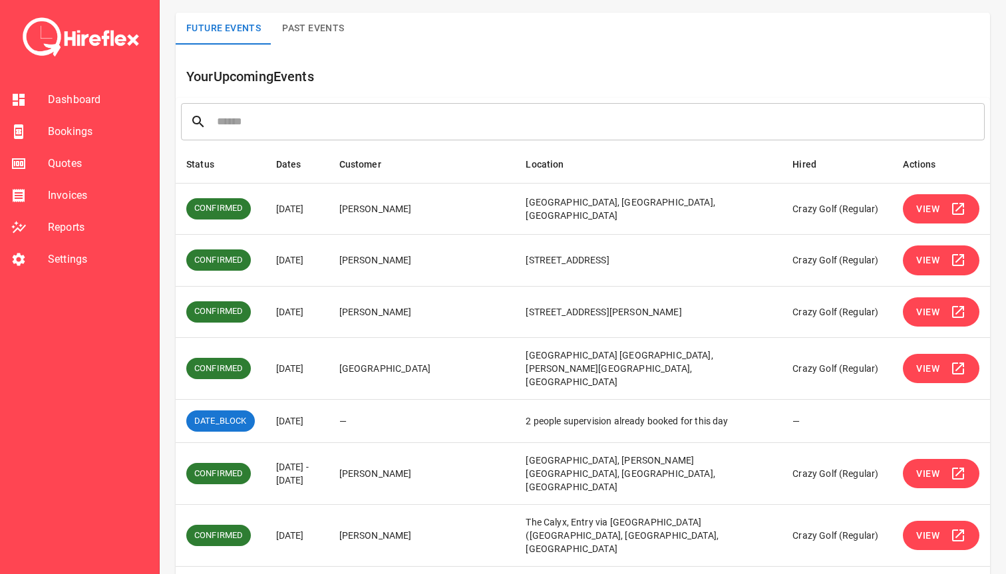
scroll to position [251, 0]
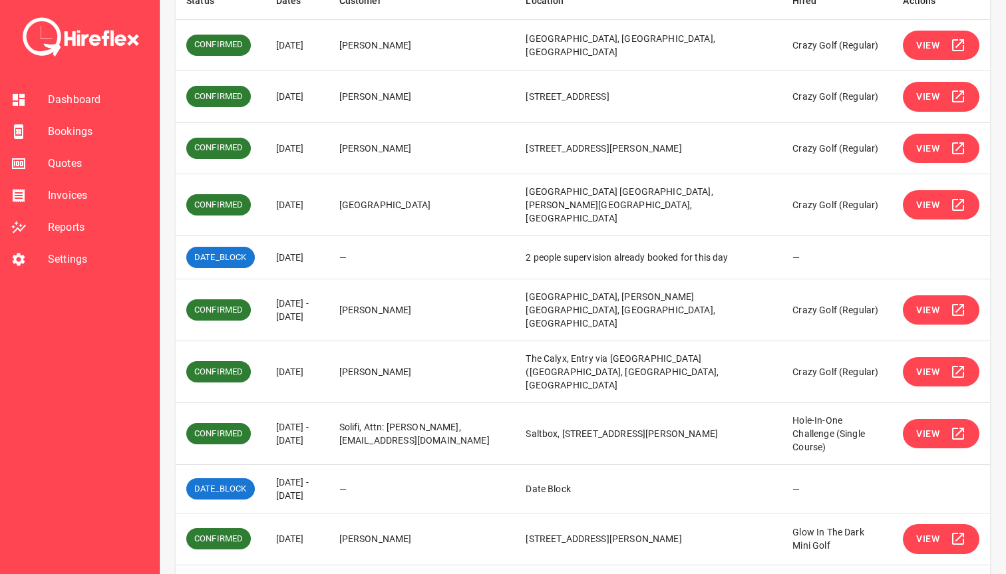
click at [590, 302] on span "View" at bounding box center [927, 310] width 23 height 17
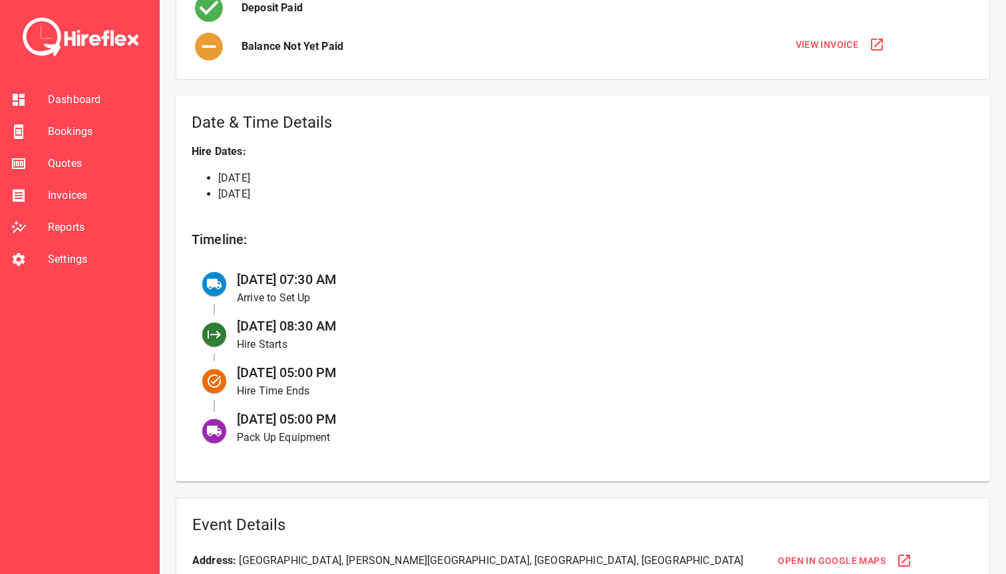
scroll to position [382, 0]
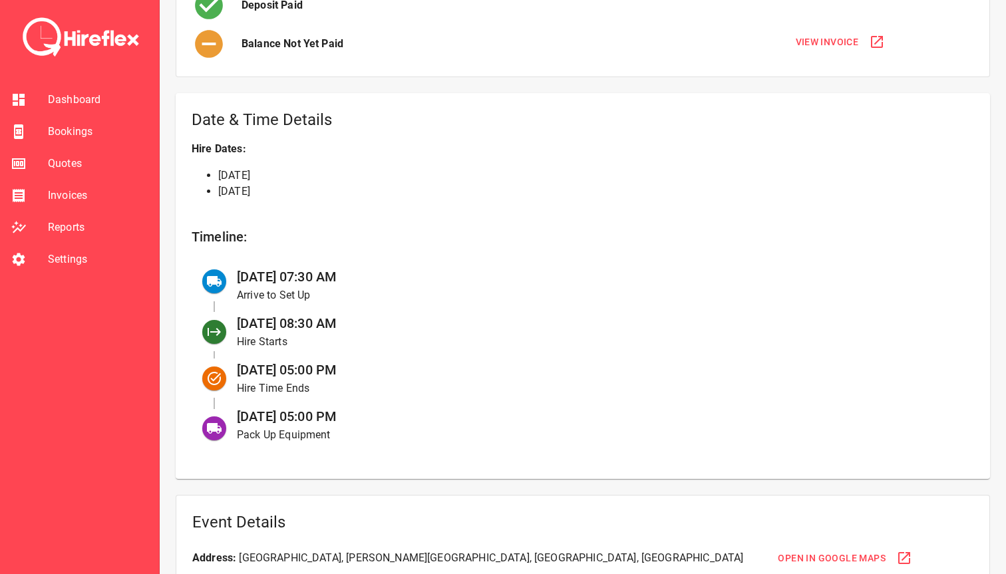
drag, startPoint x: 240, startPoint y: 414, endPoint x: 403, endPoint y: 412, distance: 162.9
click at [403, 412] on div "[DATE] 05:00 PM Pack Up Equipment" at bounding box center [594, 425] width 737 height 47
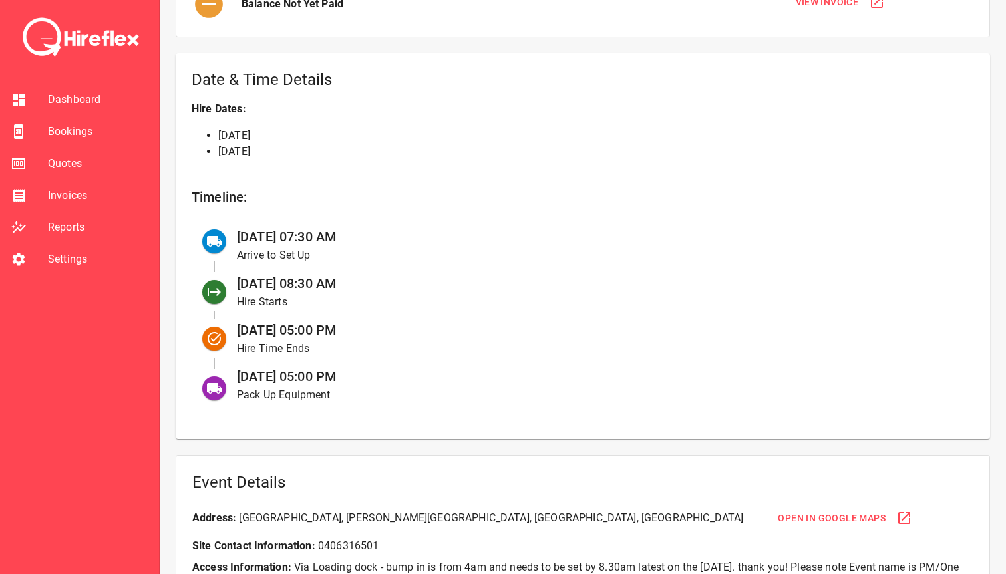
scroll to position [423, 0]
drag, startPoint x: 369, startPoint y: 370, endPoint x: 238, endPoint y: 373, distance: 131.0
click at [238, 373] on div "[DATE] 05:00 PM Pack Up Equipment" at bounding box center [594, 384] width 737 height 47
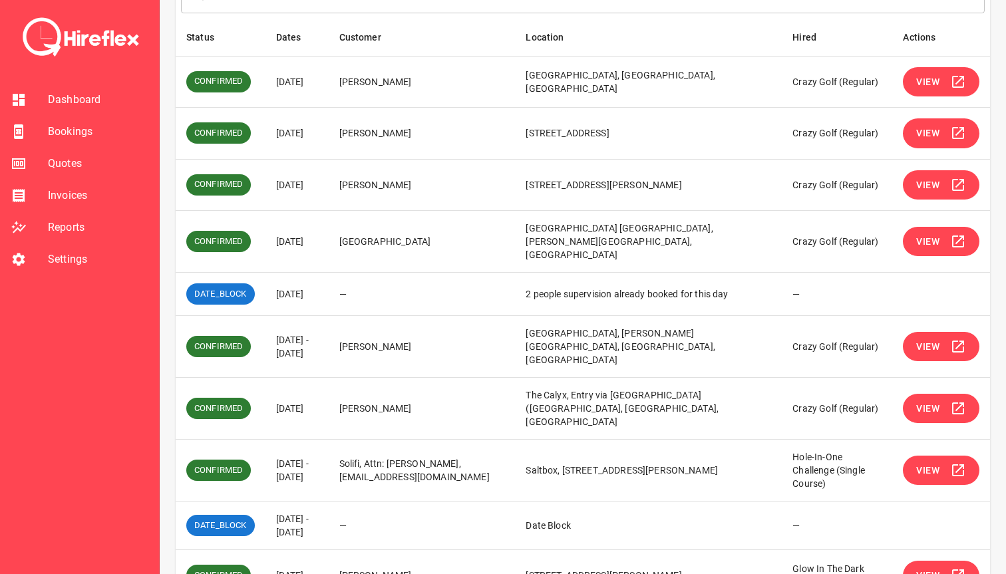
scroll to position [251, 0]
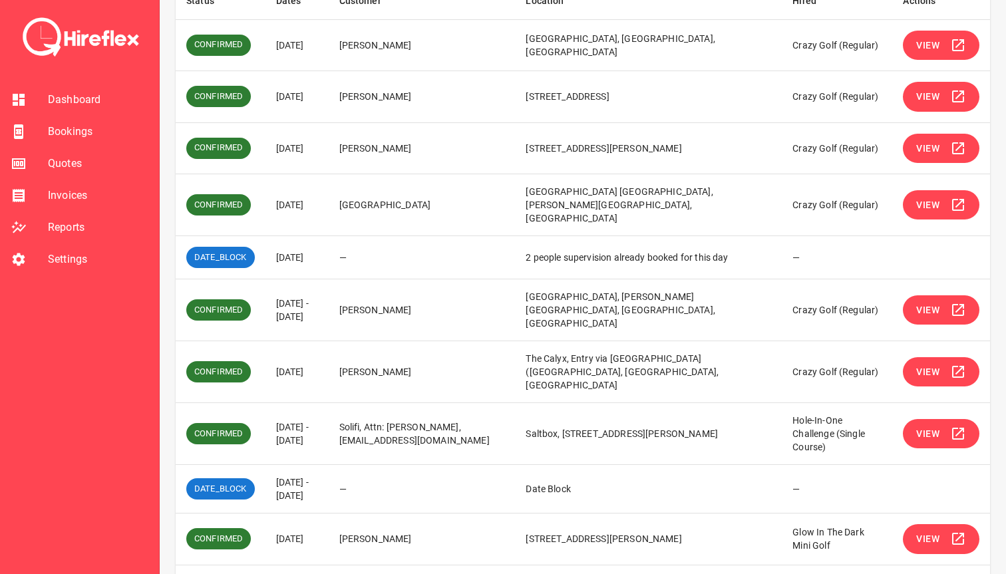
click at [590, 302] on span "View" at bounding box center [927, 310] width 23 height 17
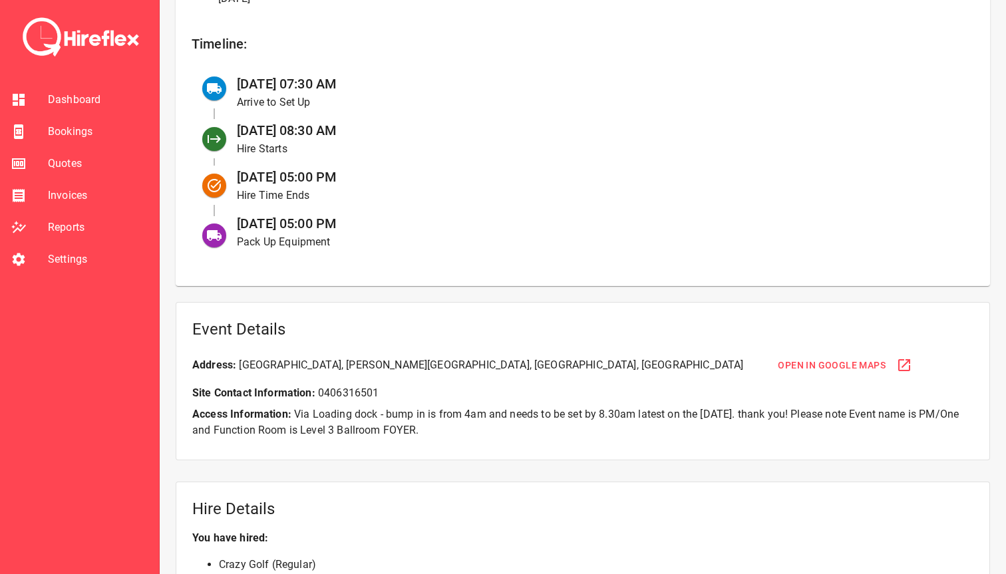
scroll to position [657, 0]
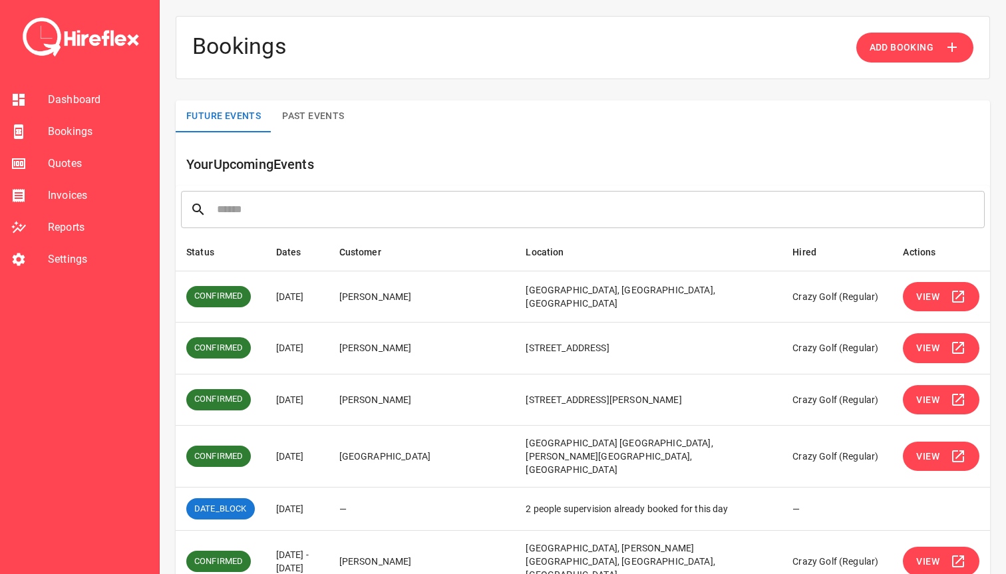
scroll to position [251, 0]
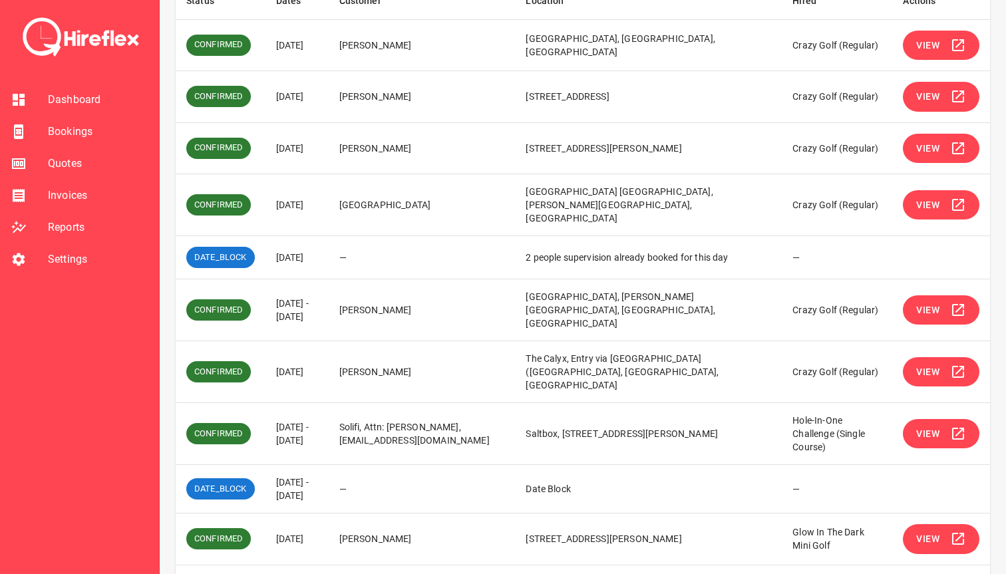
click at [590, 364] on span "View" at bounding box center [927, 372] width 23 height 17
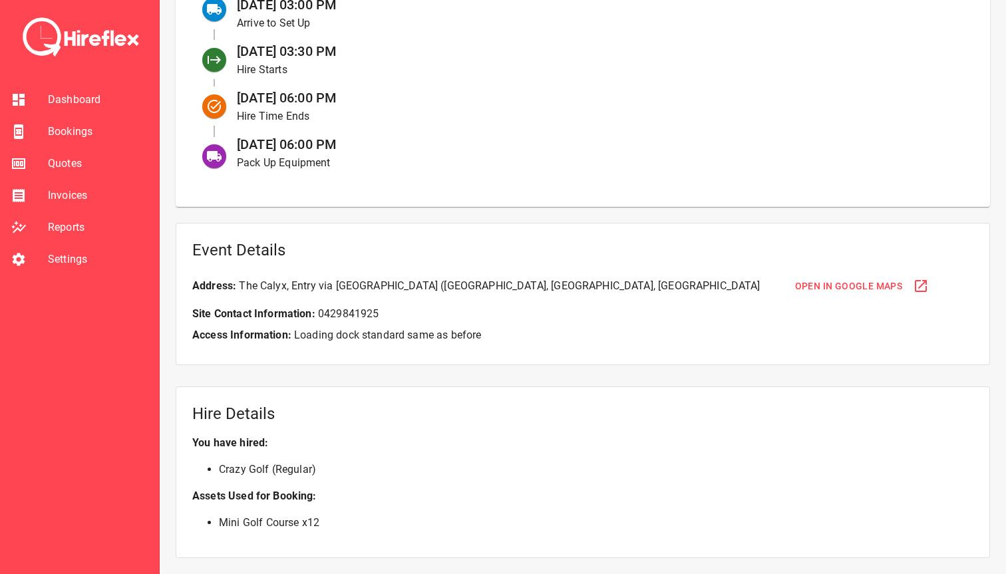
scroll to position [553, 0]
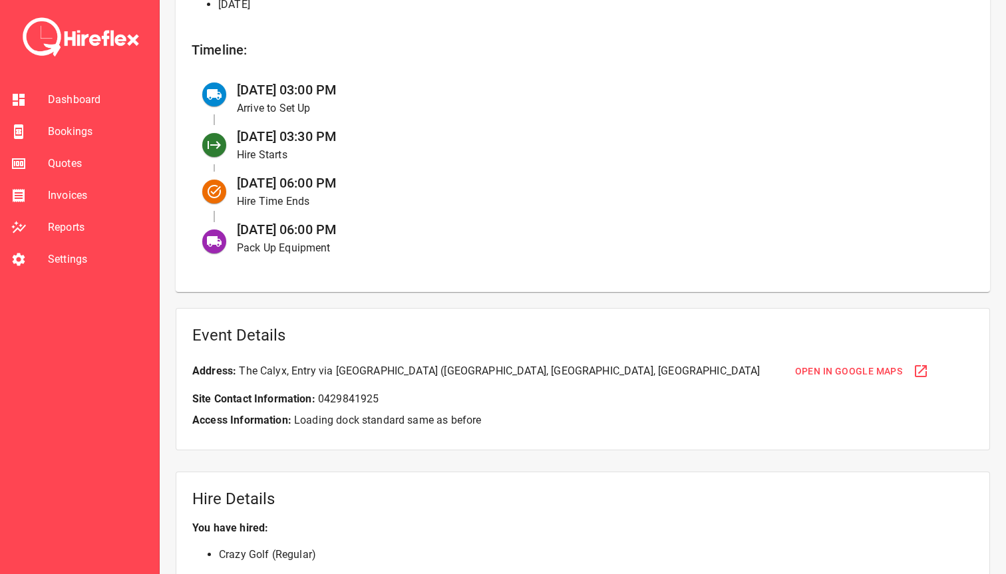
drag, startPoint x: 241, startPoint y: 228, endPoint x: 443, endPoint y: 228, distance: 201.5
click at [443, 228] on div "[DATE] 06:00 PM Pack Up Equipment" at bounding box center [594, 238] width 737 height 47
drag, startPoint x: 443, startPoint y: 228, endPoint x: 242, endPoint y: 227, distance: 200.8
click at [241, 228] on div "[DATE] 06:00 PM Pack Up Equipment" at bounding box center [594, 238] width 737 height 47
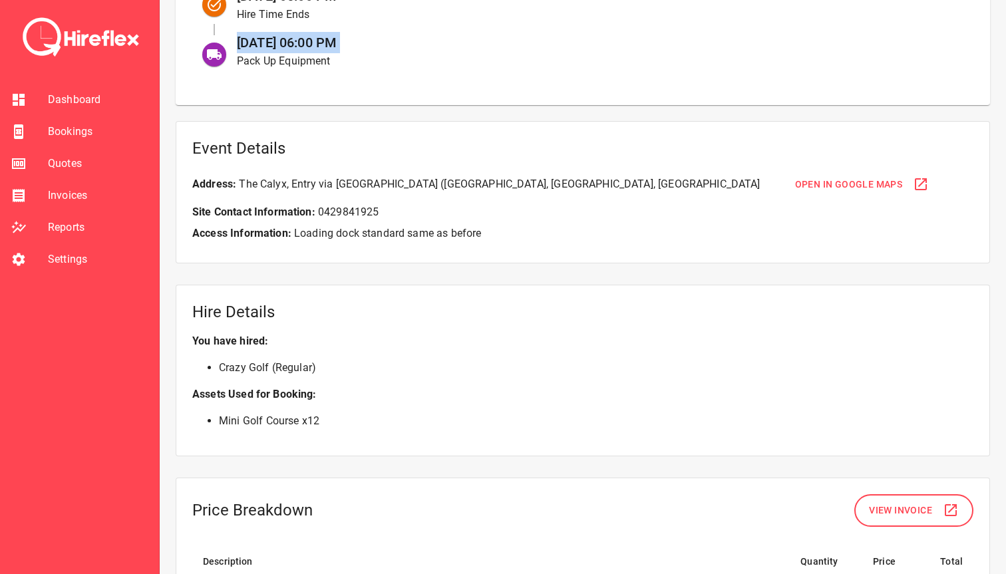
scroll to position [846, 0]
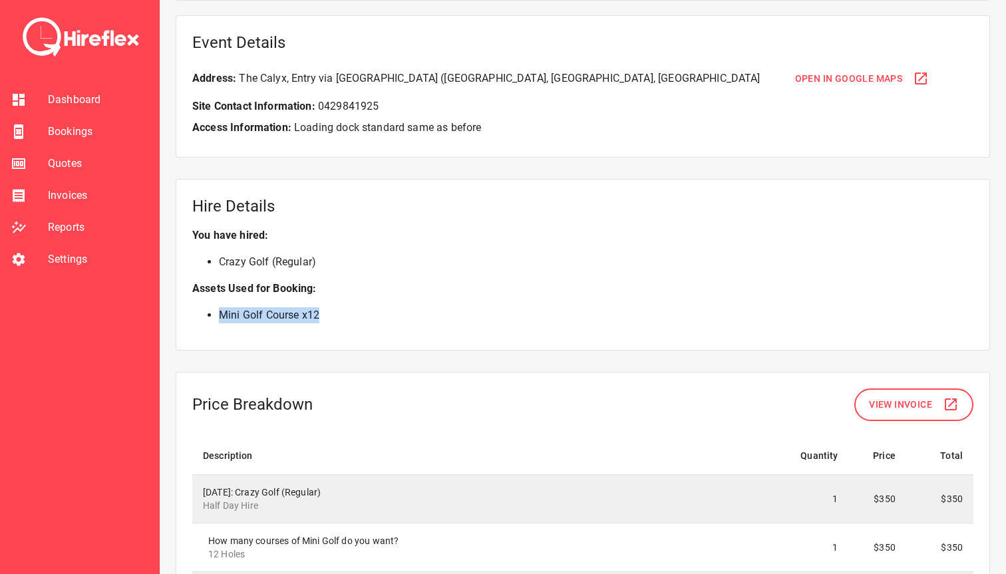
drag, startPoint x: 338, startPoint y: 311, endPoint x: 218, endPoint y: 310, distance: 120.4
click at [218, 311] on ul "Mini Golf Course x 12" at bounding box center [582, 315] width 781 height 16
click at [218, 310] on ul "Mini Golf Course x 12" at bounding box center [582, 315] width 781 height 16
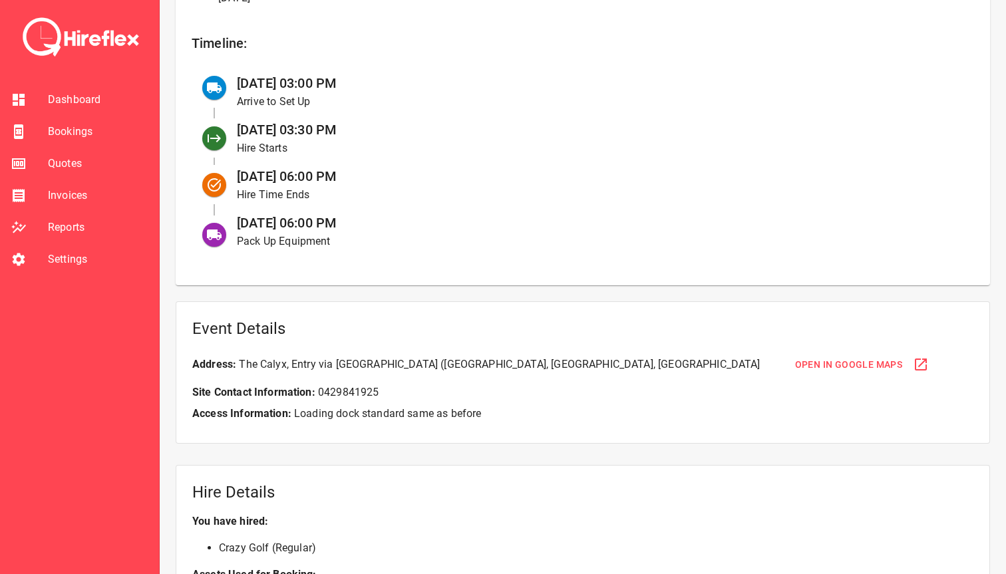
scroll to position [531, 0]
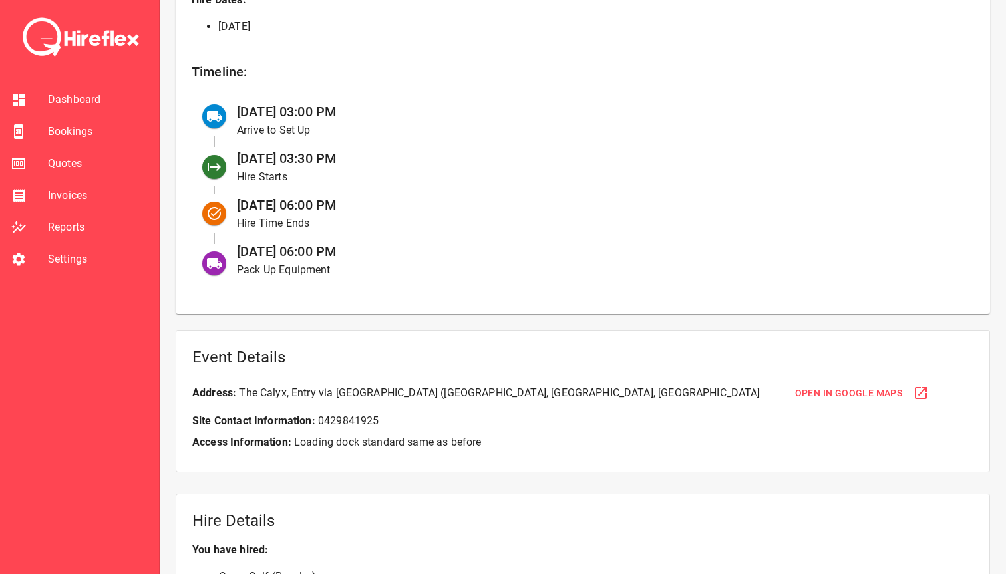
drag, startPoint x: 243, startPoint y: 251, endPoint x: 370, endPoint y: 253, distance: 127.0
click at [370, 253] on div "[DATE] 06:00 PM Pack Up Equipment" at bounding box center [594, 260] width 737 height 47
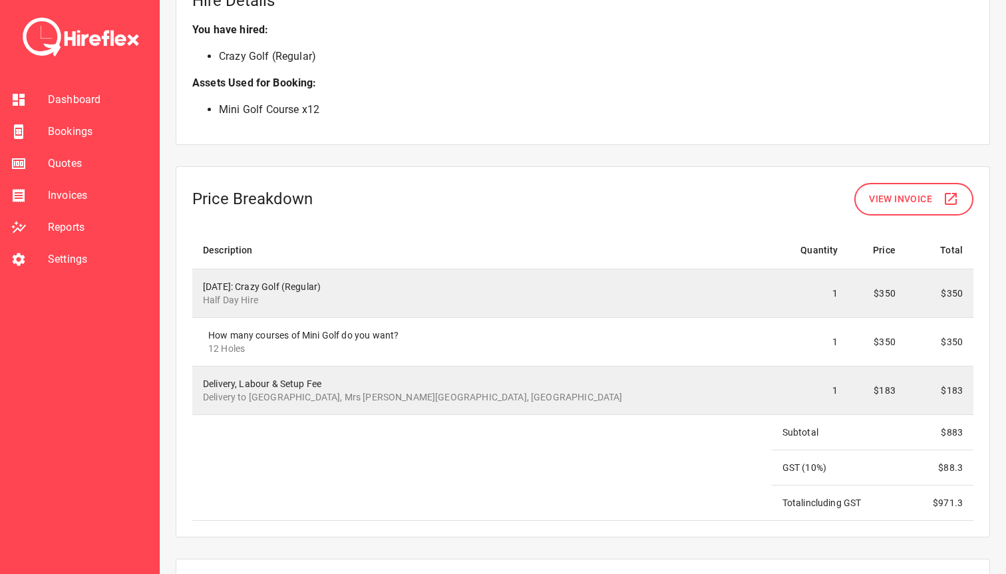
scroll to position [1053, 0]
drag, startPoint x: 211, startPoint y: 333, endPoint x: 257, endPoint y: 356, distance: 51.5
click at [257, 356] on td "How many courses of Mini Golf do you want? 12 Holes" at bounding box center [481, 340] width 579 height 49
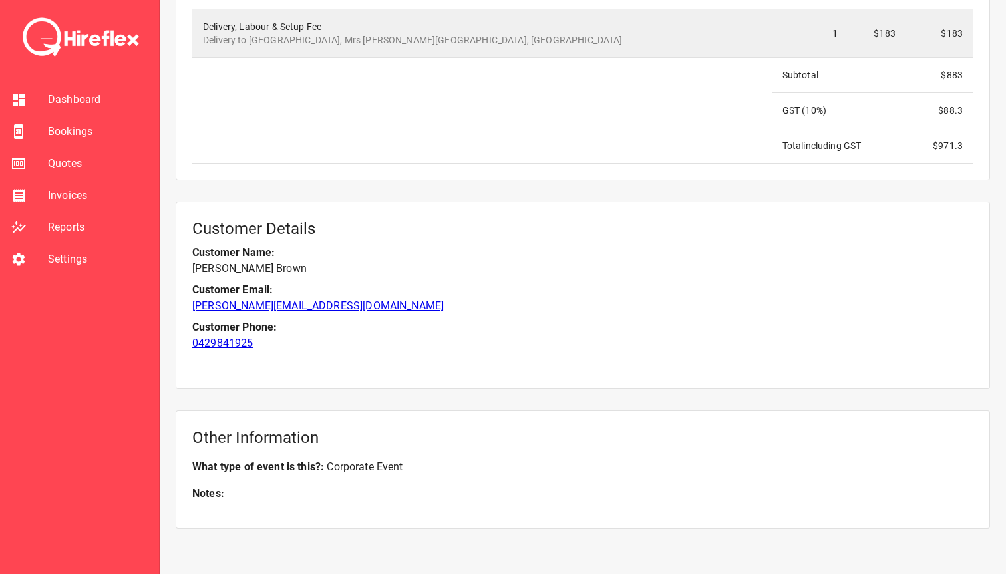
scroll to position [1410, 0]
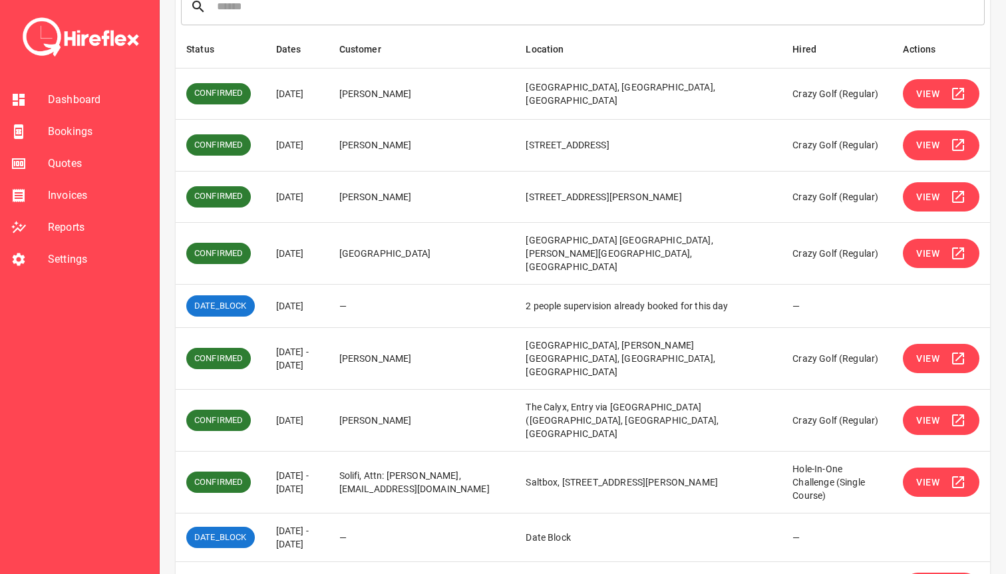
scroll to position [251, 0]
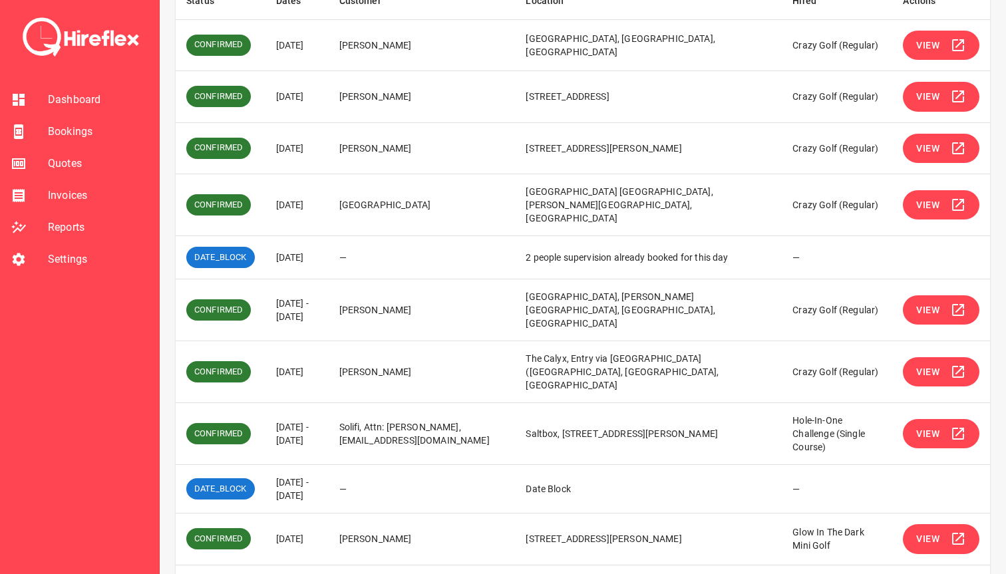
click at [590, 426] on span "View" at bounding box center [927, 434] width 23 height 17
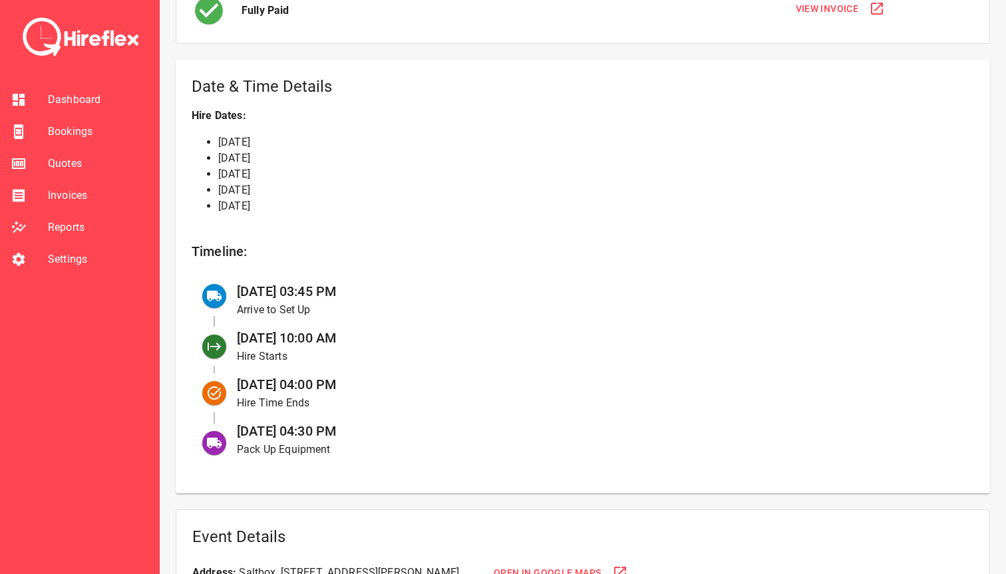
scroll to position [422, 0]
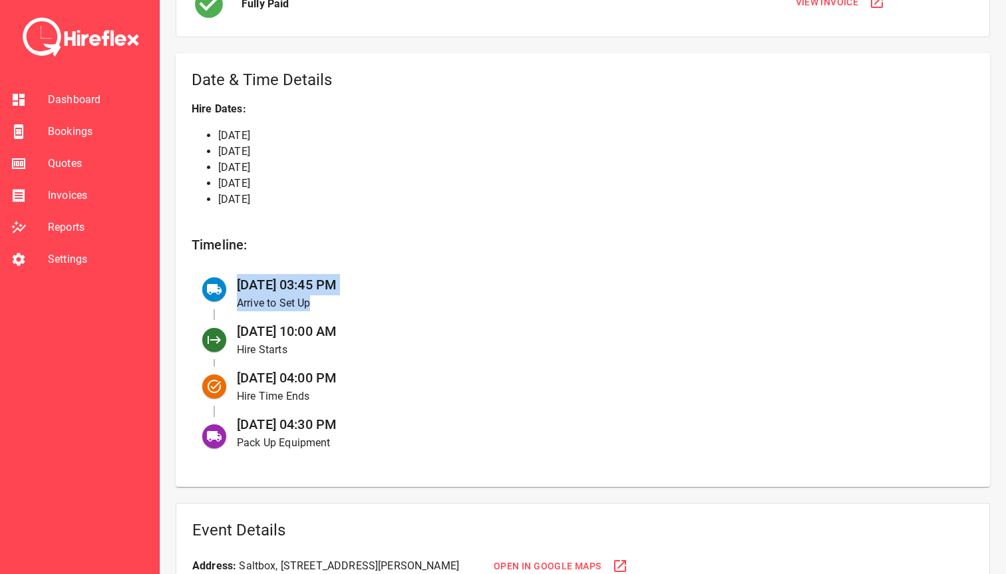
drag, startPoint x: 234, startPoint y: 284, endPoint x: 388, endPoint y: 307, distance: 156.0
click at [388, 307] on div "[DATE] 03:45 PM Arrive to Set Up" at bounding box center [594, 293] width 737 height 47
click at [388, 307] on p "Arrive to Set Up" at bounding box center [595, 303] width 716 height 16
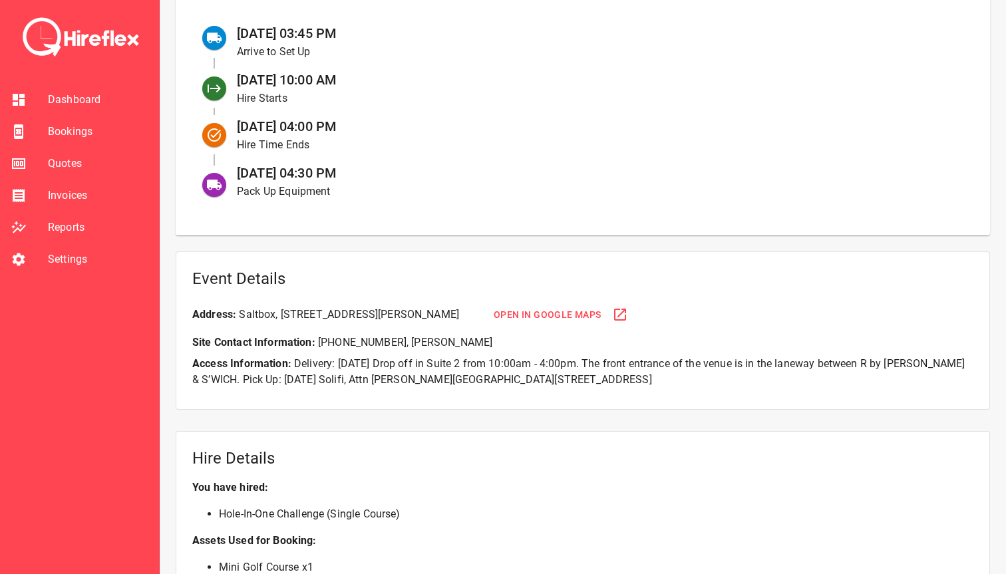
scroll to position [678, 0]
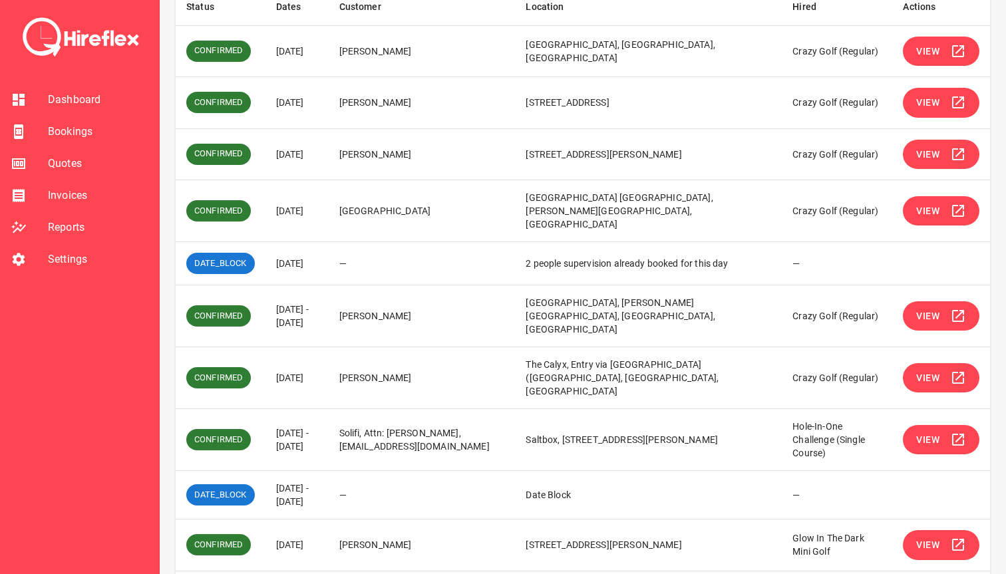
scroll to position [251, 0]
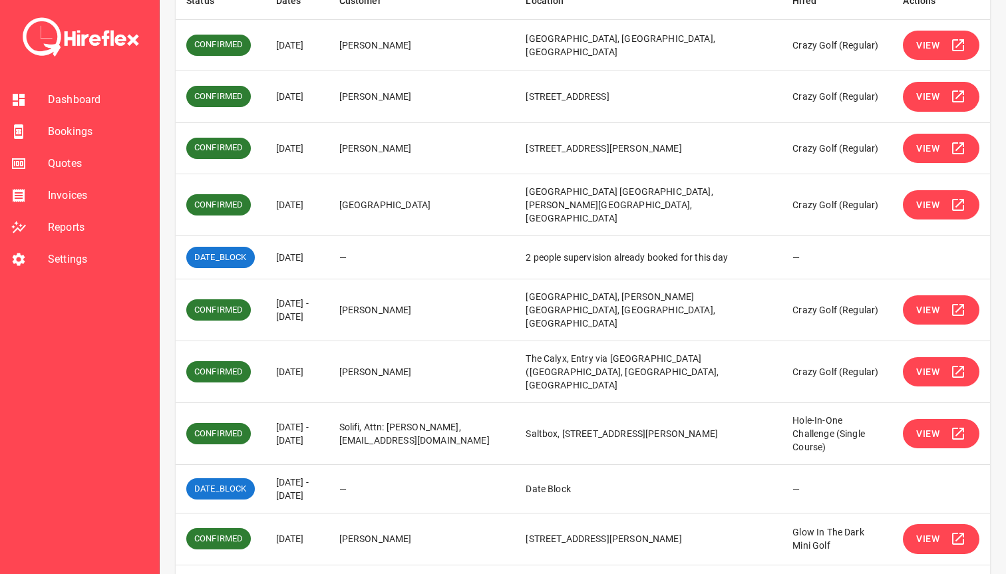
click at [590, 531] on span "View" at bounding box center [927, 539] width 23 height 17
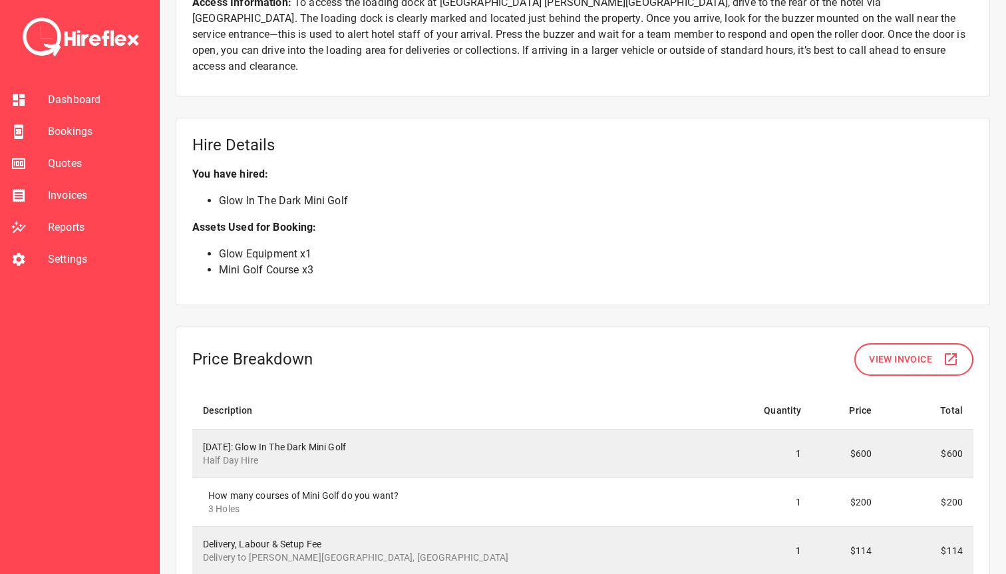
scroll to position [978, 0]
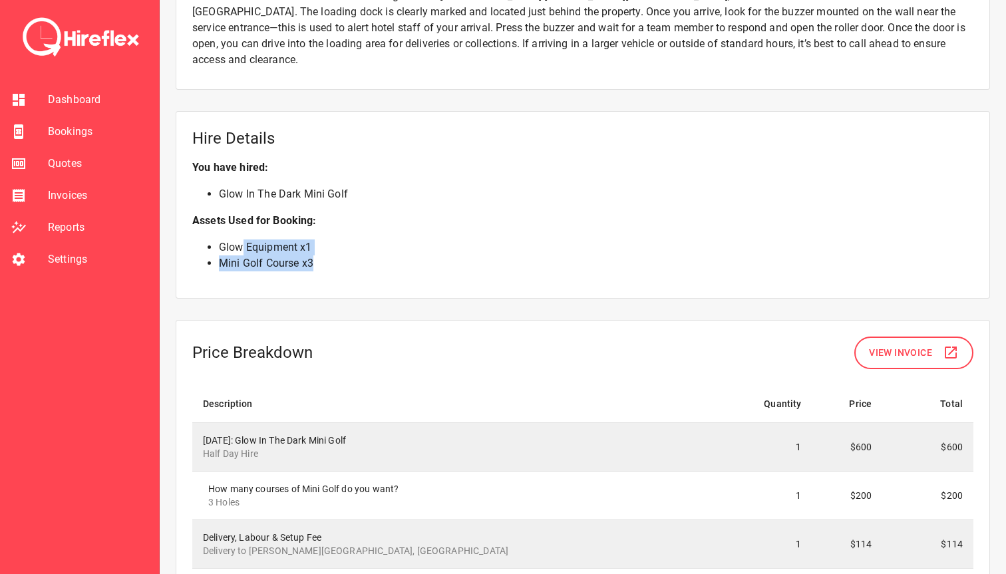
drag, startPoint x: 239, startPoint y: 229, endPoint x: 347, endPoint y: 244, distance: 108.7
click at [347, 244] on ul "Glow Equipment x 1 Mini Golf Course x 3" at bounding box center [582, 255] width 781 height 32
click at [347, 255] on li "Mini Golf Course x 3" at bounding box center [596, 263] width 754 height 16
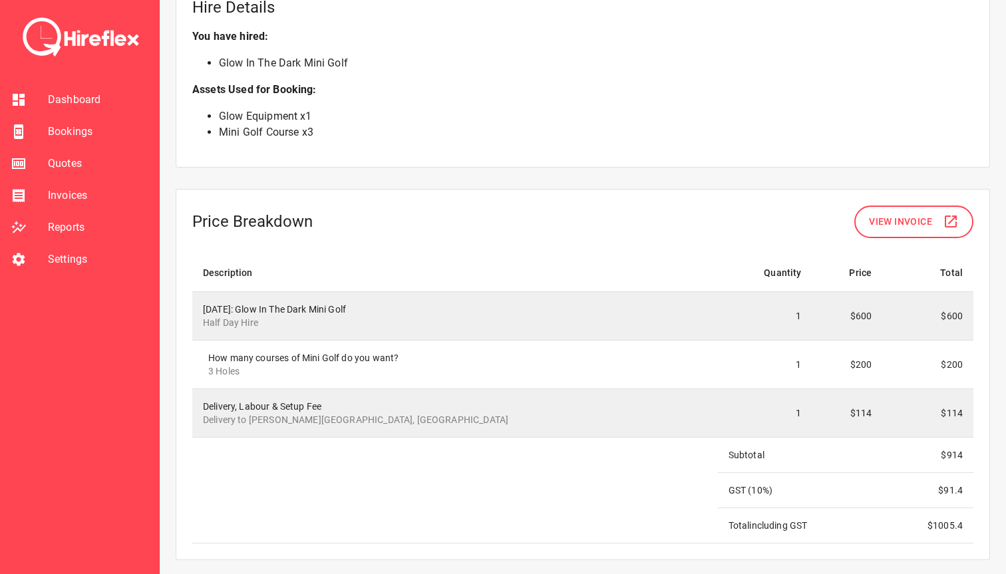
scroll to position [1120, 0]
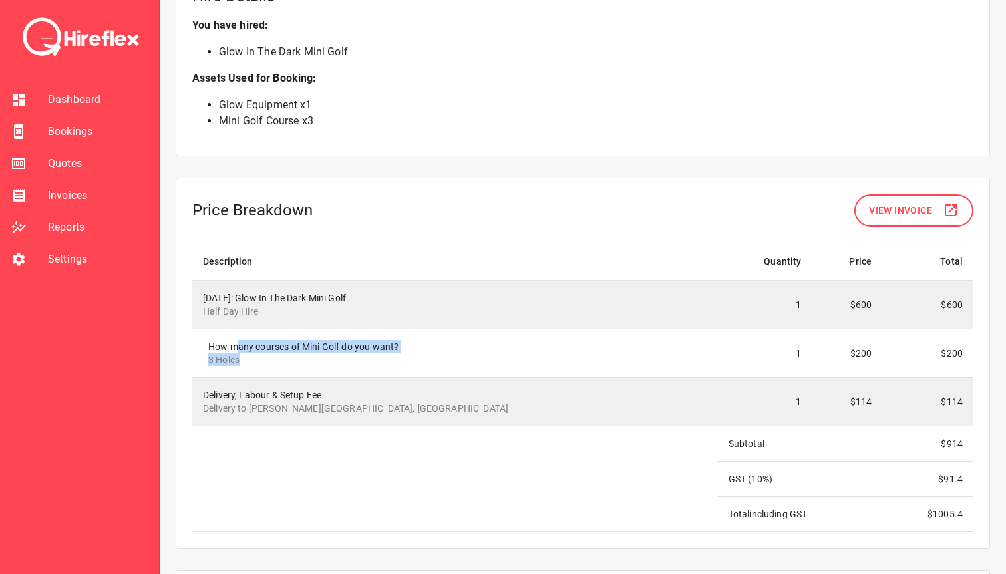
drag, startPoint x: 237, startPoint y: 325, endPoint x: 297, endPoint y: 349, distance: 64.7
click at [297, 349] on div "How many courses of Mini Golf do you want? 3 Holes" at bounding box center [457, 353] width 499 height 27
click at [297, 353] on p "3 Holes" at bounding box center [457, 359] width 499 height 13
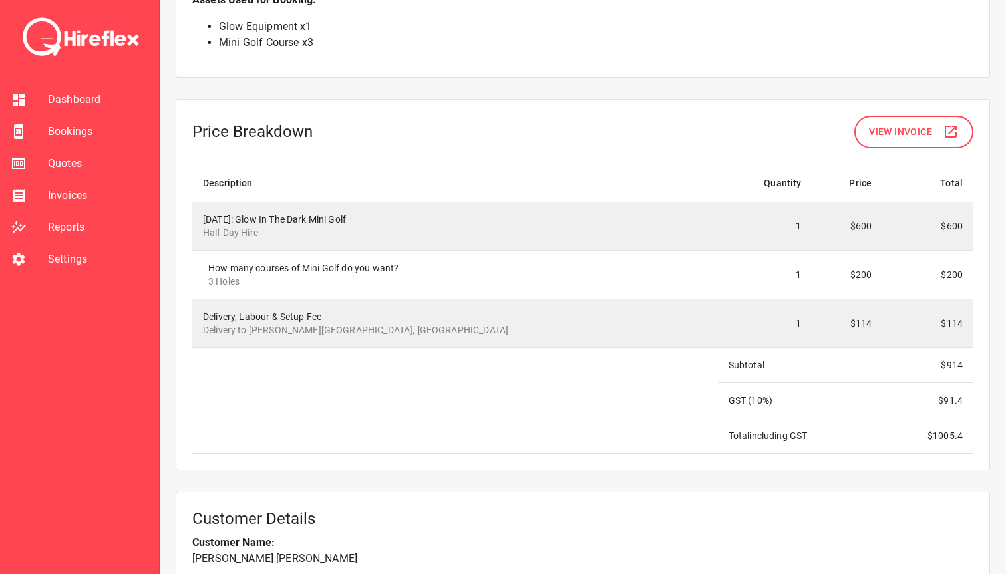
scroll to position [1260, 0]
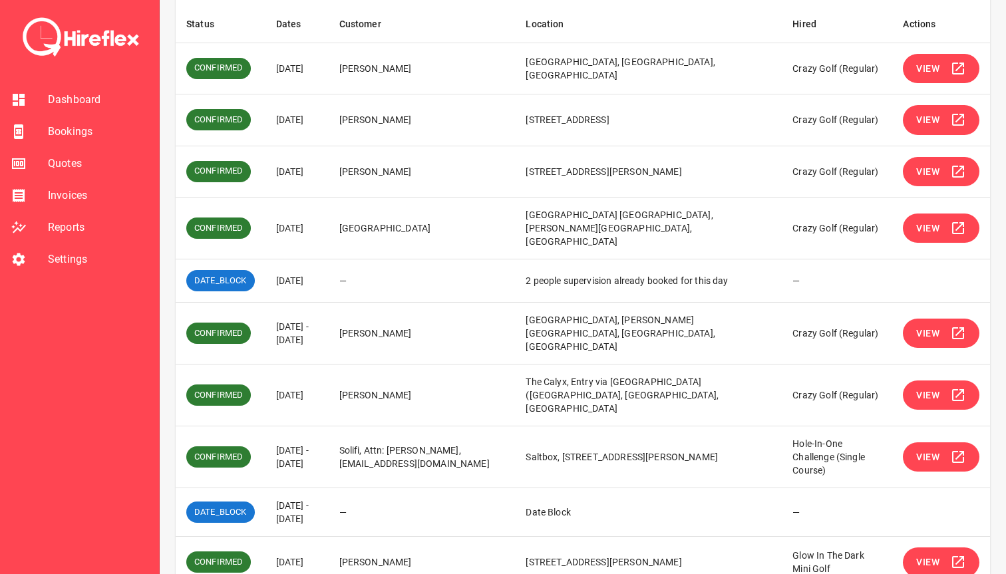
scroll to position [251, 0]
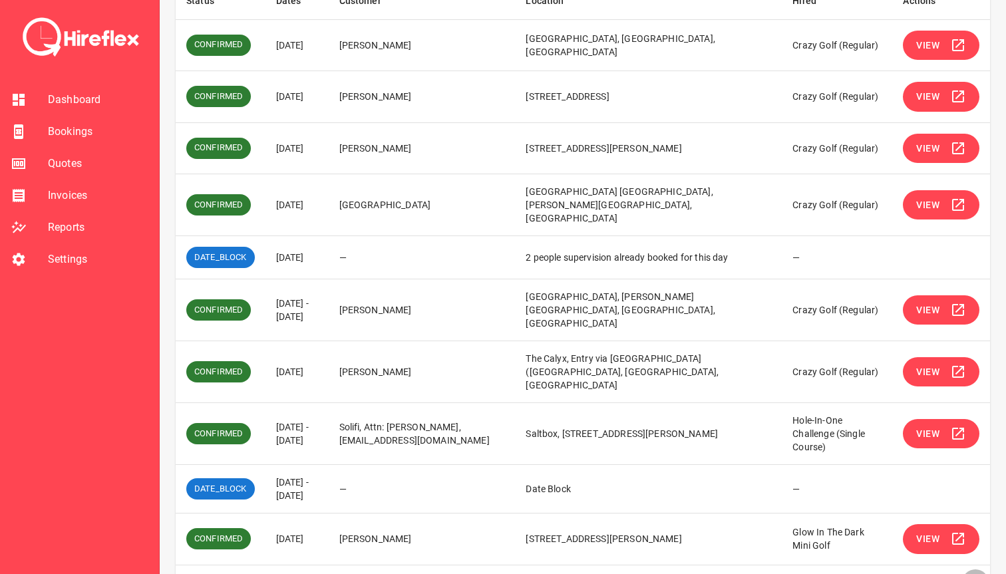
click at [590, 569] on button "Go to next page" at bounding box center [975, 582] width 27 height 27
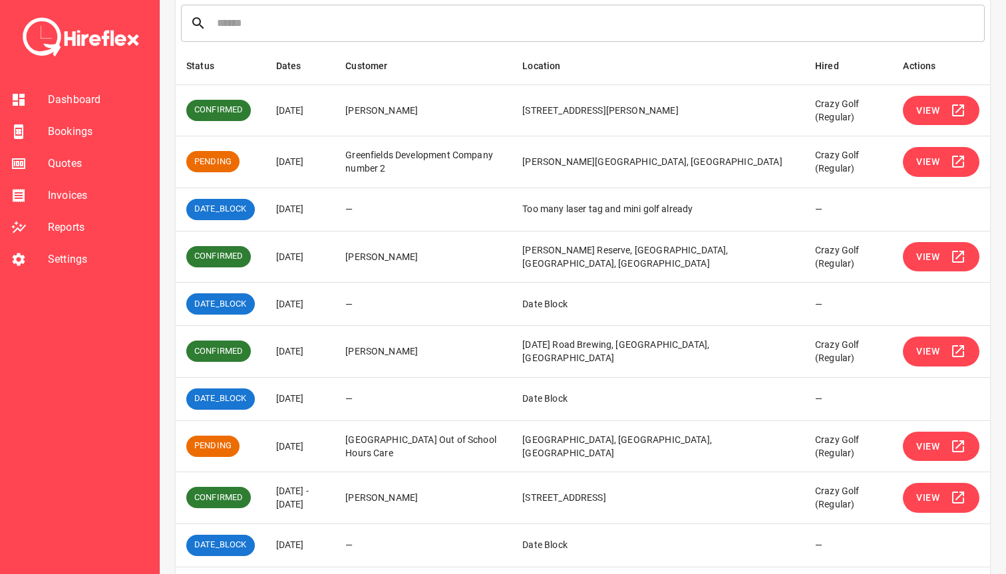
scroll to position [229, 0]
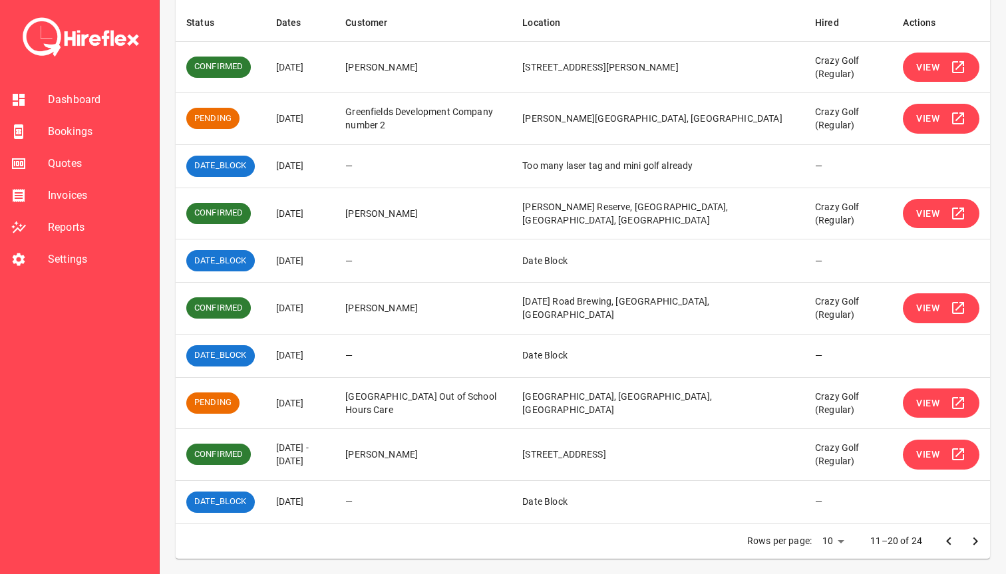
click at [590, 541] on icon "Go to next page" at bounding box center [975, 541] width 16 height 16
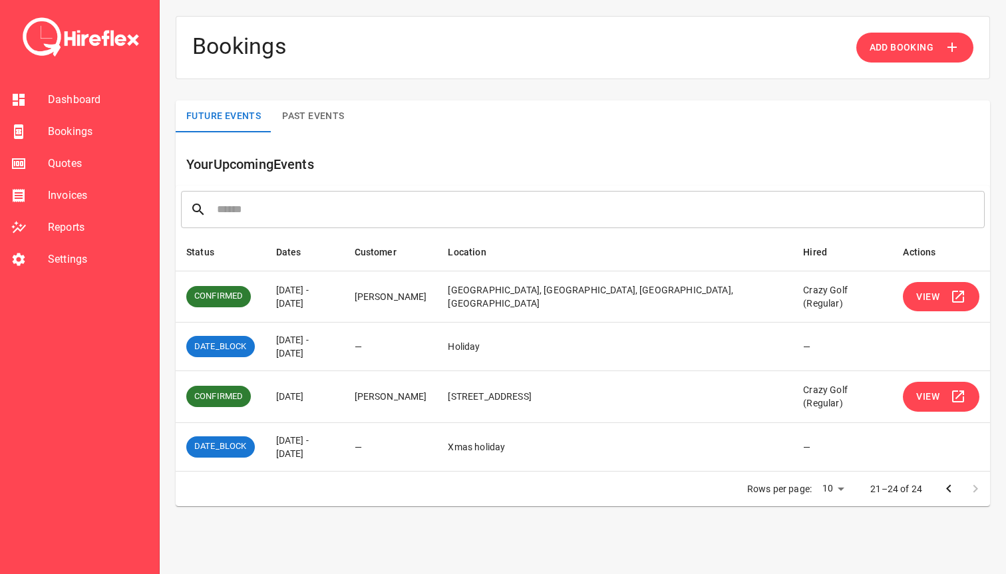
click at [59, 122] on li "Bookings" at bounding box center [79, 132] width 159 height 32
click at [72, 161] on span "Quotes" at bounding box center [98, 164] width 100 height 16
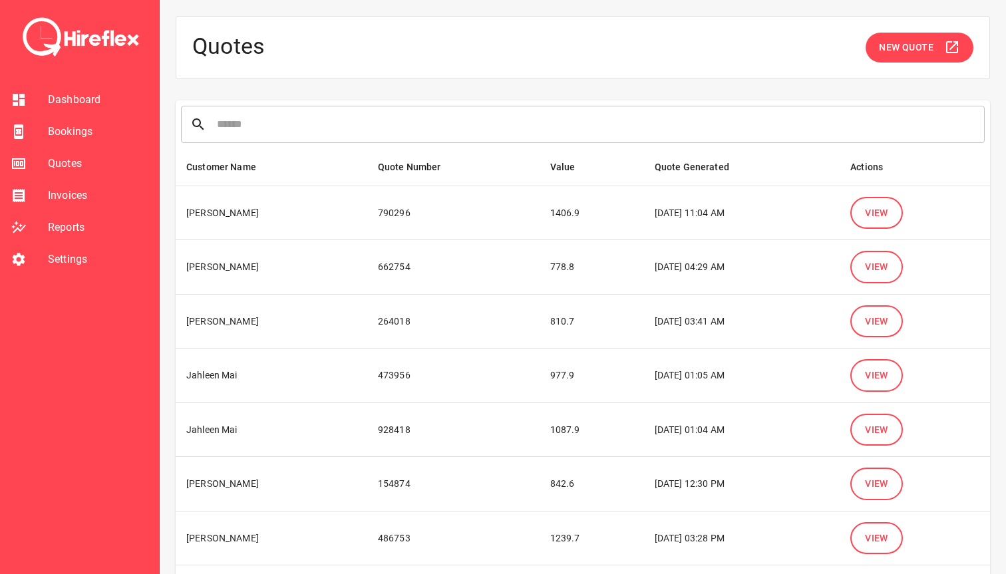
click at [590, 265] on span "View" at bounding box center [876, 267] width 23 height 17
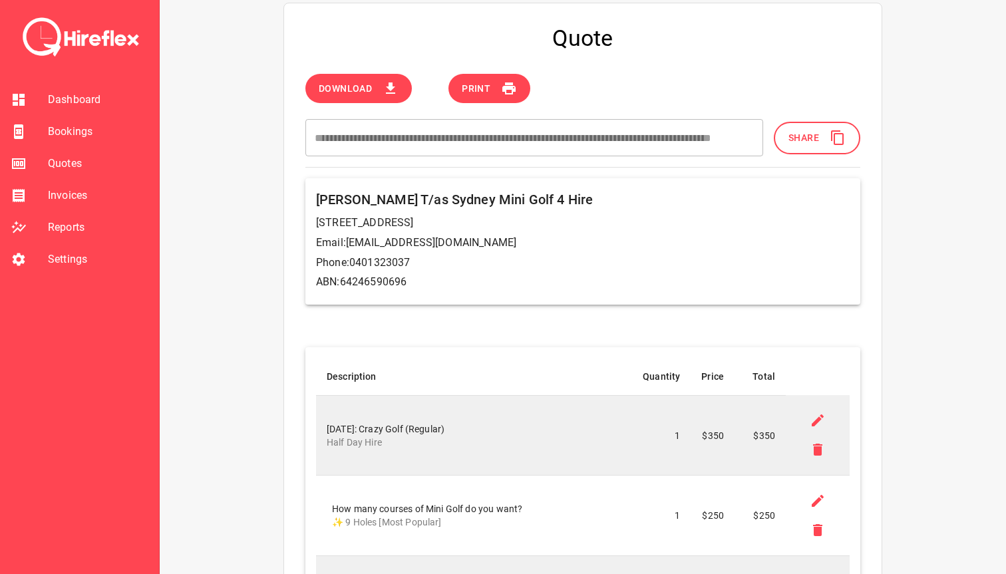
scroll to position [1, 0]
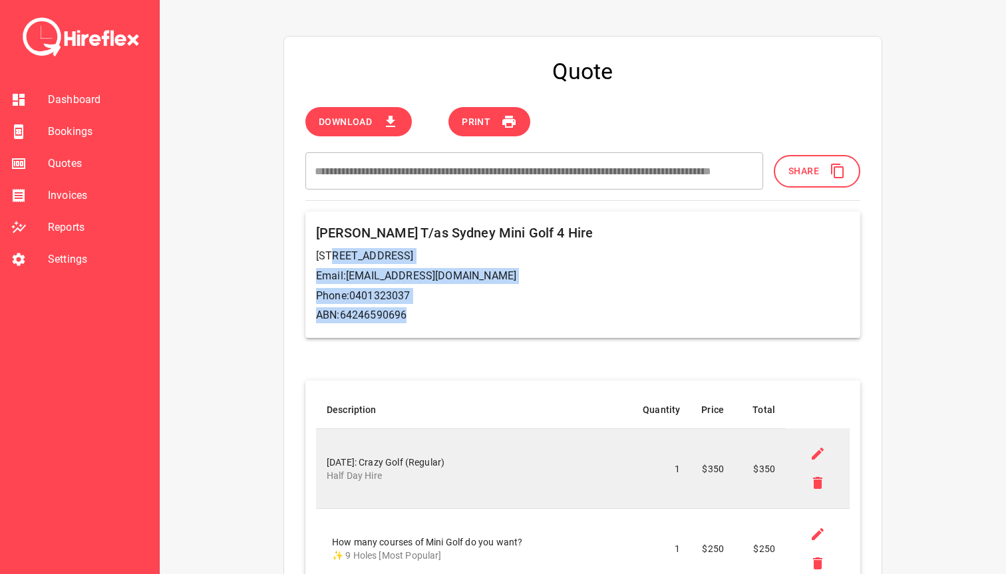
drag, startPoint x: 335, startPoint y: 253, endPoint x: 431, endPoint y: 319, distance: 116.2
click at [431, 319] on div "[PERSON_NAME] T/as Sydney Mini Golf 4 Hire [STREET_ADDRESS] Email: [EMAIL_ADDRE…" at bounding box center [582, 274] width 555 height 126
click at [431, 319] on p "ABN: 64246590696" at bounding box center [582, 315] width 533 height 16
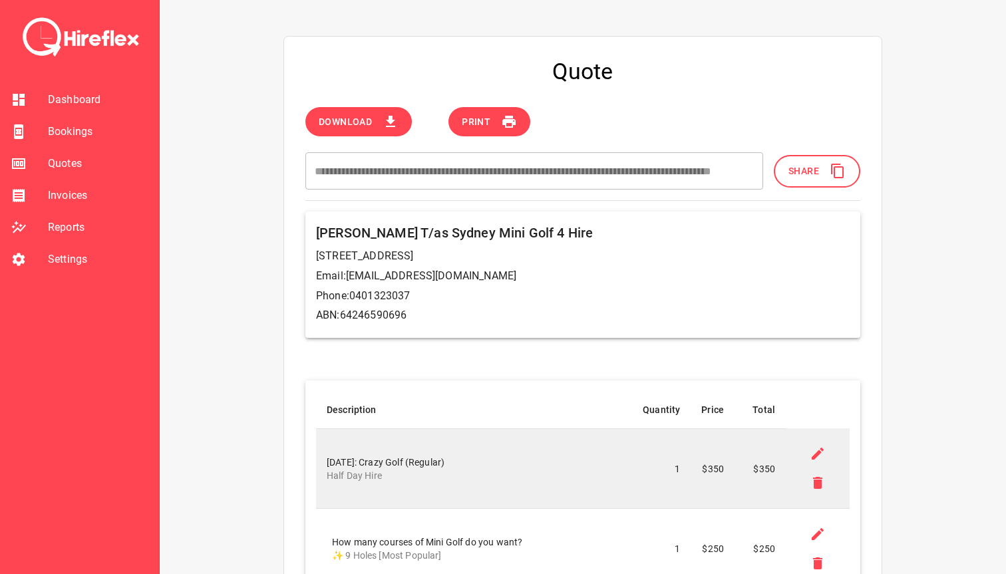
scroll to position [0, 0]
click at [70, 133] on span "Bookings" at bounding box center [98, 132] width 100 height 16
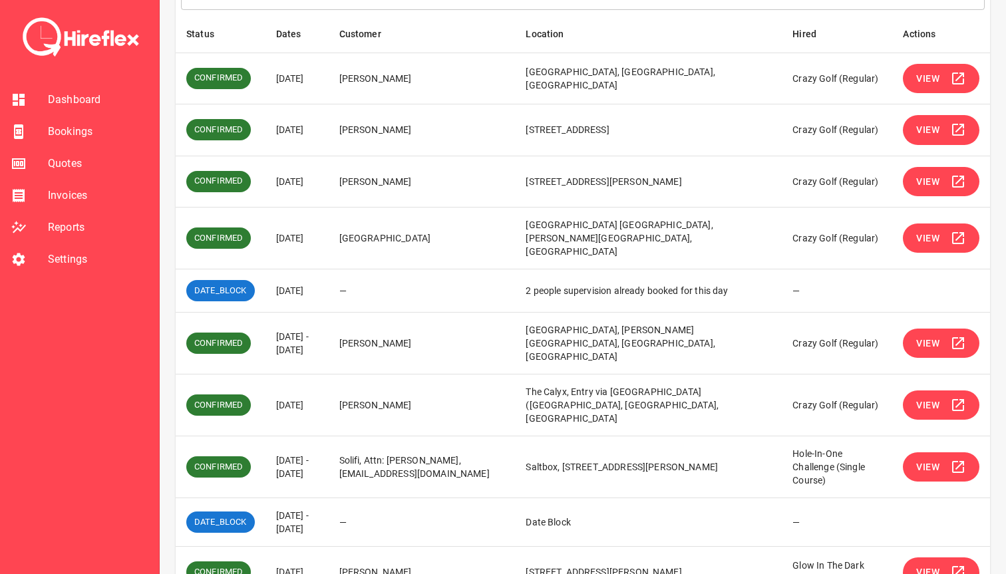
scroll to position [223, 0]
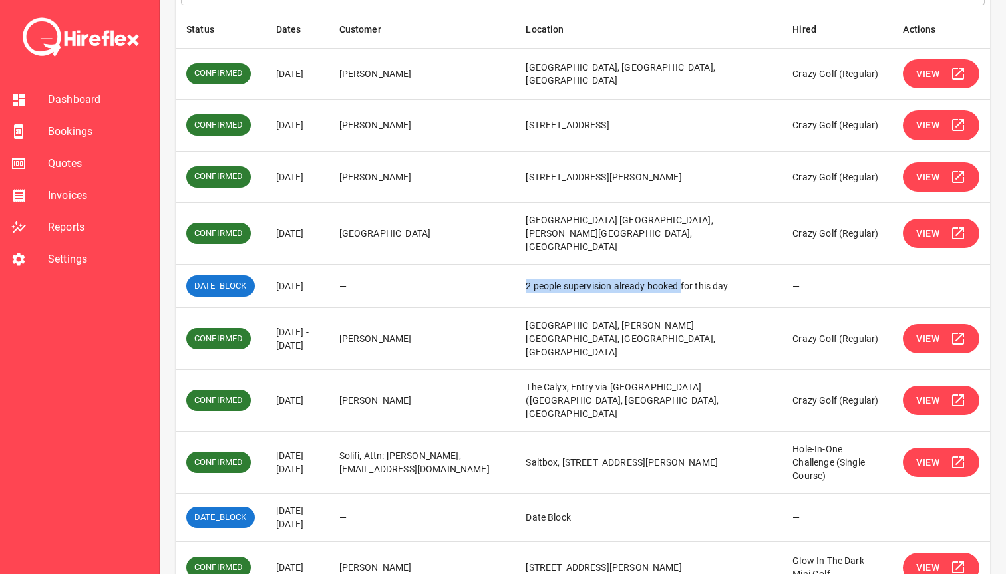
drag, startPoint x: 525, startPoint y: 276, endPoint x: 683, endPoint y: 277, distance: 157.6
click at [590, 277] on td "2 people supervision already booked for this day" at bounding box center [648, 286] width 267 height 43
click at [590, 227] on icon "simple table" at bounding box center [958, 233] width 12 height 12
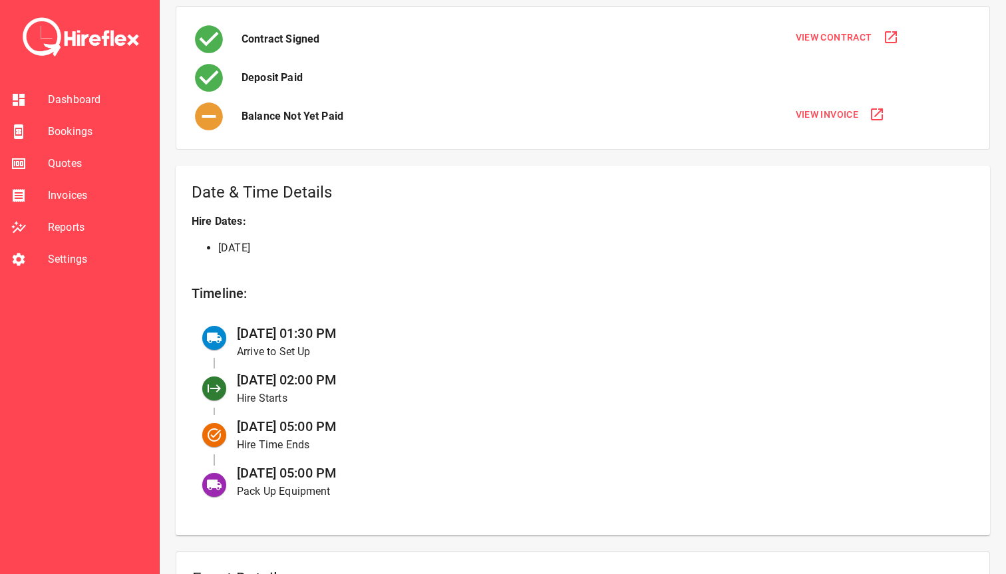
scroll to position [531, 0]
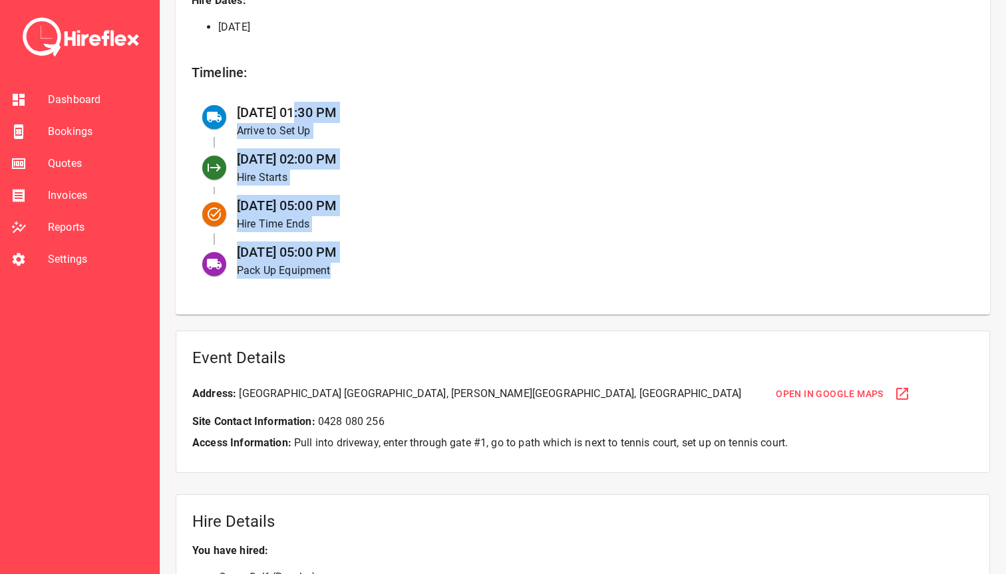
drag, startPoint x: 293, startPoint y: 118, endPoint x: 410, endPoint y: 301, distance: 216.8
click at [410, 301] on div "Date & Time Details Hire Dates: [DATE] Timeline: [DATE] 01:30 PM Arrive to Set …" at bounding box center [583, 130] width 814 height 370
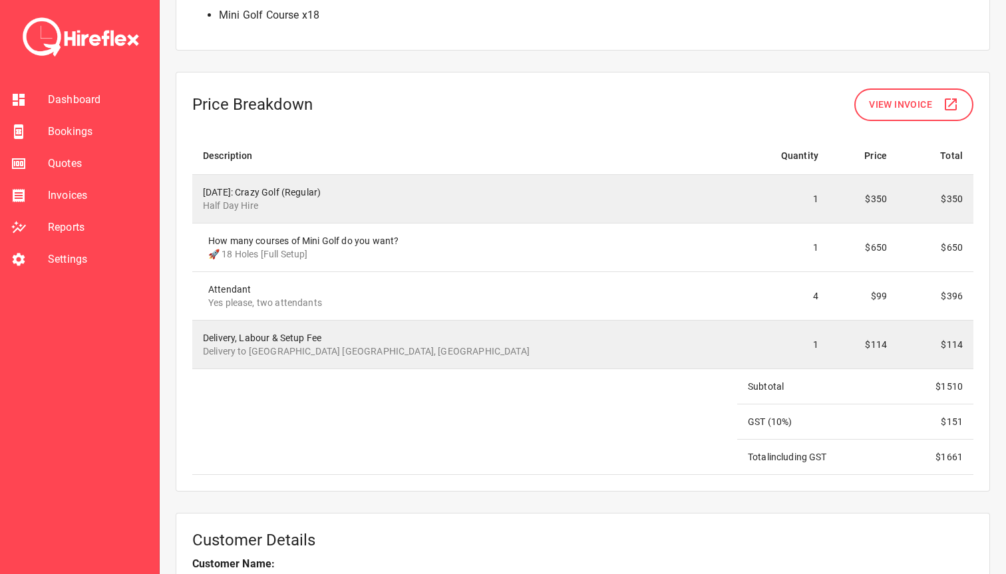
scroll to position [1148, 0]
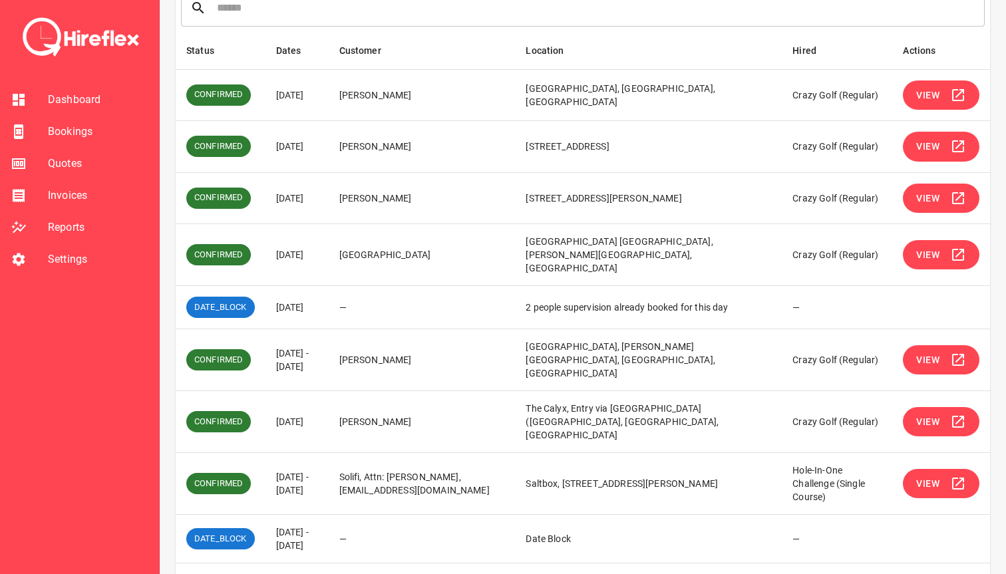
scroll to position [204, 0]
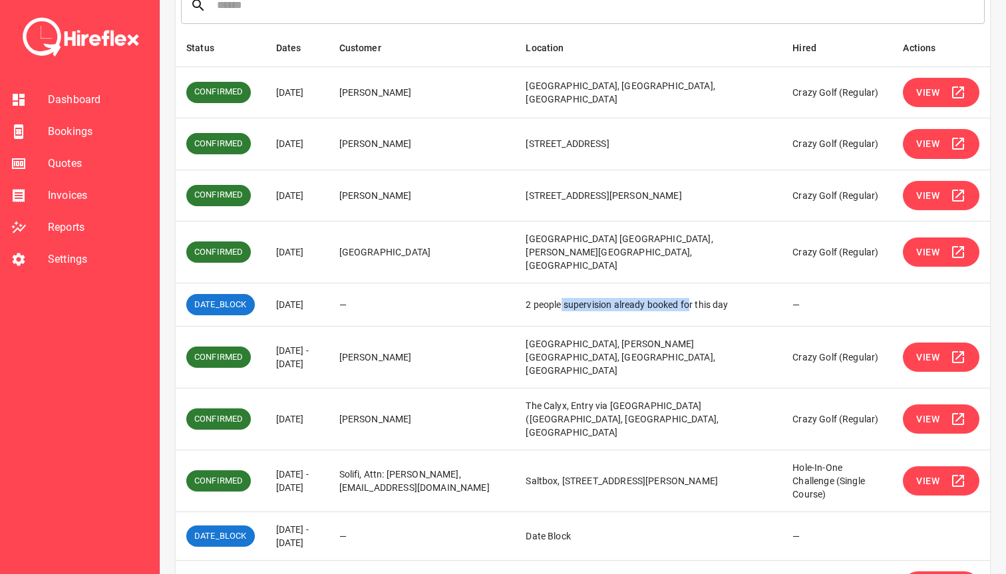
drag, startPoint x: 563, startPoint y: 296, endPoint x: 689, endPoint y: 296, distance: 126.4
click at [590, 296] on td "2 people supervision already booked for this day" at bounding box center [648, 304] width 267 height 43
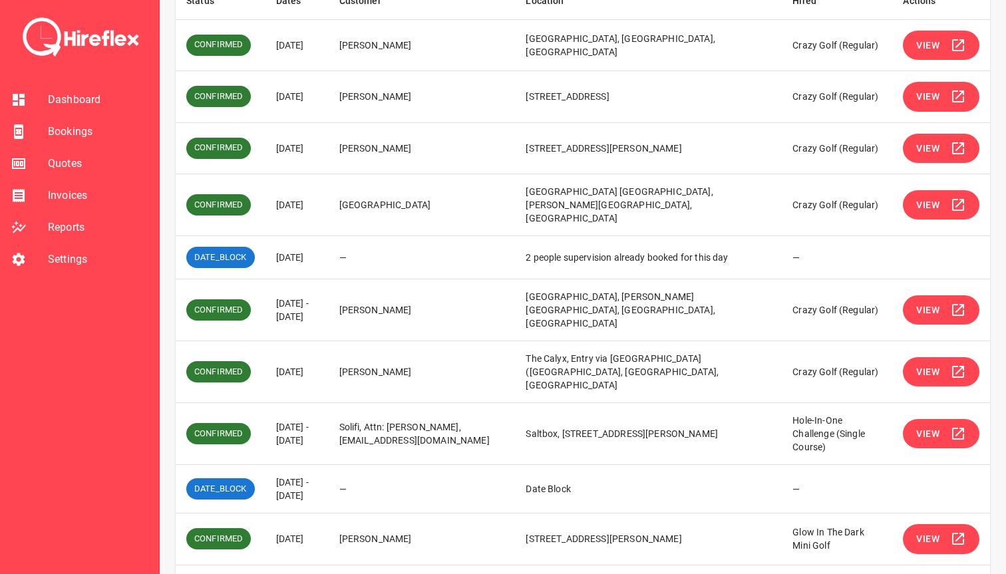
click at [590, 569] on button "Go to next page" at bounding box center [975, 582] width 27 height 27
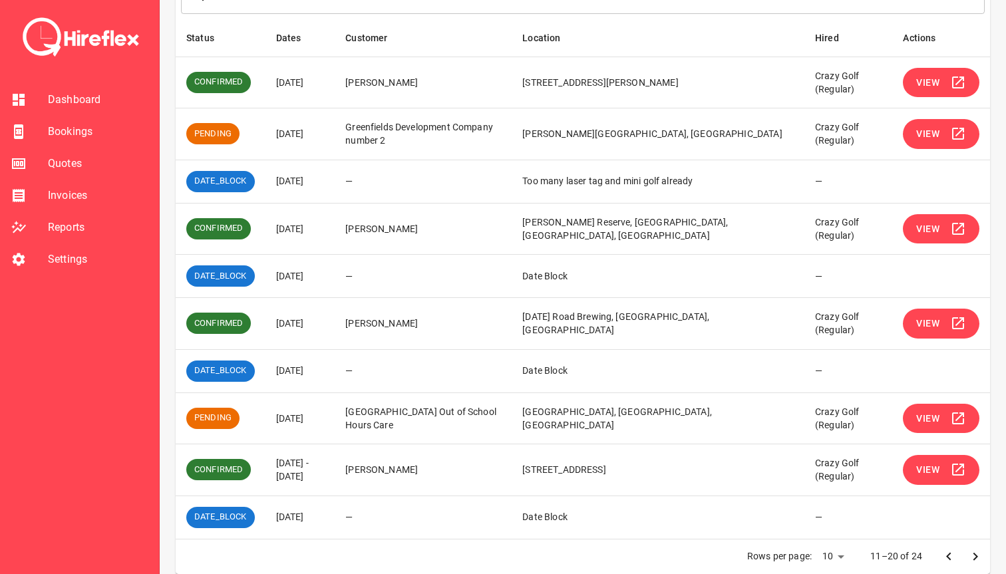
scroll to position [229, 0]
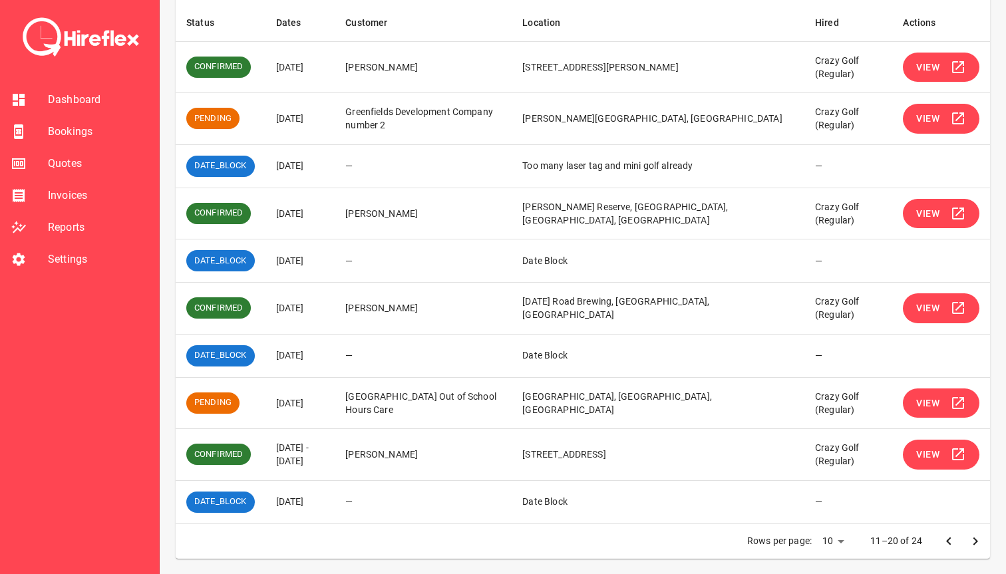
drag, startPoint x: 335, startPoint y: 446, endPoint x: 345, endPoint y: 463, distance: 19.4
click at [335, 464] on td "[DATE] - [DATE]" at bounding box center [300, 455] width 70 height 52
click at [335, 463] on td "[DATE] - [DATE]" at bounding box center [300, 455] width 70 height 52
